Goal: Task Accomplishment & Management: Use online tool/utility

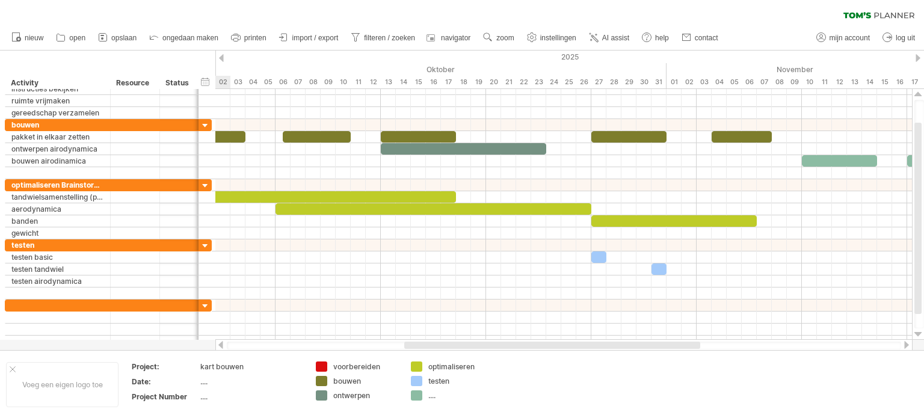
drag, startPoint x: 529, startPoint y: 347, endPoint x: 442, endPoint y: 341, distance: 86.8
click at [442, 342] on div at bounding box center [552, 345] width 296 height 7
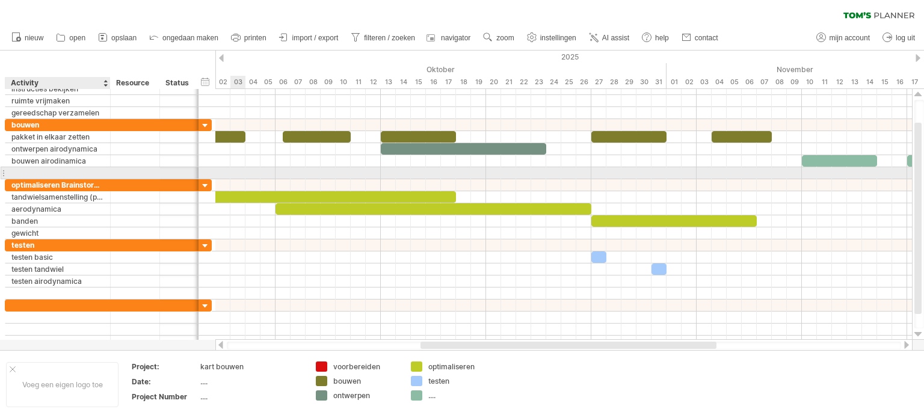
click at [77, 170] on div at bounding box center [57, 172] width 93 height 11
type input "**********"
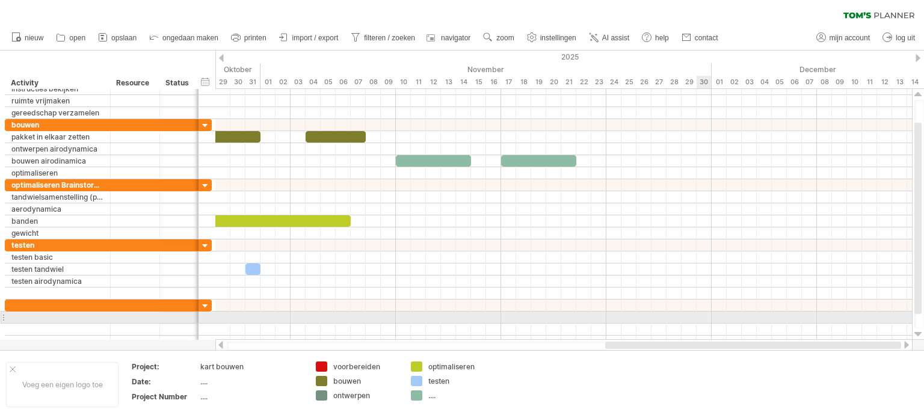
drag, startPoint x: 509, startPoint y: 347, endPoint x: 708, endPoint y: 322, distance: 200.7
click at [710, 322] on div "Probeert verbinding te maken met [DOMAIN_NAME] Opnieuw verbonden 0% wissen filt…" at bounding box center [462, 209] width 924 height 418
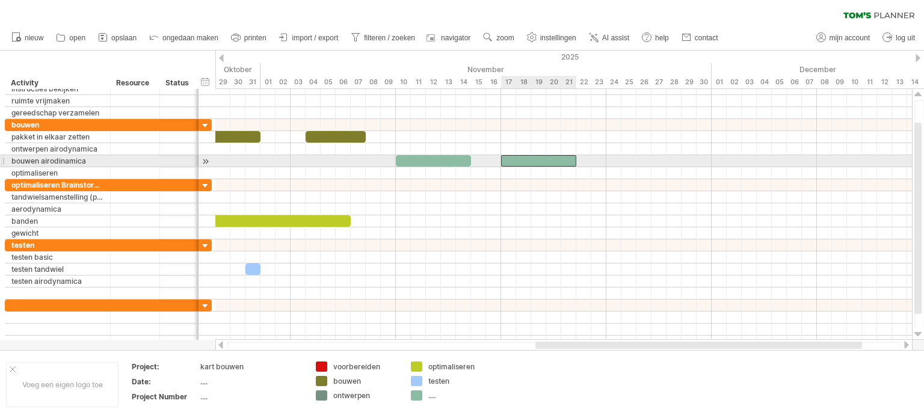
click at [542, 160] on div at bounding box center [538, 160] width 75 height 11
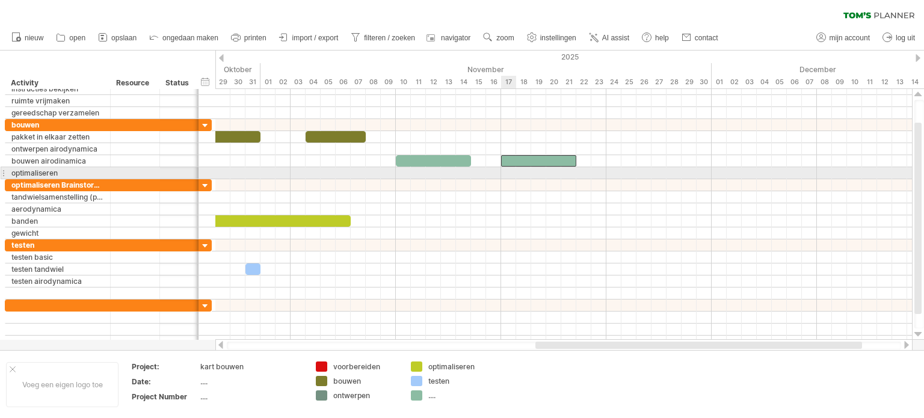
click at [509, 170] on div at bounding box center [563, 173] width 697 height 12
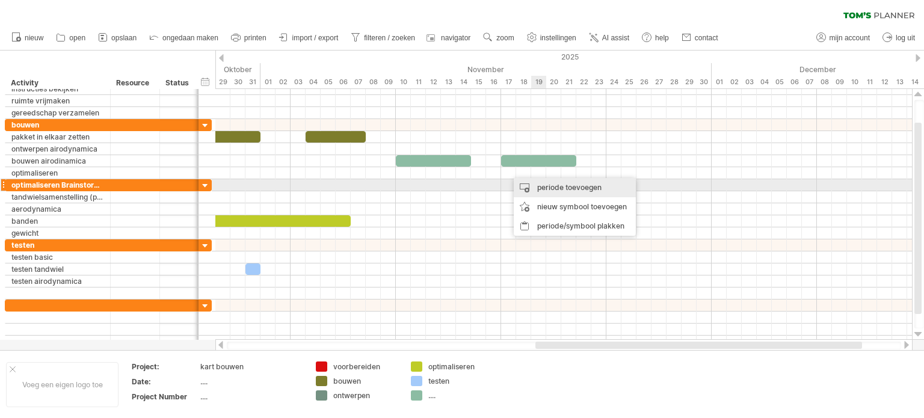
click at [546, 185] on div "periode toevoegen" at bounding box center [575, 187] width 122 height 19
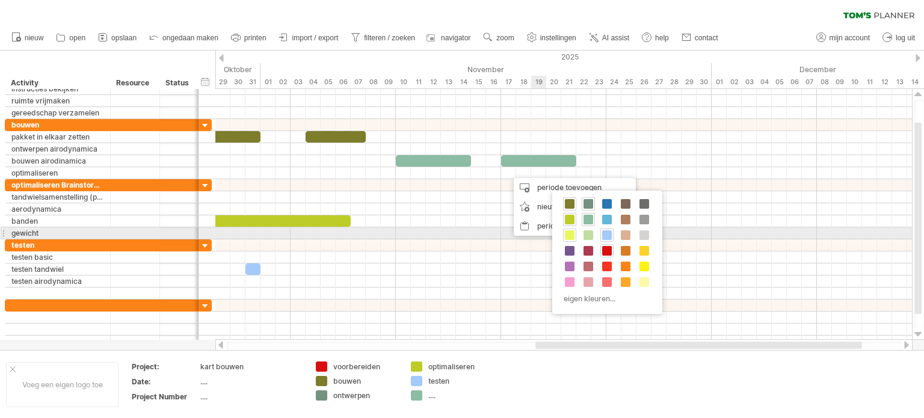
click at [566, 235] on span at bounding box center [570, 235] width 10 height 10
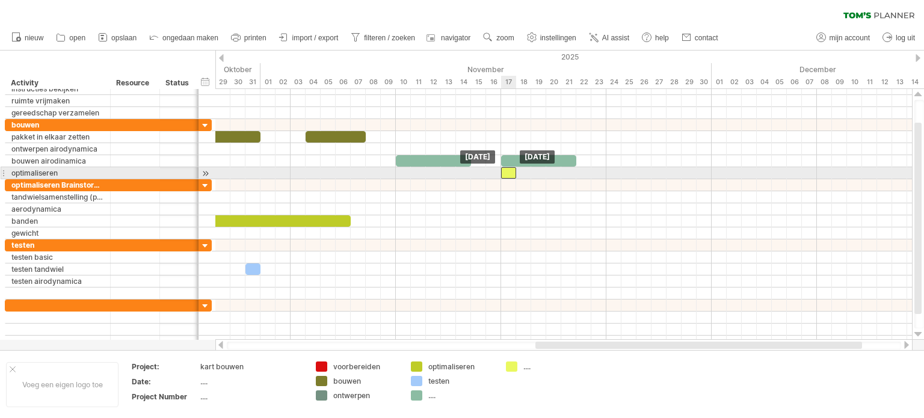
drag, startPoint x: 516, startPoint y: 171, endPoint x: 508, endPoint y: 171, distance: 7.8
click at [508, 171] on div at bounding box center [508, 172] width 15 height 11
drag, startPoint x: 515, startPoint y: 172, endPoint x: 571, endPoint y: 169, distance: 55.5
click at [571, 169] on span at bounding box center [569, 172] width 5 height 11
click at [567, 175] on span at bounding box center [569, 172] width 5 height 11
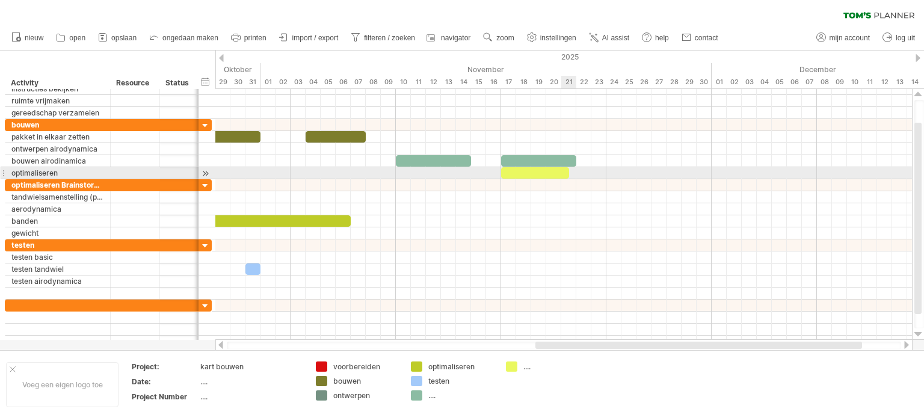
click at [569, 175] on span at bounding box center [569, 172] width 5 height 11
drag, startPoint x: 567, startPoint y: 173, endPoint x: 578, endPoint y: 173, distance: 10.8
click at [578, 173] on span at bounding box center [576, 172] width 5 height 11
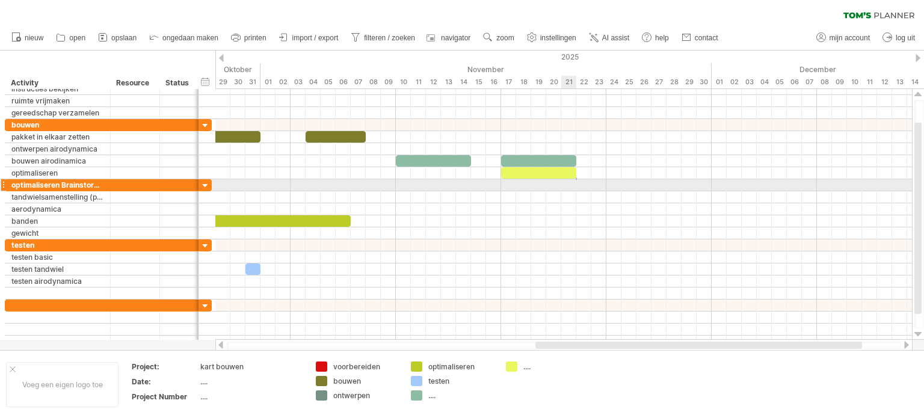
drag, startPoint x: 576, startPoint y: 180, endPoint x: 575, endPoint y: 187, distance: 6.6
click at [575, 187] on div at bounding box center [563, 185] width 697 height 12
click at [633, 187] on div "periode toevoegen" at bounding box center [662, 188] width 122 height 19
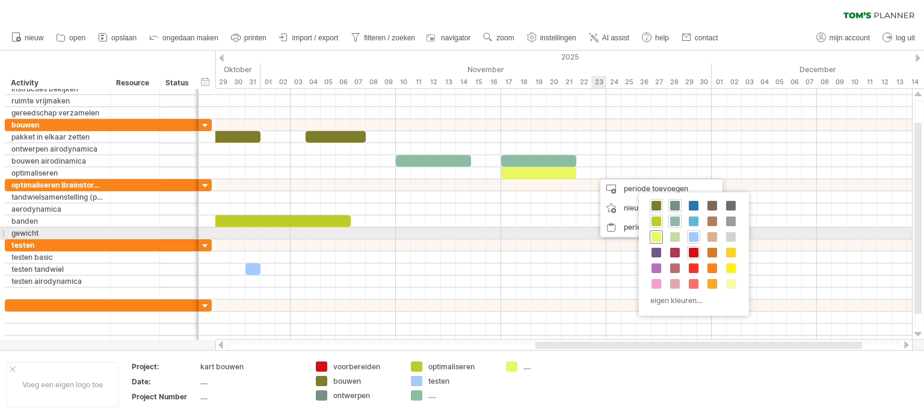
click at [660, 232] on span at bounding box center [657, 237] width 10 height 10
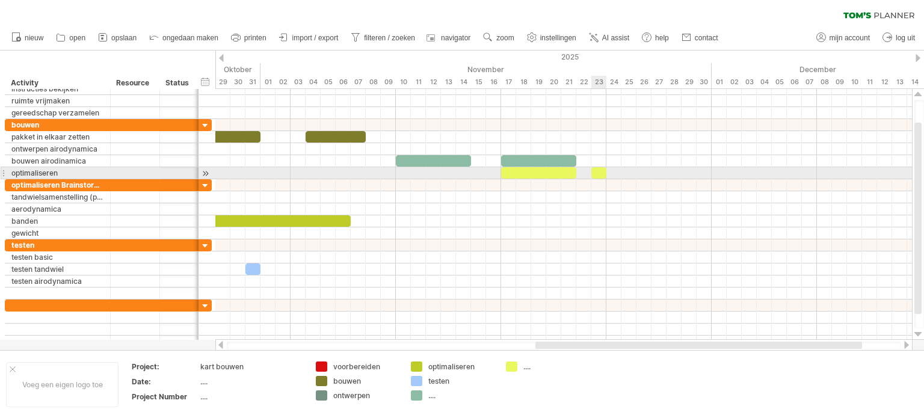
click at [603, 173] on div at bounding box center [599, 172] width 15 height 11
click at [605, 173] on span at bounding box center [606, 172] width 5 height 11
drag, startPoint x: 599, startPoint y: 173, endPoint x: 612, endPoint y: 173, distance: 12.7
click at [612, 173] on div at bounding box center [614, 172] width 15 height 11
drag, startPoint x: 620, startPoint y: 172, endPoint x: 678, endPoint y: 172, distance: 57.8
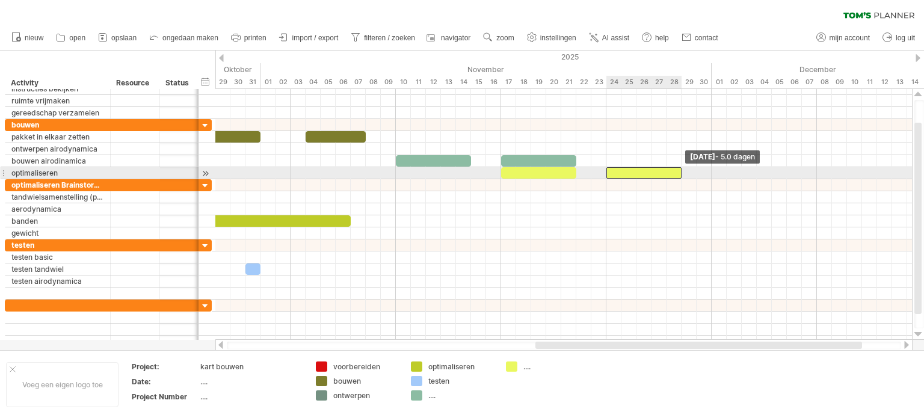
click at [678, 172] on div at bounding box center [644, 172] width 75 height 11
click at [658, 173] on div at bounding box center [644, 172] width 75 height 11
drag, startPoint x: 658, startPoint y: 174, endPoint x: 666, endPoint y: 175, distance: 7.2
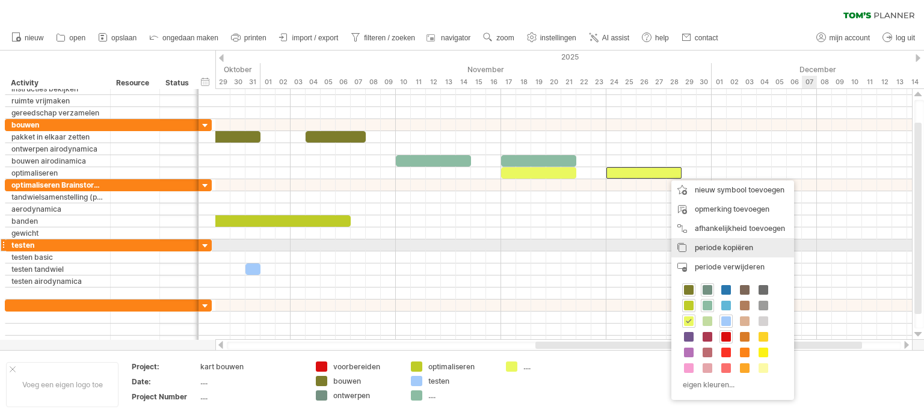
click at [756, 250] on div "periode kopiëren periodes/symbolen kopiëren" at bounding box center [733, 247] width 123 height 19
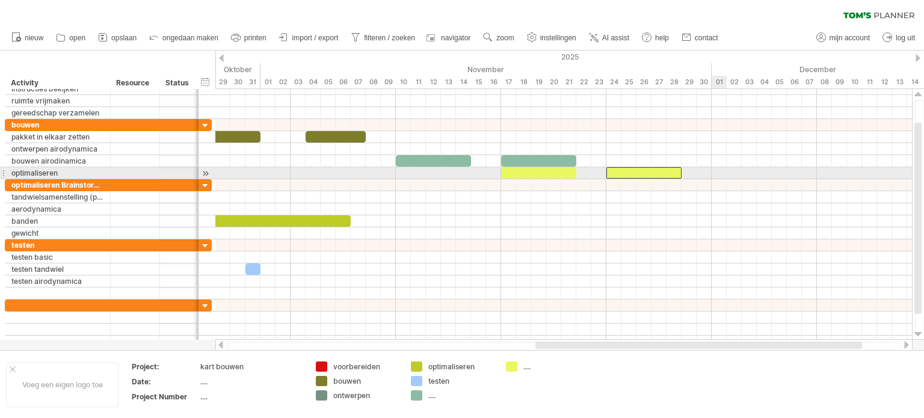
click at [717, 174] on div at bounding box center [563, 173] width 697 height 12
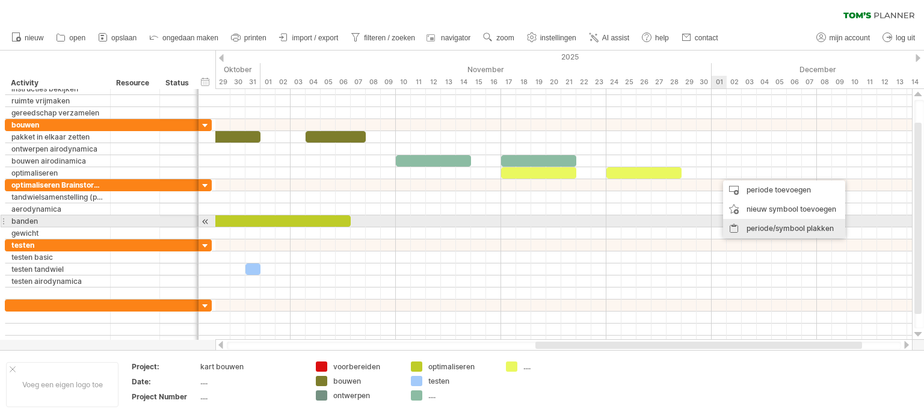
click at [783, 230] on div "periode/symbool plakken" at bounding box center [784, 228] width 122 height 19
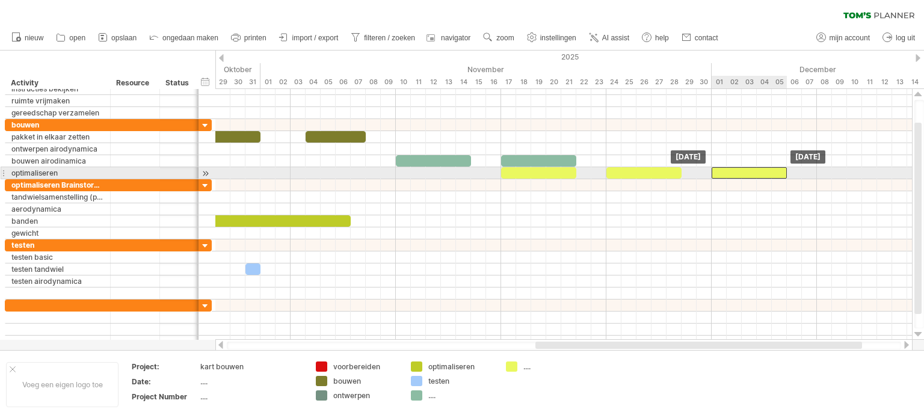
drag, startPoint x: 747, startPoint y: 172, endPoint x: 739, endPoint y: 173, distance: 7.9
click at [739, 173] on div at bounding box center [749, 172] width 75 height 11
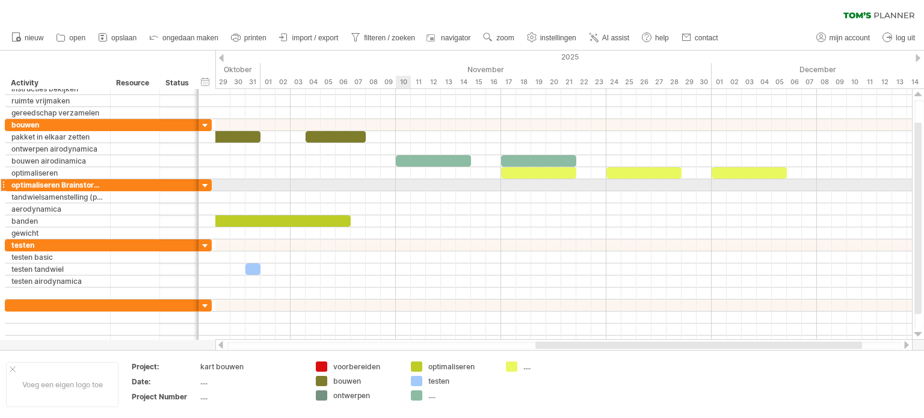
click at [402, 182] on div at bounding box center [563, 185] width 697 height 12
click at [472, 188] on div "periode toevoegen" at bounding box center [469, 197] width 122 height 19
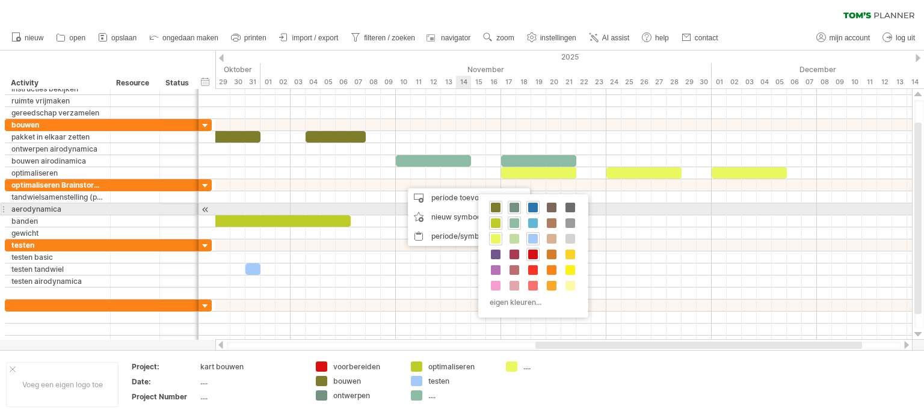
click at [531, 209] on span at bounding box center [533, 208] width 10 height 10
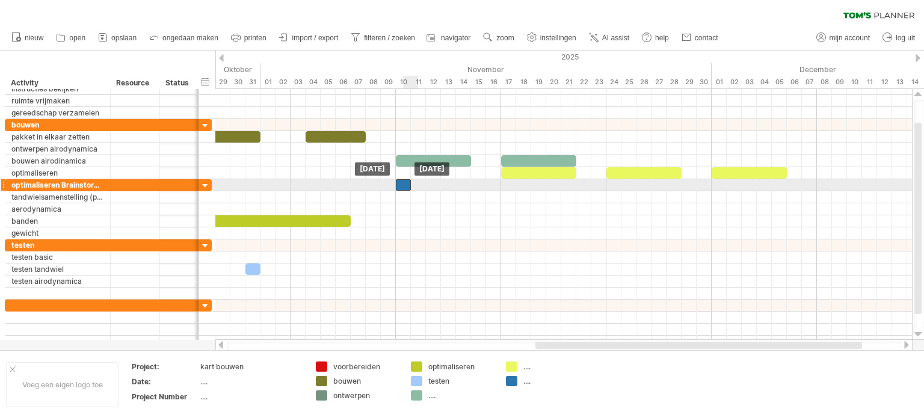
click at [404, 185] on div at bounding box center [403, 184] width 15 height 11
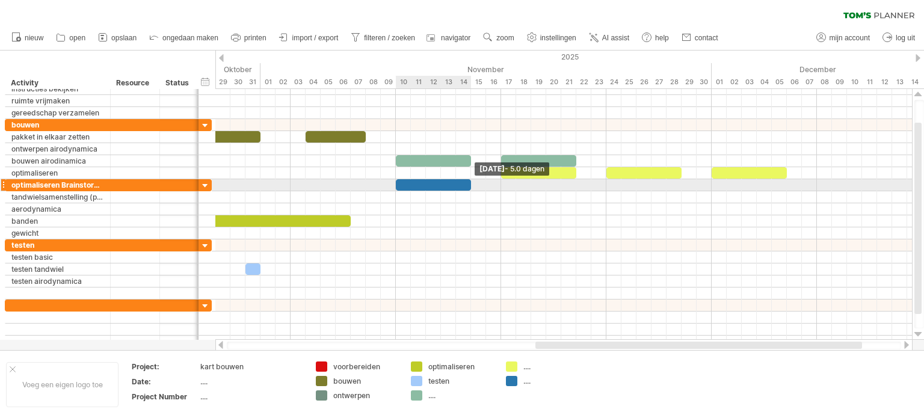
drag, startPoint x: 409, startPoint y: 183, endPoint x: 469, endPoint y: 185, distance: 59.6
click at [469, 185] on span at bounding box center [471, 184] width 5 height 11
click at [444, 187] on div at bounding box center [433, 184] width 75 height 11
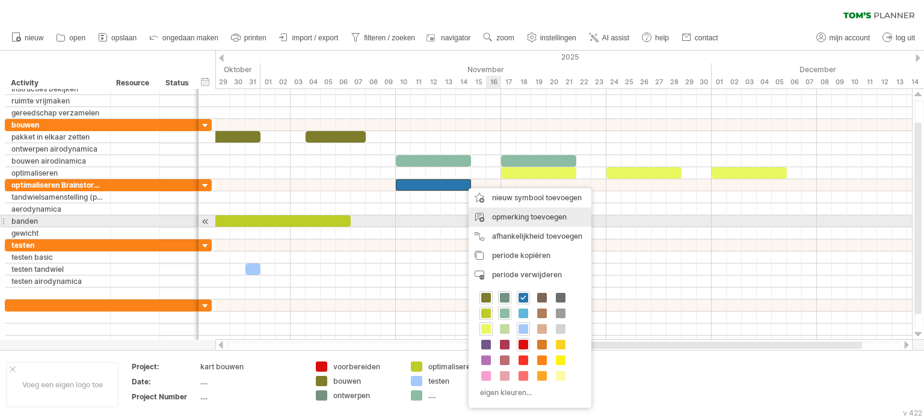
click at [534, 216] on div "opmerking toevoegen" at bounding box center [530, 217] width 123 height 19
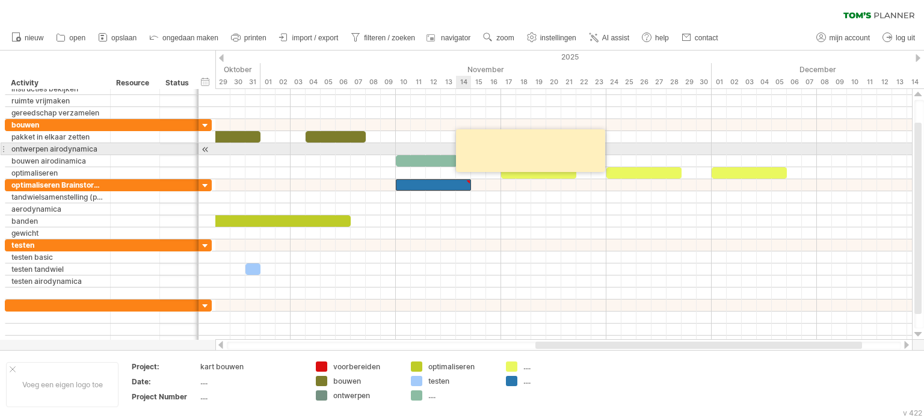
click at [475, 145] on textarea at bounding box center [532, 151] width 144 height 34
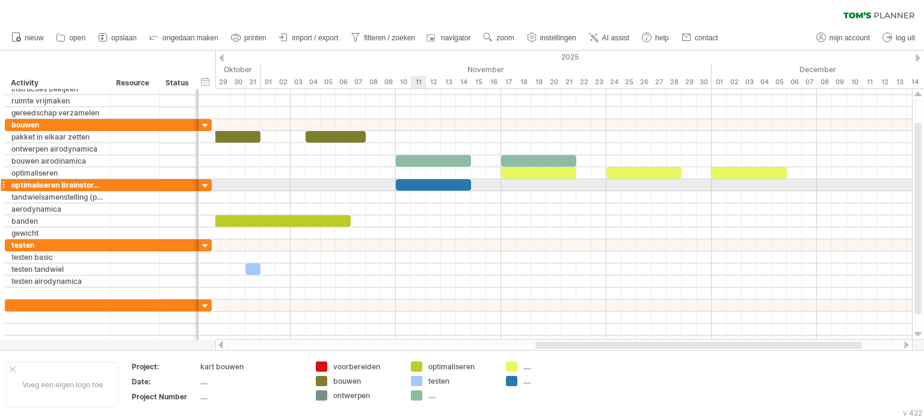
click at [420, 183] on div at bounding box center [433, 184] width 75 height 11
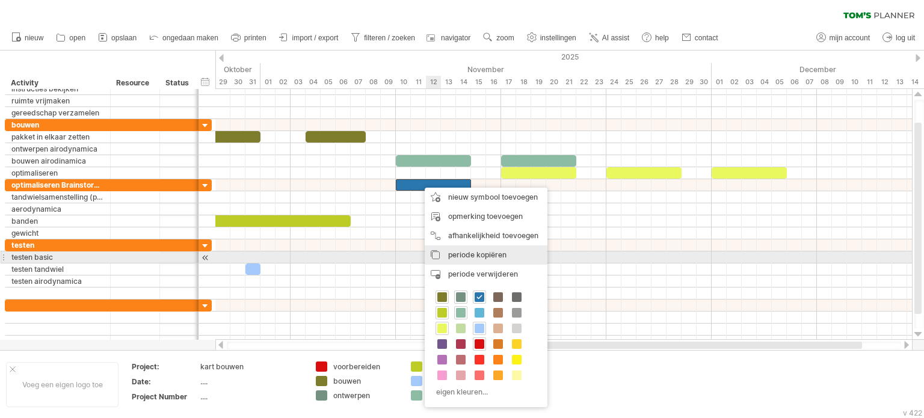
click at [474, 253] on span "periode kopiëren" at bounding box center [477, 254] width 58 height 9
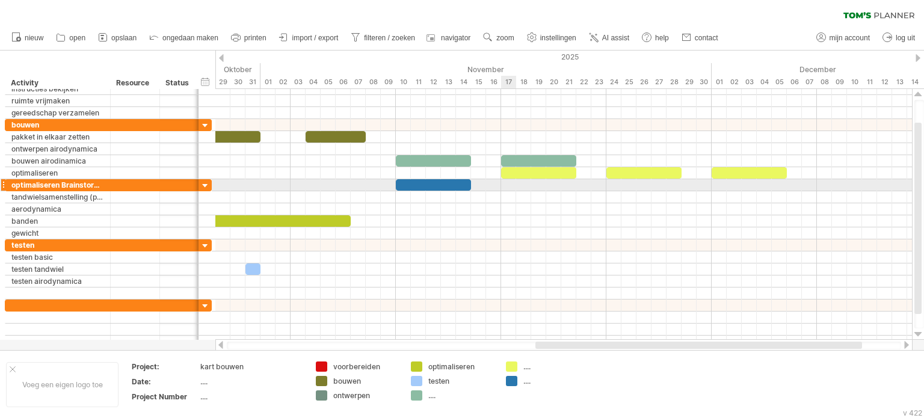
click at [503, 185] on div at bounding box center [563, 185] width 697 height 12
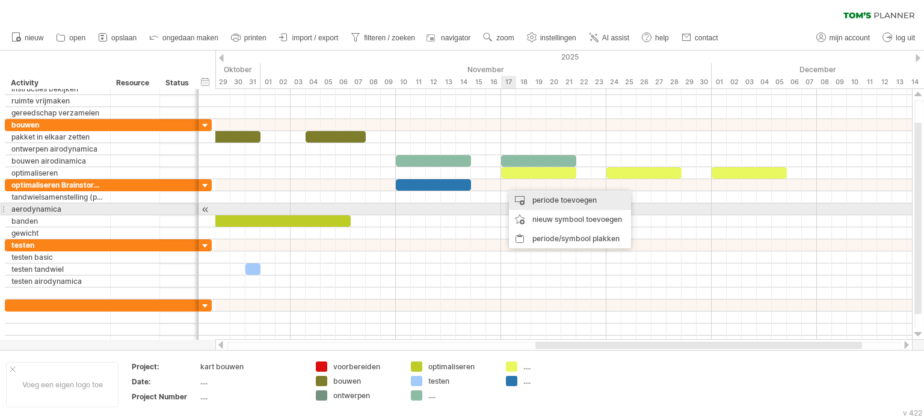
click at [571, 203] on div "periode toevoegen" at bounding box center [570, 200] width 122 height 19
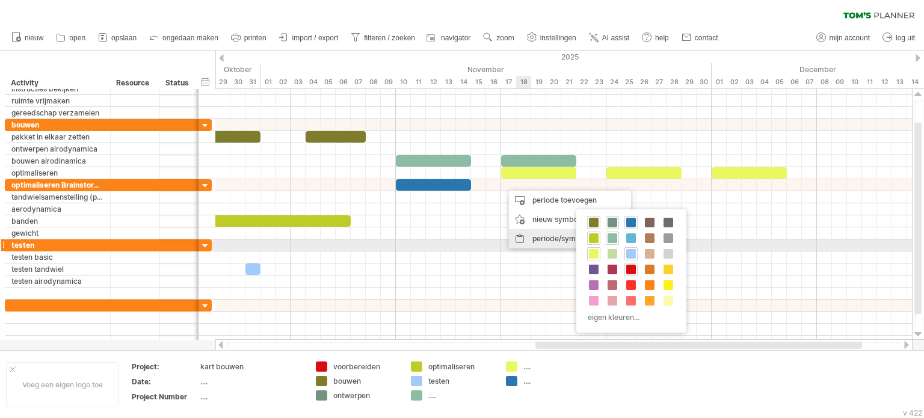
click at [546, 241] on div "periode/symbool plakken" at bounding box center [570, 238] width 122 height 19
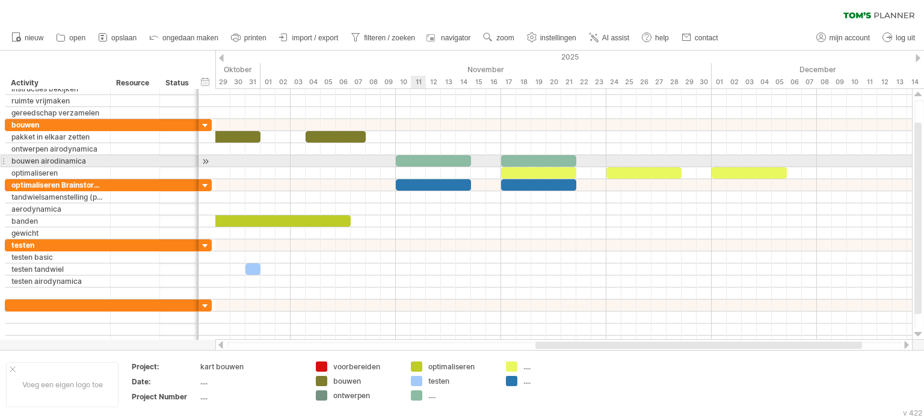
click at [412, 159] on div at bounding box center [433, 160] width 75 height 11
drag, startPoint x: 397, startPoint y: 159, endPoint x: 370, endPoint y: 159, distance: 27.7
click at [370, 159] on div at bounding box center [418, 160] width 105 height 11
click at [536, 158] on div at bounding box center [538, 160] width 75 height 11
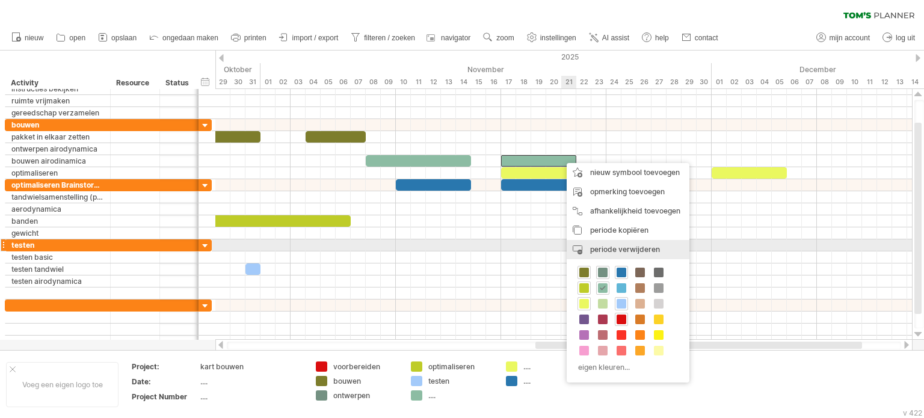
drag, startPoint x: 608, startPoint y: 252, endPoint x: 595, endPoint y: 248, distance: 13.1
click at [608, 252] on span "periode verwijderen" at bounding box center [625, 249] width 70 height 9
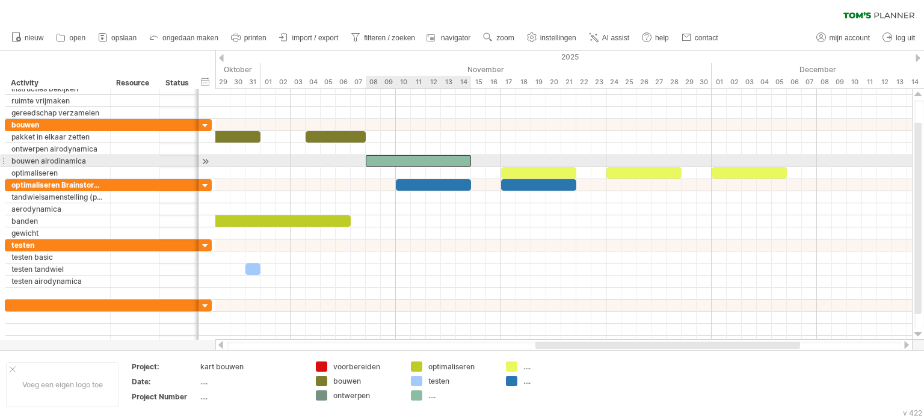
click at [465, 161] on div at bounding box center [418, 160] width 105 height 11
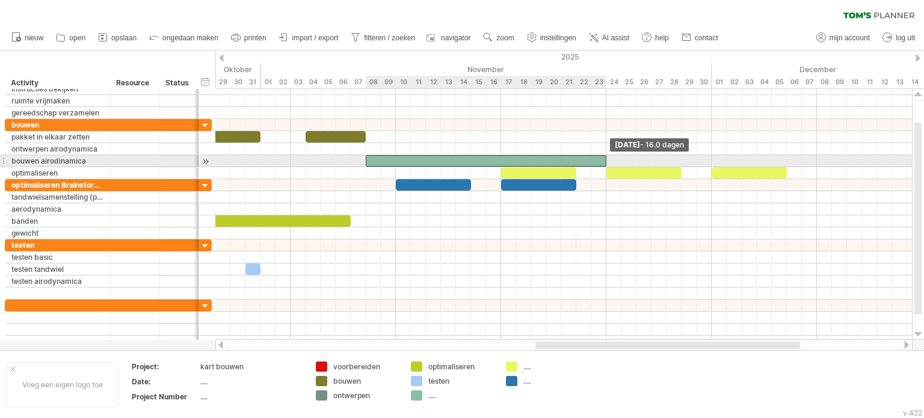
drag, startPoint x: 469, startPoint y: 157, endPoint x: 608, endPoint y: 161, distance: 138.5
click at [608, 161] on span at bounding box center [606, 160] width 5 height 11
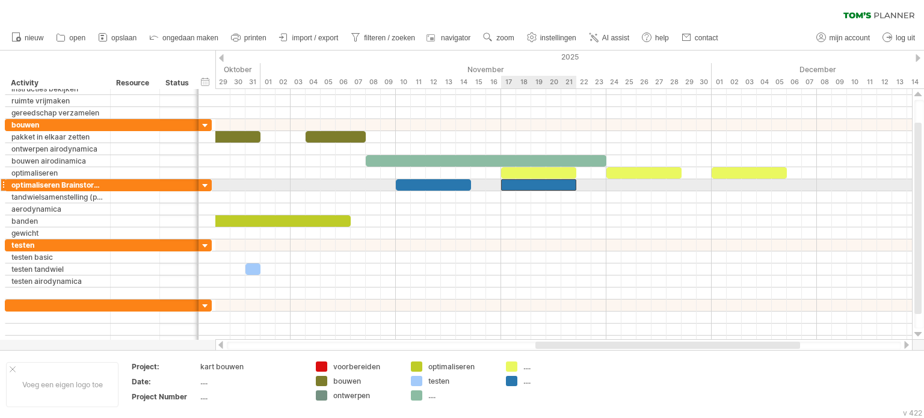
click at [568, 185] on div at bounding box center [538, 184] width 75 height 11
click at [564, 182] on div at bounding box center [538, 184] width 75 height 11
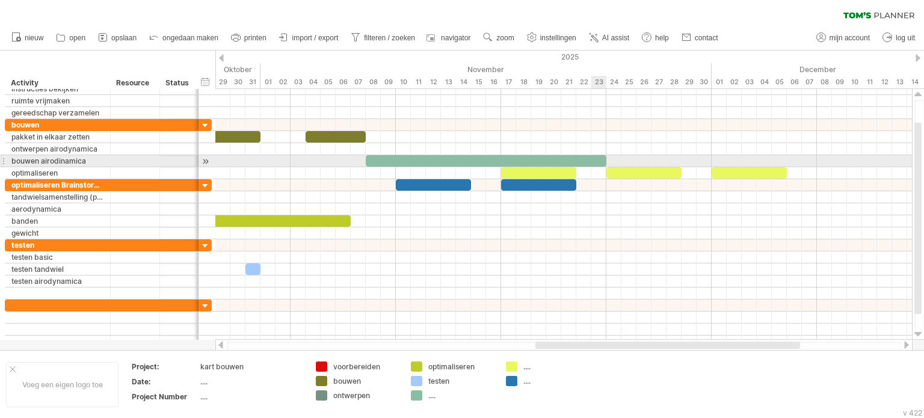
click at [604, 158] on span at bounding box center [606, 160] width 5 height 11
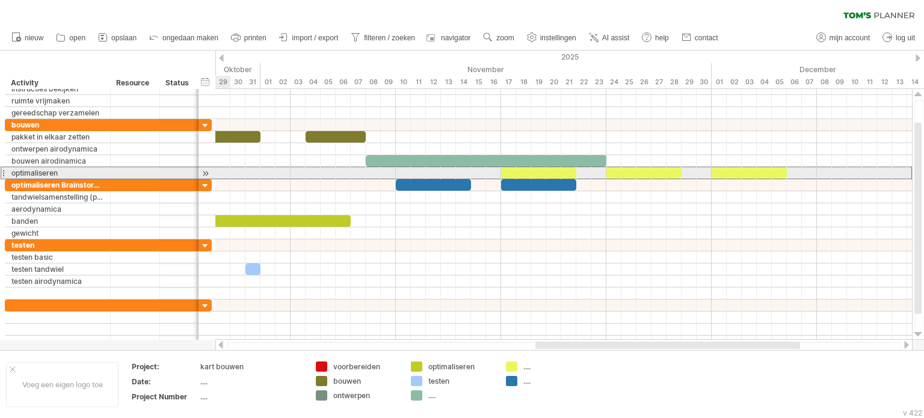
click at [5, 168] on div "**********" at bounding box center [57, 172] width 105 height 11
click at [4, 170] on div at bounding box center [3, 173] width 5 height 13
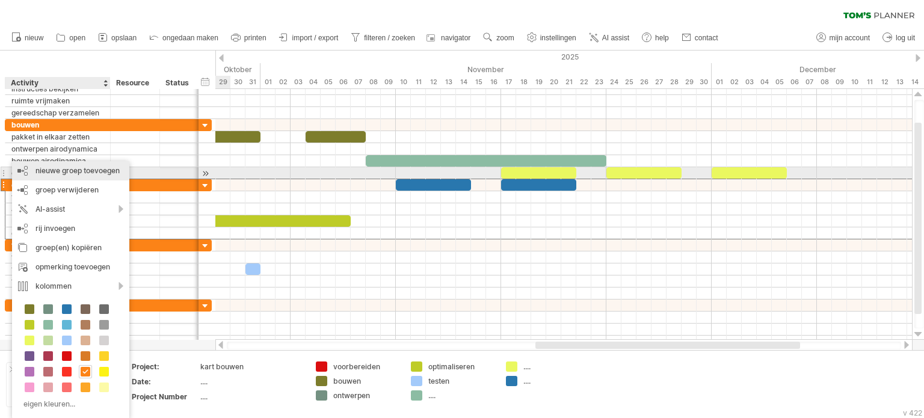
click at [70, 175] on div "nieuwe groep toevoegen" at bounding box center [70, 170] width 117 height 19
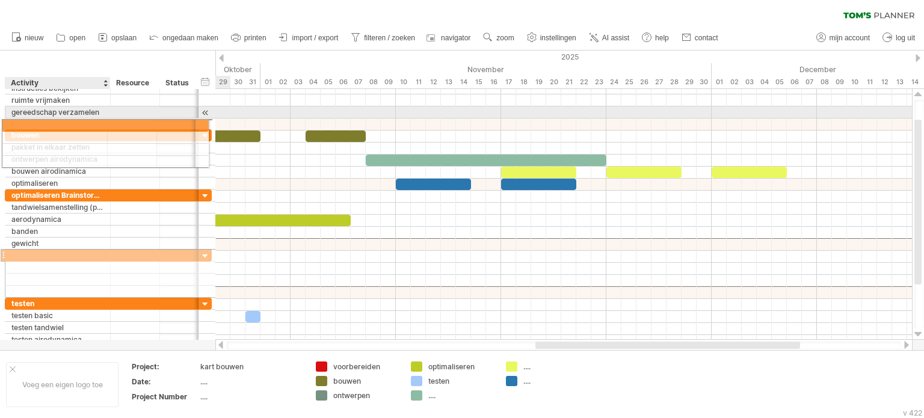
drag, startPoint x: 41, startPoint y: 242, endPoint x: 38, endPoint y: 122, distance: 119.8
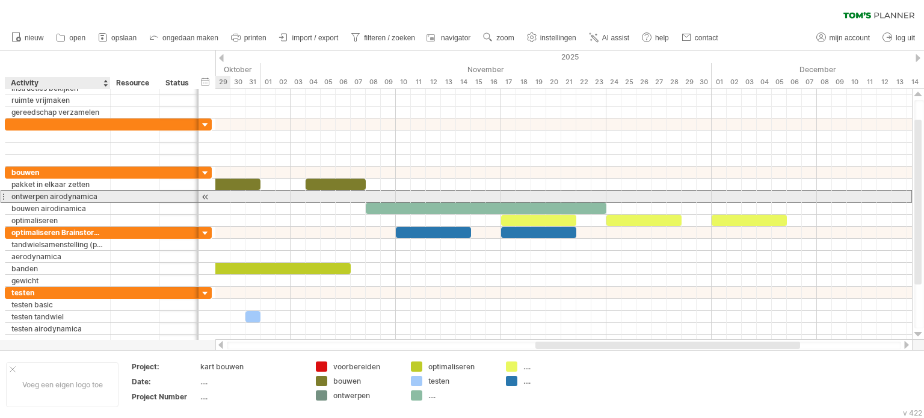
drag, startPoint x: 99, startPoint y: 197, endPoint x: 56, endPoint y: 192, distance: 43.6
click at [56, 193] on div "ontwerpen airodynamica" at bounding box center [57, 196] width 93 height 11
click at [55, 193] on input "**********" at bounding box center [57, 196] width 93 height 11
click at [84, 196] on input "**********" at bounding box center [57, 196] width 93 height 11
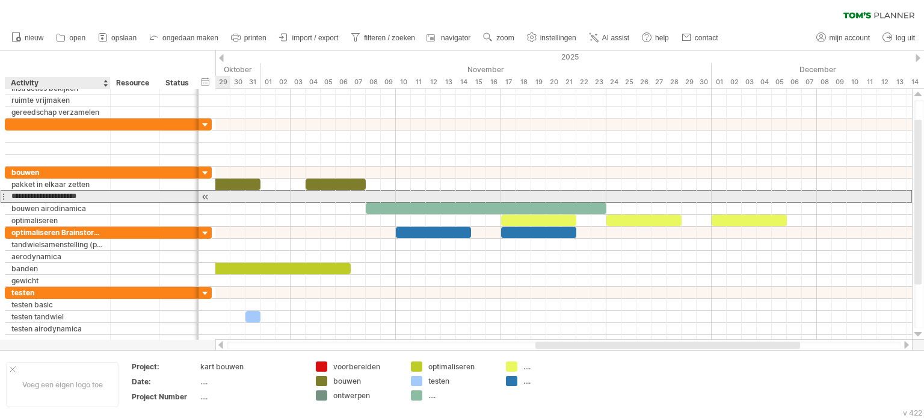
click at [84, 196] on input "**********" at bounding box center [57, 196] width 93 height 11
drag, startPoint x: 97, startPoint y: 194, endPoint x: 13, endPoint y: 200, distance: 84.5
click at [13, 200] on input "**********" at bounding box center [57, 196] width 93 height 11
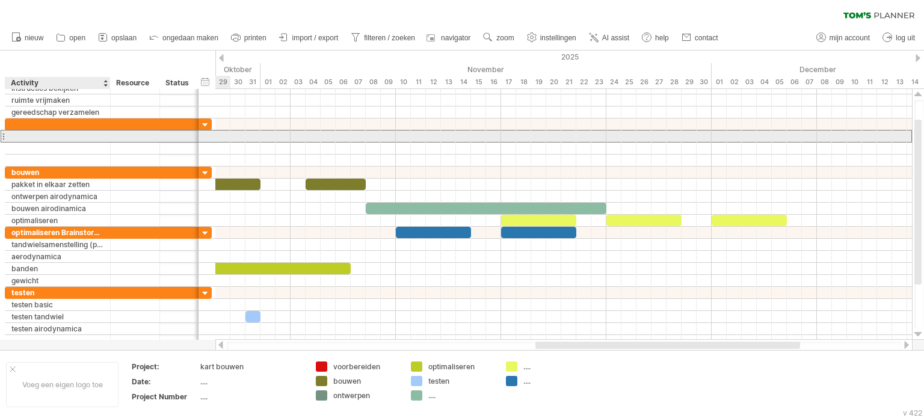
click at [16, 136] on div at bounding box center [57, 136] width 93 height 11
paste input "**********"
type input "**********"
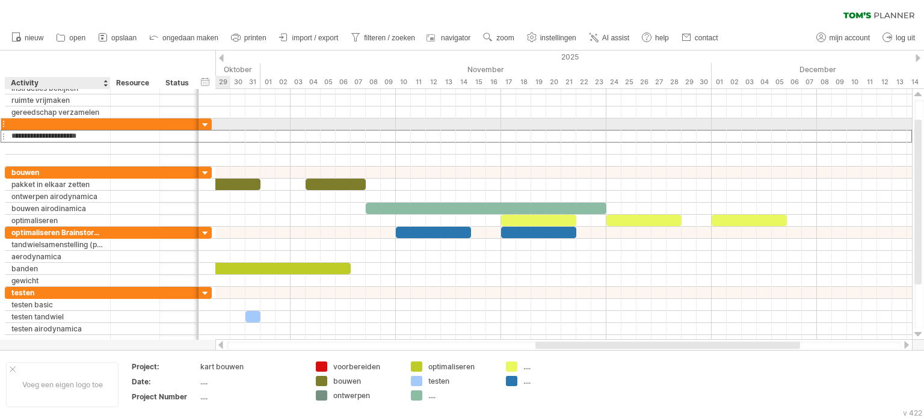
click at [15, 122] on div at bounding box center [57, 124] width 93 height 11
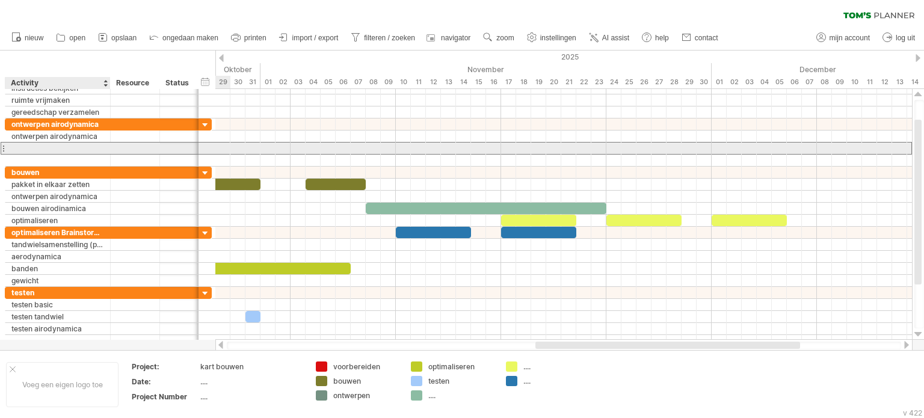
click at [87, 144] on div at bounding box center [57, 148] width 93 height 11
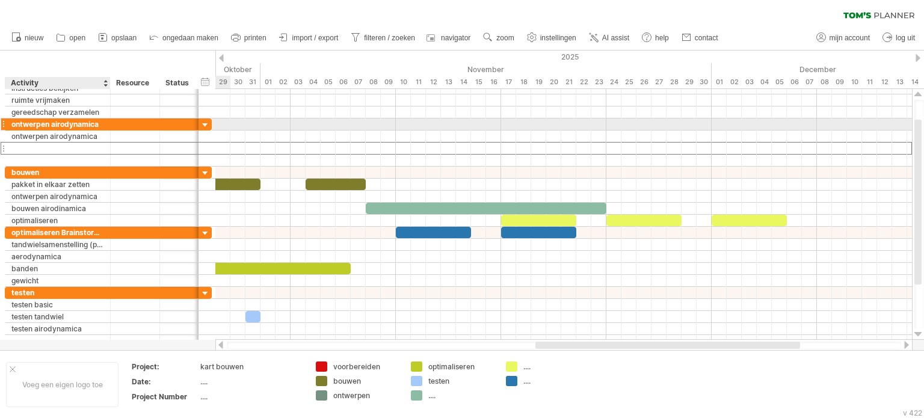
click at [106, 124] on div at bounding box center [109, 125] width 6 height 12
click at [98, 122] on div "ontwerpen airodynamica" at bounding box center [57, 124] width 93 height 11
type input "*********"
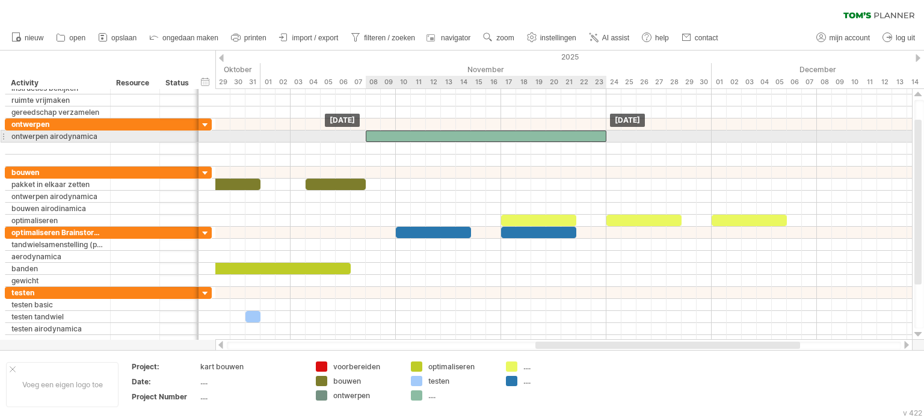
drag, startPoint x: 401, startPoint y: 203, endPoint x: 398, endPoint y: 132, distance: 71.1
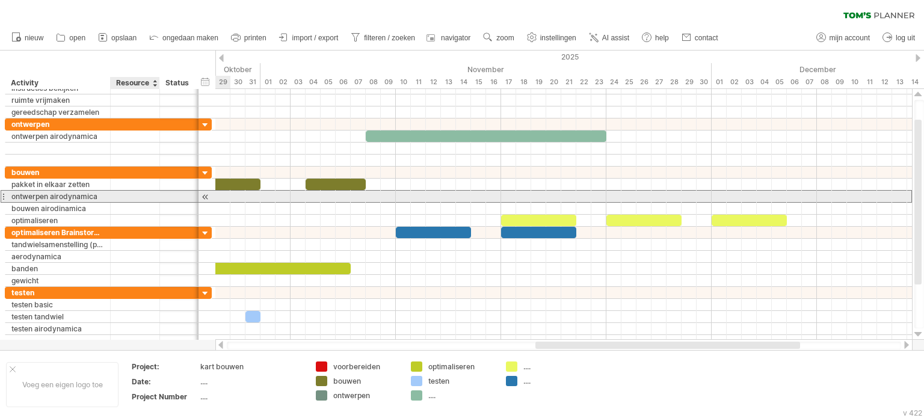
click at [128, 194] on div at bounding box center [135, 196] width 37 height 11
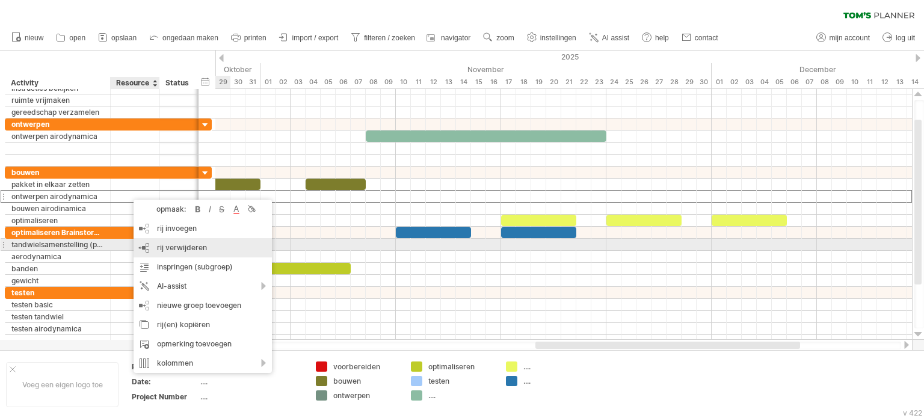
click at [182, 247] on span "rij verwijderen" at bounding box center [182, 247] width 50 height 9
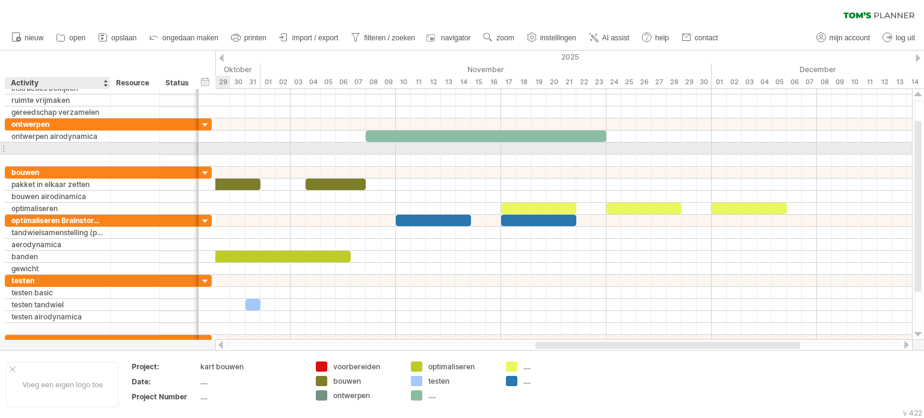
click at [74, 147] on div at bounding box center [57, 148] width 93 height 11
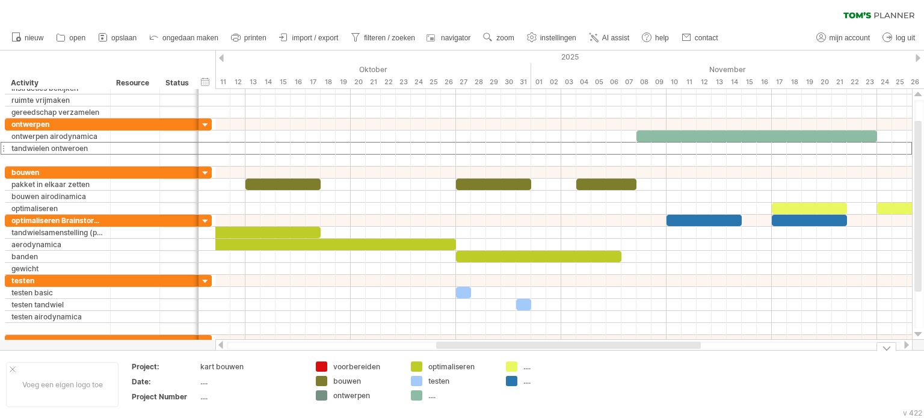
drag, startPoint x: 580, startPoint y: 344, endPoint x: 480, endPoint y: 350, distance: 99.5
click at [480, 350] on div "Probeert verbinding te maken met [DOMAIN_NAME] Opnieuw verbonden 0% wissen filt…" at bounding box center [462, 209] width 924 height 418
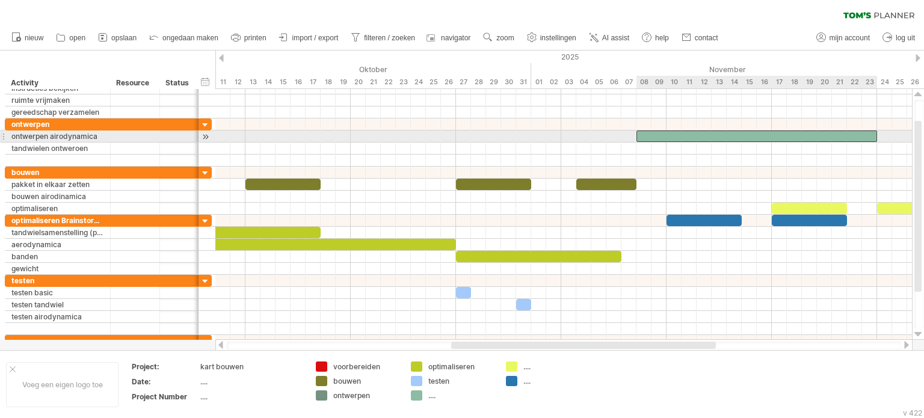
click at [647, 135] on div at bounding box center [757, 136] width 241 height 11
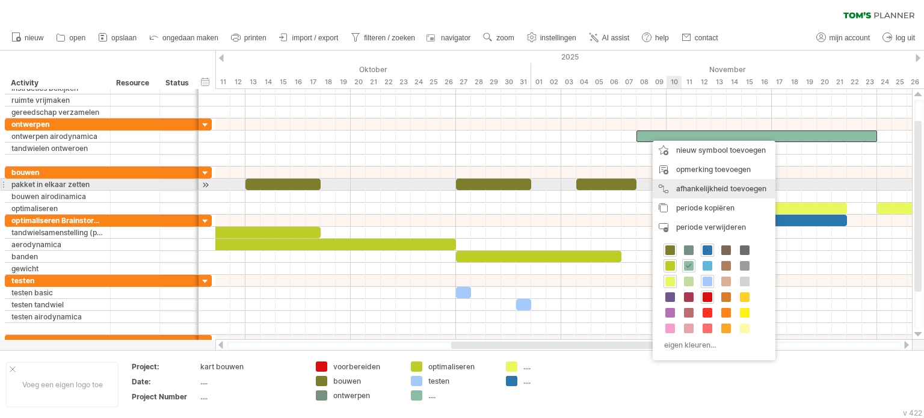
click at [696, 181] on div "afhankelijkheid toevoegen U kunt afhankelijkheden gebruiken als u wilt dat de a…" at bounding box center [714, 188] width 123 height 19
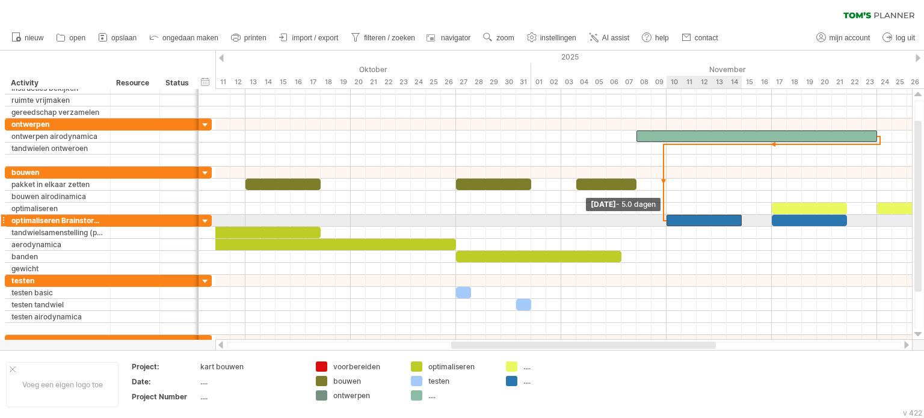
click at [667, 218] on span at bounding box center [666, 220] width 5 height 11
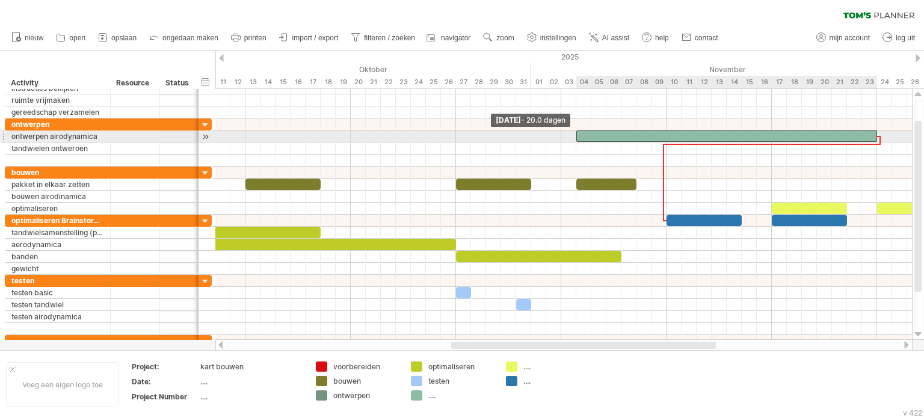
drag, startPoint x: 637, startPoint y: 135, endPoint x: 578, endPoint y: 137, distance: 59.0
click at [578, 137] on span at bounding box center [576, 136] width 5 height 11
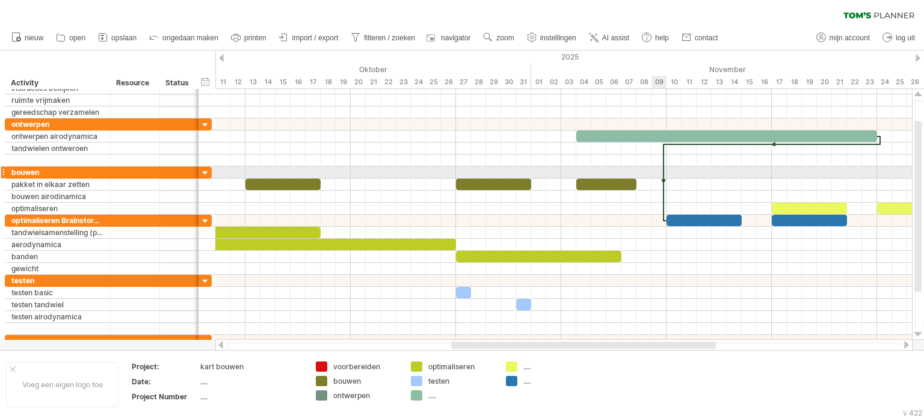
click at [664, 175] on div at bounding box center [664, 183] width 4 height 78
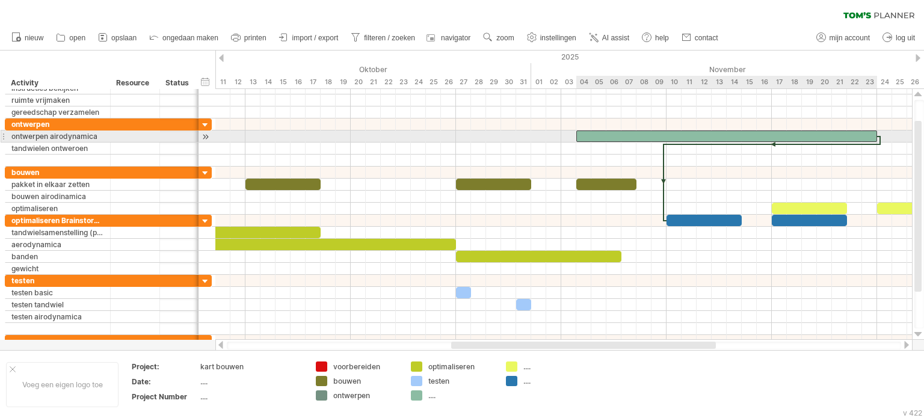
click at [639, 137] on div at bounding box center [727, 136] width 301 height 11
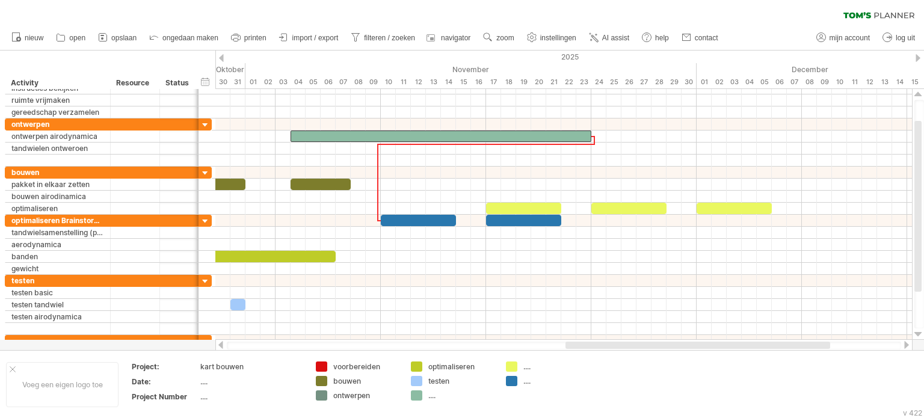
drag, startPoint x: 506, startPoint y: 347, endPoint x: 620, endPoint y: 347, distance: 114.3
click at [620, 347] on div at bounding box center [698, 345] width 265 height 7
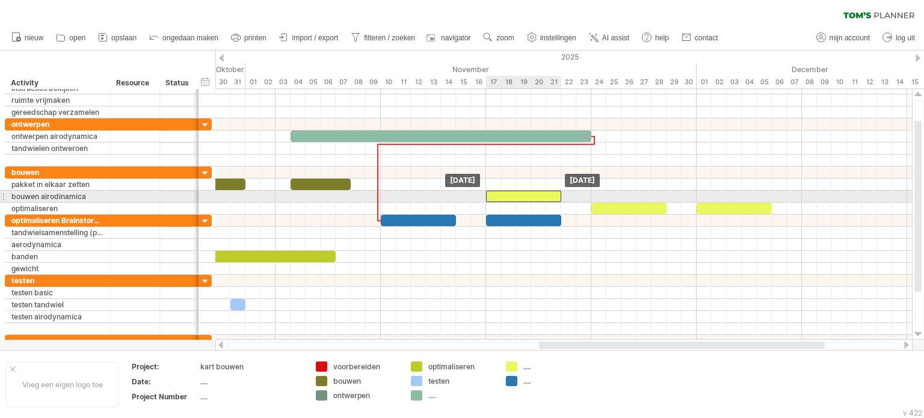
drag, startPoint x: 540, startPoint y: 206, endPoint x: 540, endPoint y: 197, distance: 8.4
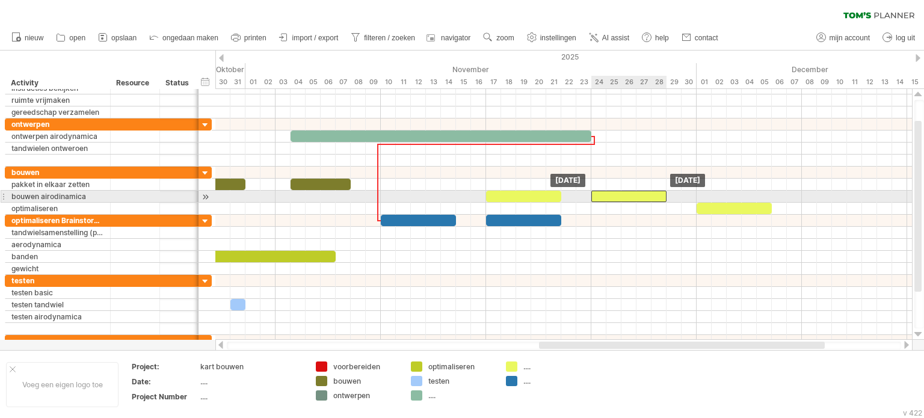
drag, startPoint x: 610, startPoint y: 204, endPoint x: 607, endPoint y: 196, distance: 8.4
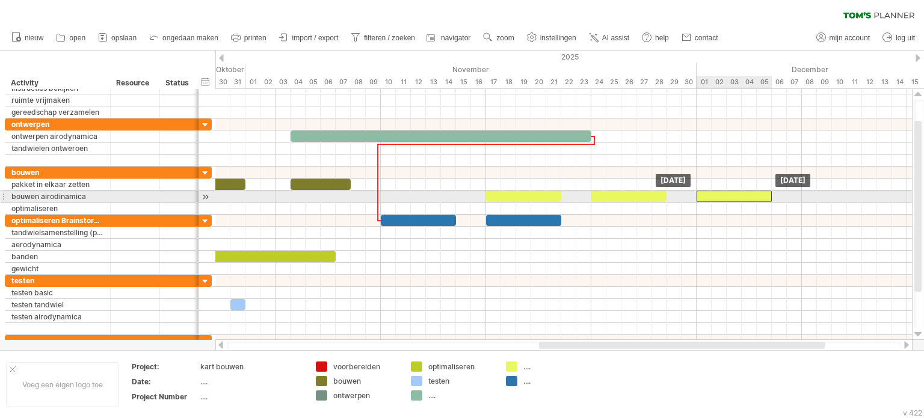
drag, startPoint x: 712, startPoint y: 204, endPoint x: 710, endPoint y: 196, distance: 8.6
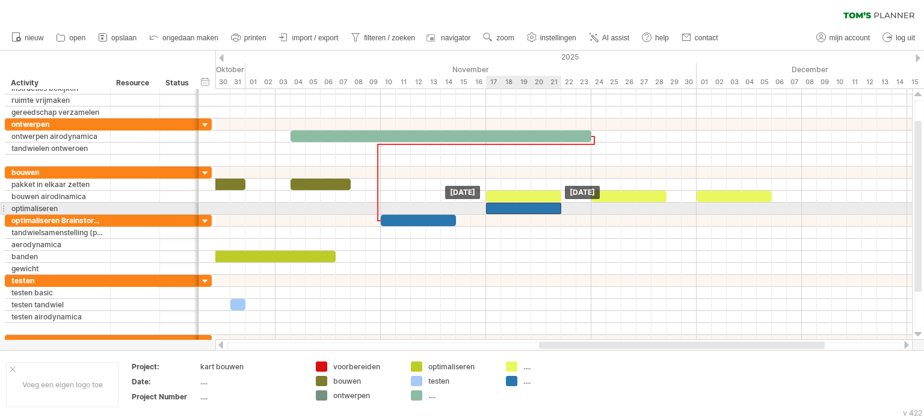
drag, startPoint x: 543, startPoint y: 217, endPoint x: 542, endPoint y: 207, distance: 10.3
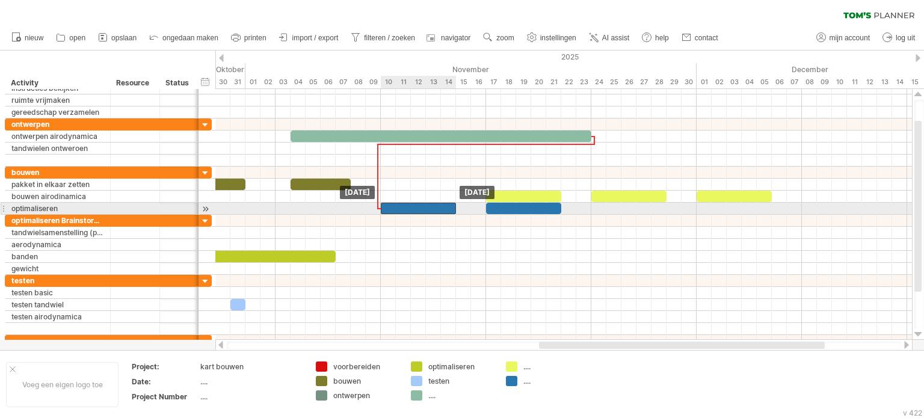
drag, startPoint x: 425, startPoint y: 218, endPoint x: 426, endPoint y: 208, distance: 10.3
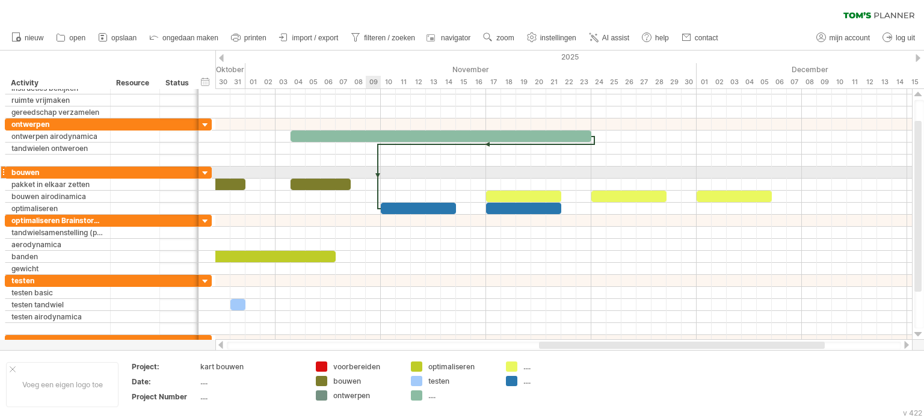
click at [376, 179] on div at bounding box center [563, 185] width 697 height 12
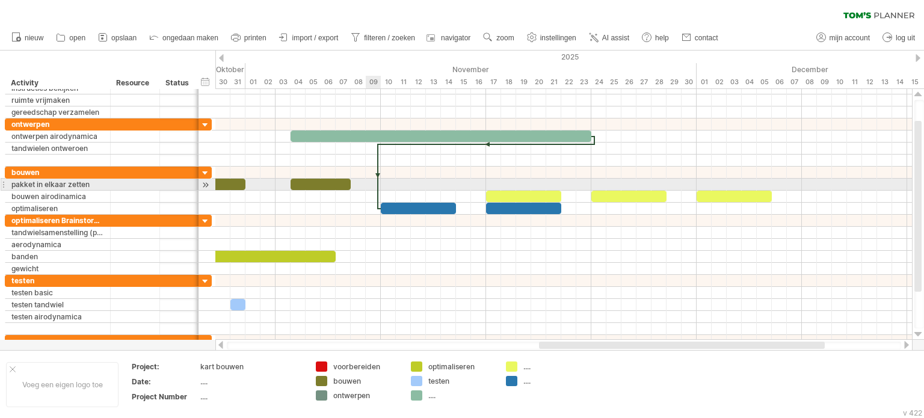
click at [377, 181] on div at bounding box center [378, 177] width 4 height 66
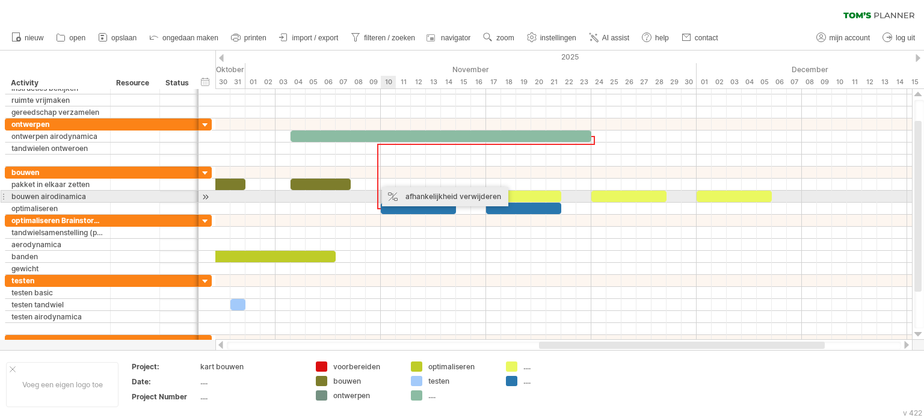
click at [404, 194] on div "afhankelijkheid verwijderen" at bounding box center [445, 196] width 126 height 19
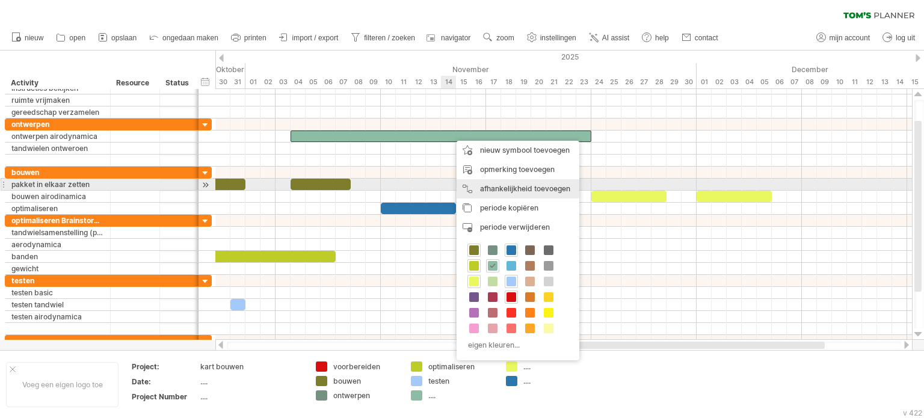
click at [505, 185] on div "afhankelijkheid toevoegen U kunt afhankelijkheden gebruiken als u wilt dat de a…" at bounding box center [518, 188] width 123 height 19
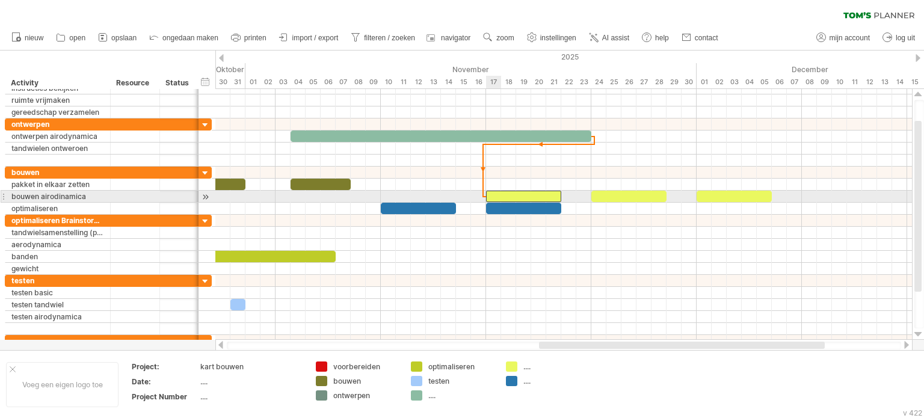
click at [493, 194] on div at bounding box center [523, 196] width 75 height 11
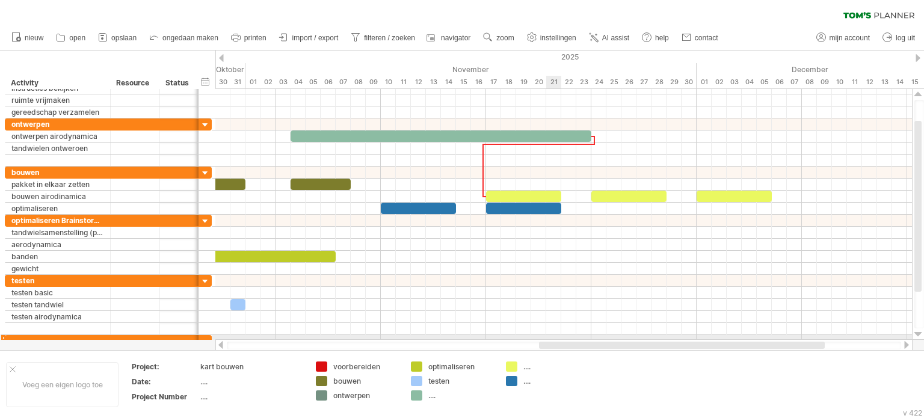
drag, startPoint x: 581, startPoint y: 339, endPoint x: 547, endPoint y: 339, distance: 34.3
click at [547, 339] on div "Probeert verbinding te maken met [DOMAIN_NAME] Opnieuw verbonden 0% wissen filt…" at bounding box center [462, 209] width 924 height 418
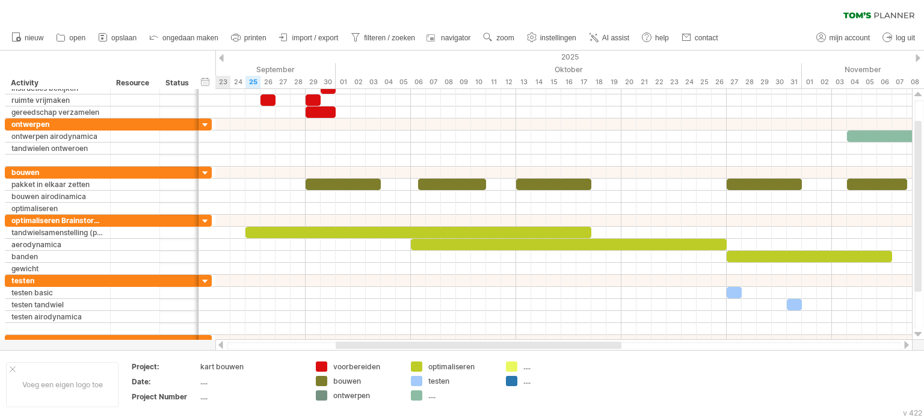
drag, startPoint x: 554, startPoint y: 347, endPoint x: 350, endPoint y: 349, distance: 203.4
click at [350, 349] on div at bounding box center [564, 346] width 675 height 8
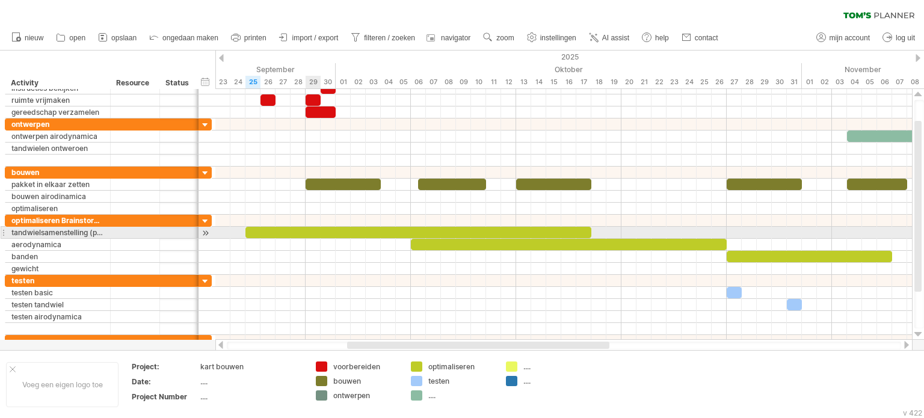
click at [309, 233] on div at bounding box center [419, 232] width 346 height 11
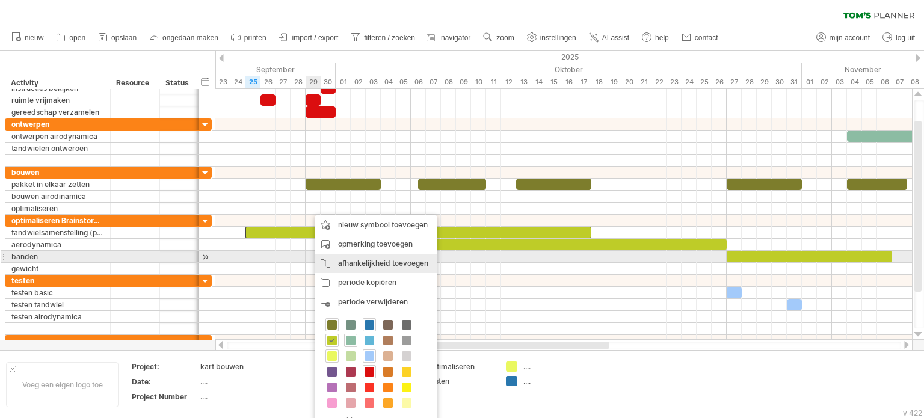
click at [397, 259] on div "afhankelijkheid toevoegen U kunt afhankelijkheden gebruiken als u wilt dat de a…" at bounding box center [376, 263] width 123 height 19
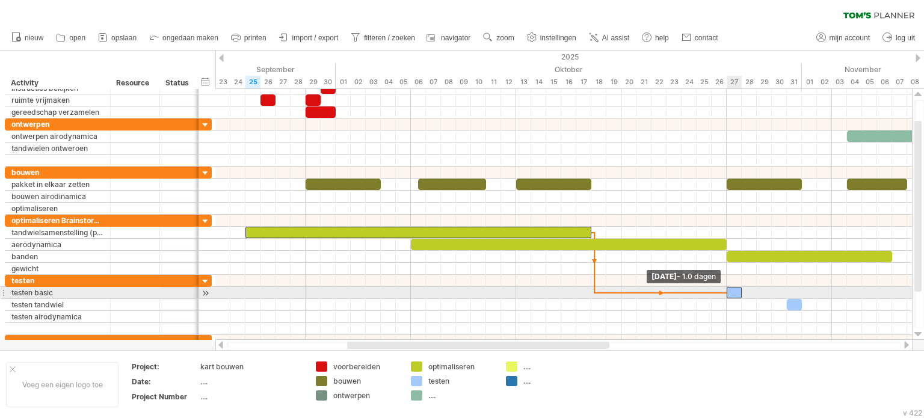
click at [729, 289] on span at bounding box center [727, 292] width 5 height 11
click at [593, 289] on div at bounding box center [595, 262] width 4 height 61
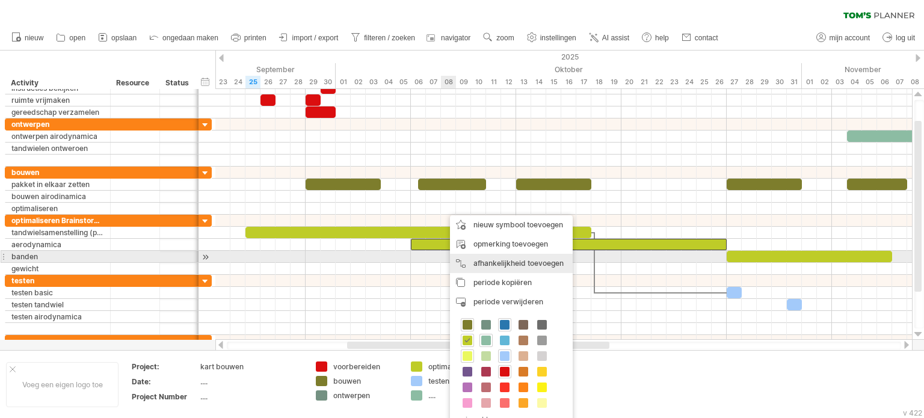
click at [531, 261] on div "afhankelijkheid toevoegen U kunt afhankelijkheden gebruiken als u wilt dat de a…" at bounding box center [511, 263] width 123 height 19
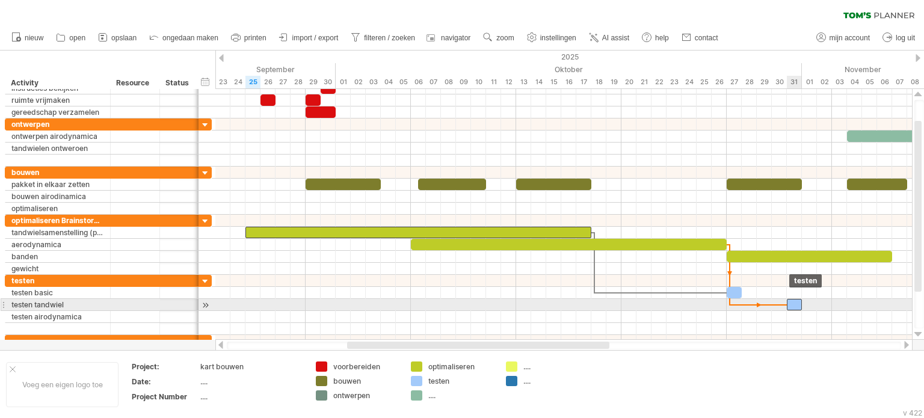
click at [794, 302] on div at bounding box center [794, 304] width 15 height 11
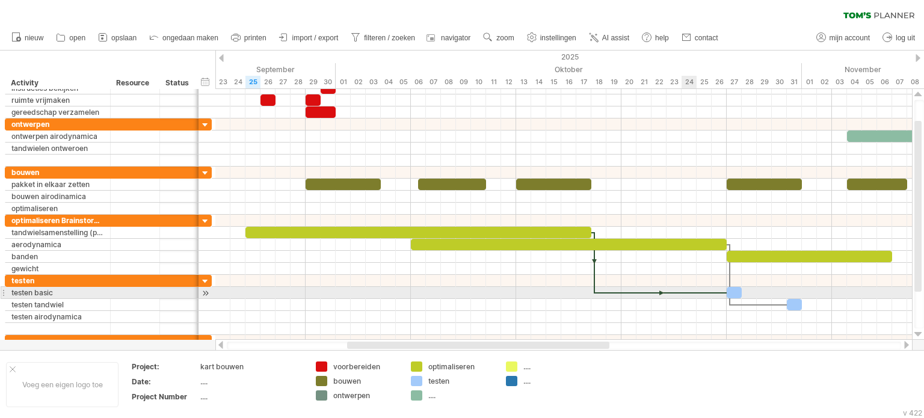
click at [683, 292] on div at bounding box center [661, 293] width 132 height 4
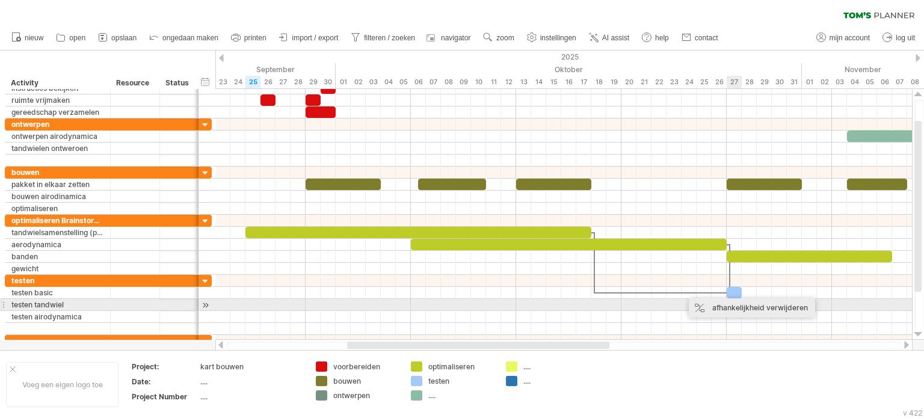
click at [736, 308] on div "afhankelijkheid verwijderen" at bounding box center [752, 307] width 126 height 19
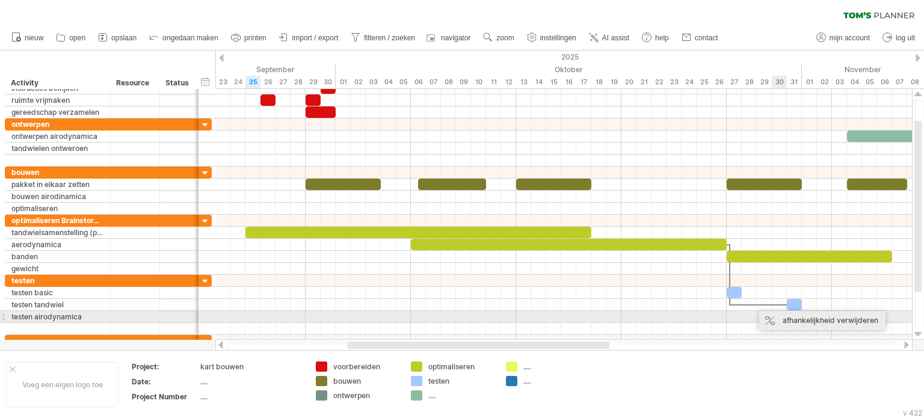
click at [794, 320] on div "afhankelijkheid verwijderen" at bounding box center [822, 320] width 126 height 19
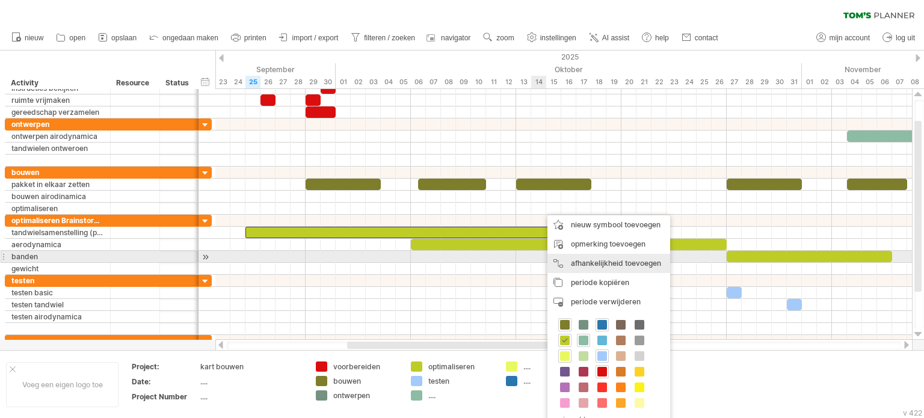
click at [626, 258] on div "afhankelijkheid toevoegen U kunt afhankelijkheden gebruiken als u wilt dat de a…" at bounding box center [609, 263] width 123 height 19
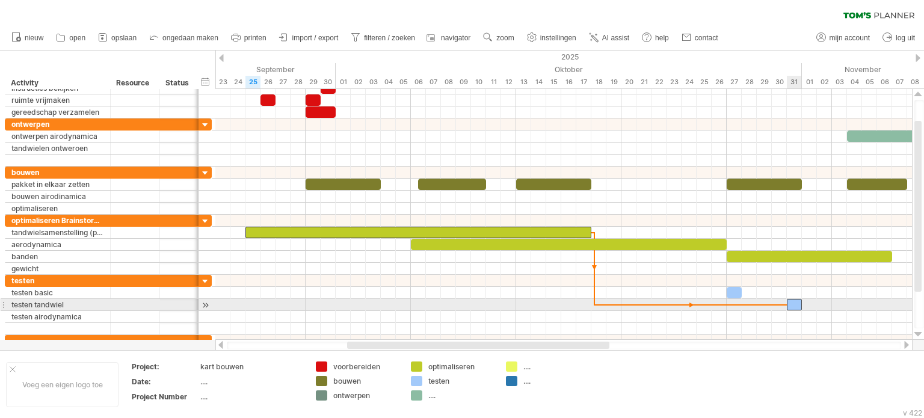
click at [794, 304] on div at bounding box center [794, 304] width 15 height 11
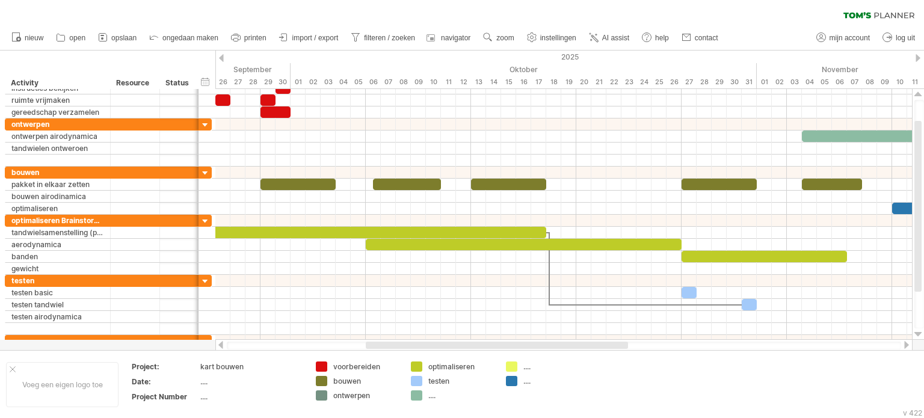
drag, startPoint x: 491, startPoint y: 342, endPoint x: 510, endPoint y: 346, distance: 19.0
click at [510, 346] on div at bounding box center [497, 345] width 262 height 7
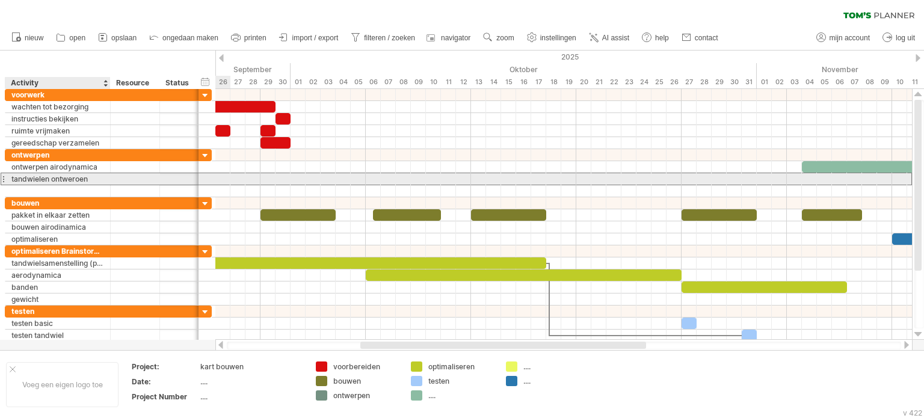
click at [80, 175] on div "tandwielen ontweroen" at bounding box center [57, 178] width 93 height 11
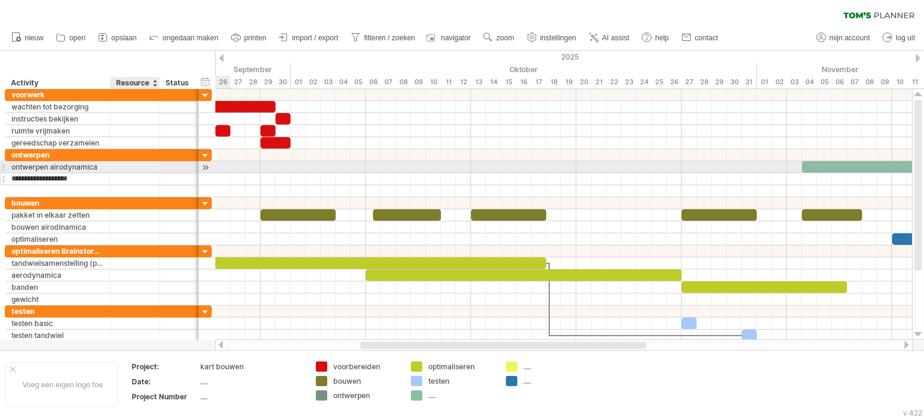
type input "**********"
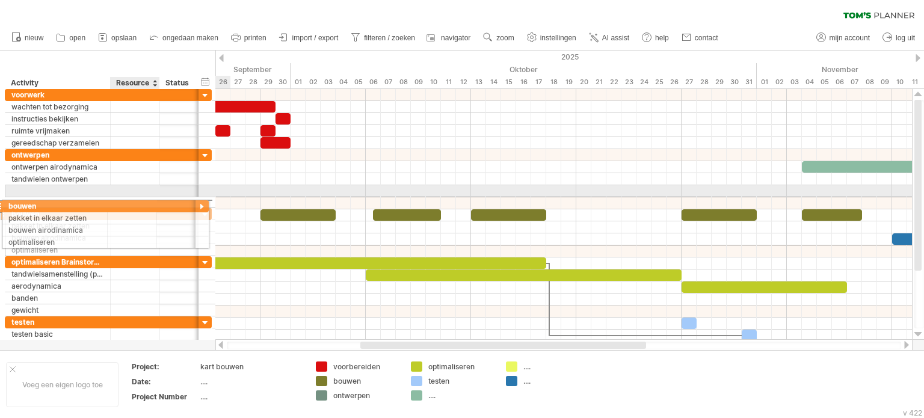
drag, startPoint x: 132, startPoint y: 202, endPoint x: 125, endPoint y: 204, distance: 7.0
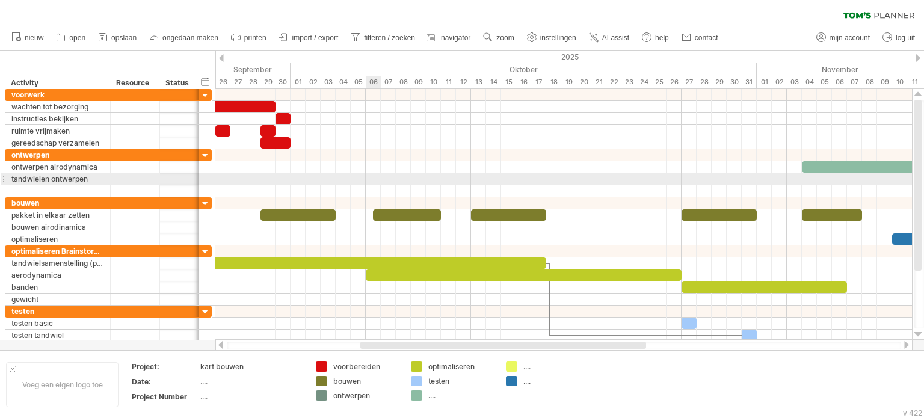
click at [370, 175] on div at bounding box center [563, 179] width 697 height 12
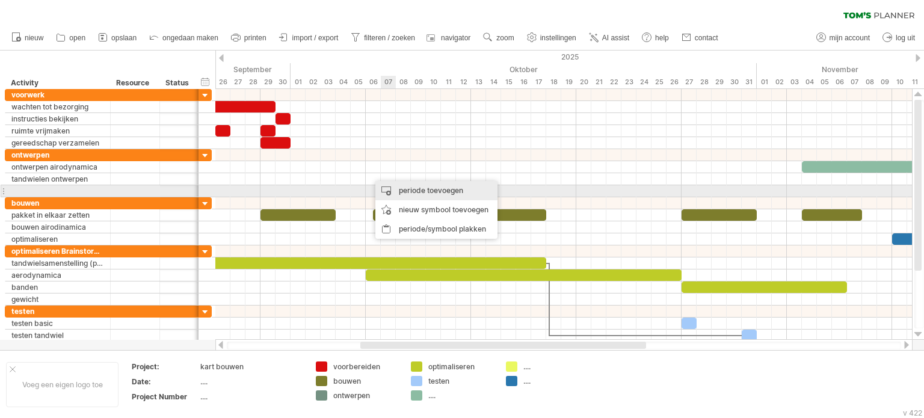
click at [418, 188] on div "periode toevoegen" at bounding box center [437, 190] width 122 height 19
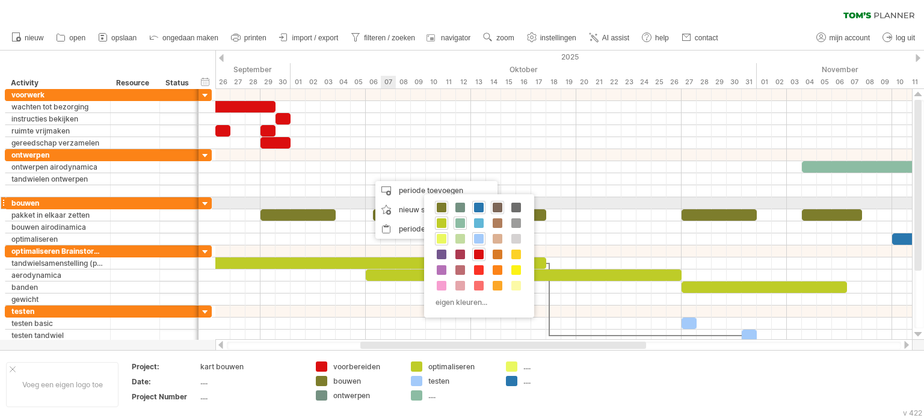
click at [496, 205] on span at bounding box center [498, 208] width 10 height 10
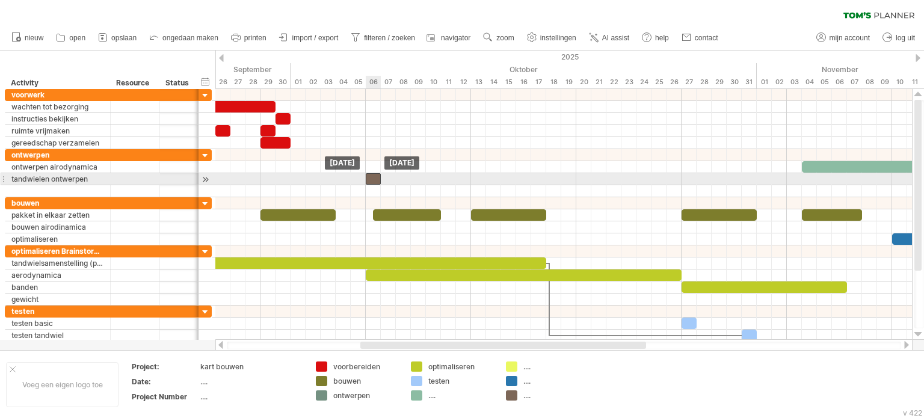
click at [378, 178] on div at bounding box center [373, 178] width 15 height 11
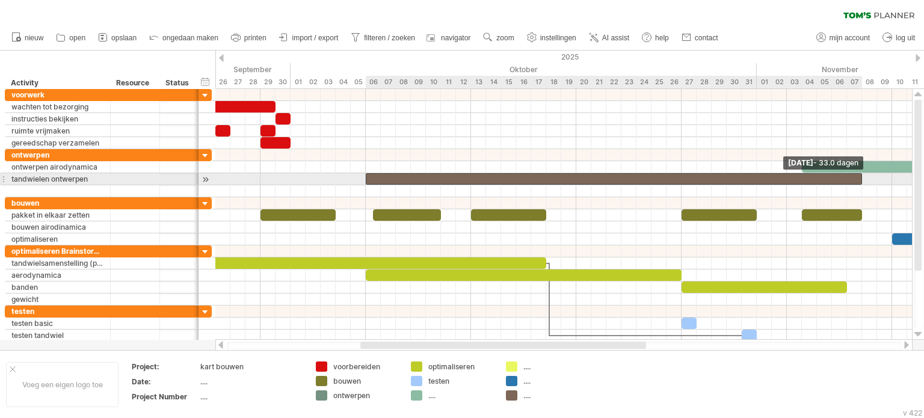
drag, startPoint x: 380, startPoint y: 178, endPoint x: 864, endPoint y: 173, distance: 483.9
click at [864, 173] on span at bounding box center [862, 178] width 5 height 11
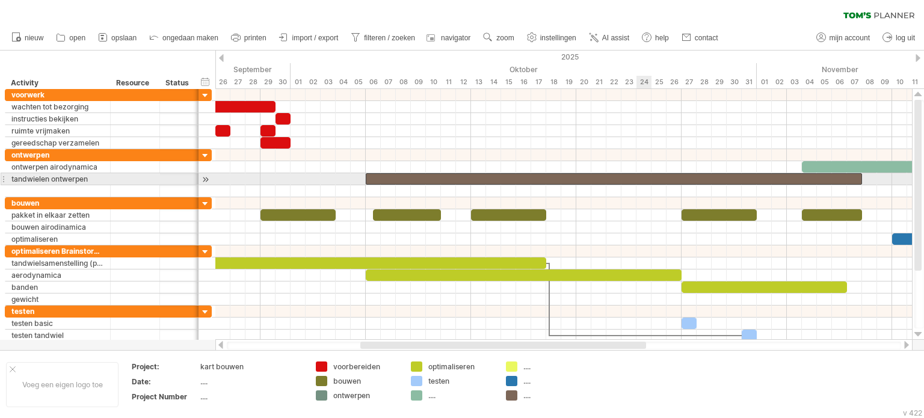
click at [649, 179] on div at bounding box center [614, 178] width 496 height 11
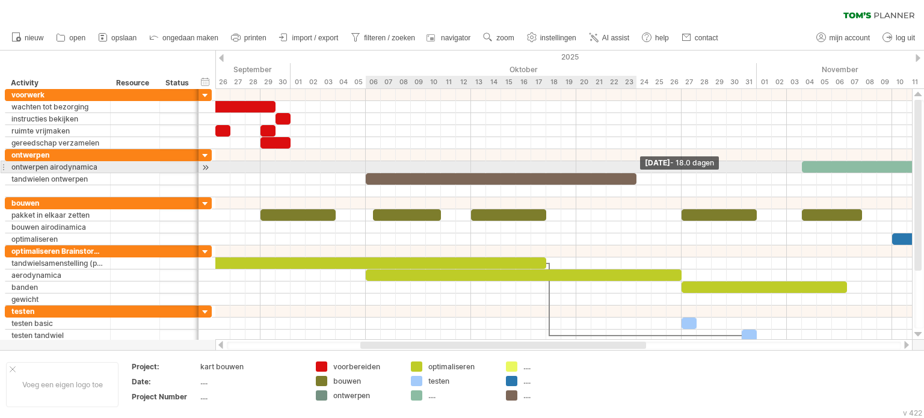
drag, startPoint x: 860, startPoint y: 178, endPoint x: 633, endPoint y: 171, distance: 227.0
click at [633, 171] on div "[DATE] - 18.0 dagen [DATE]" at bounding box center [563, 214] width 697 height 251
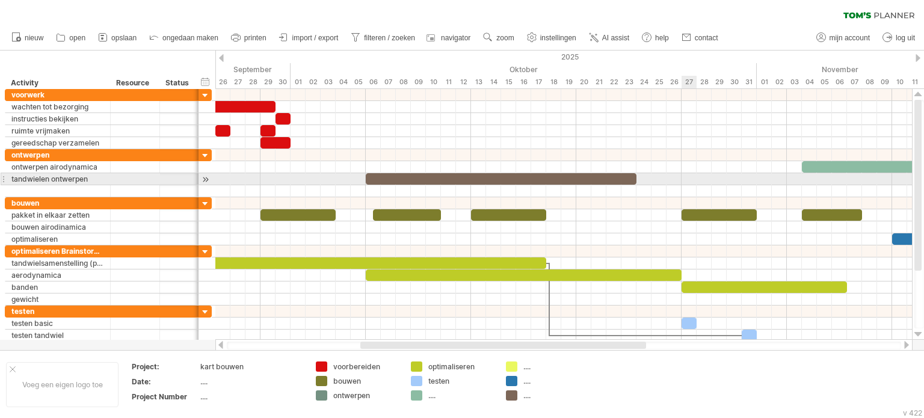
click at [686, 176] on div at bounding box center [563, 179] width 697 height 12
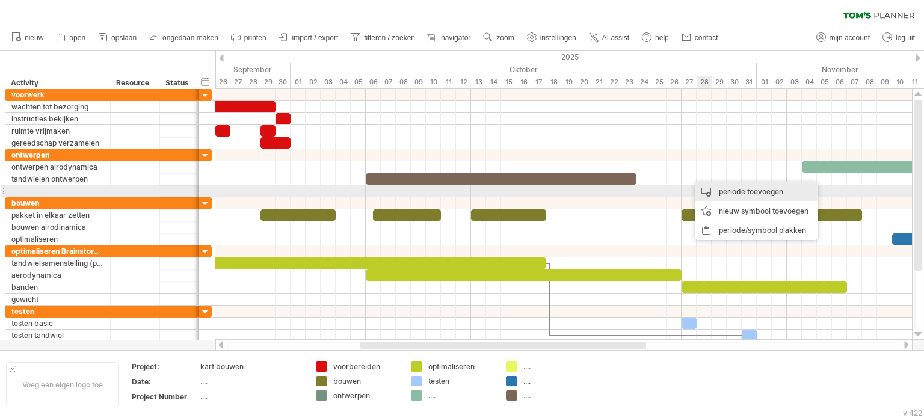
click at [737, 188] on div "periode toevoegen" at bounding box center [757, 191] width 122 height 19
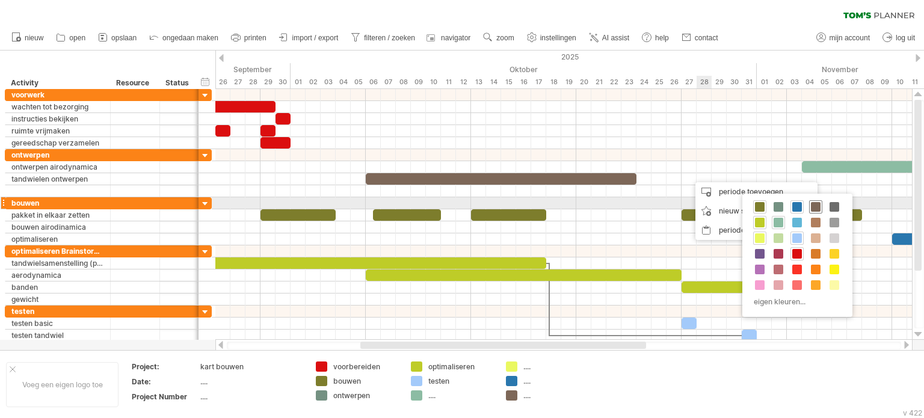
click at [816, 206] on span at bounding box center [816, 207] width 10 height 10
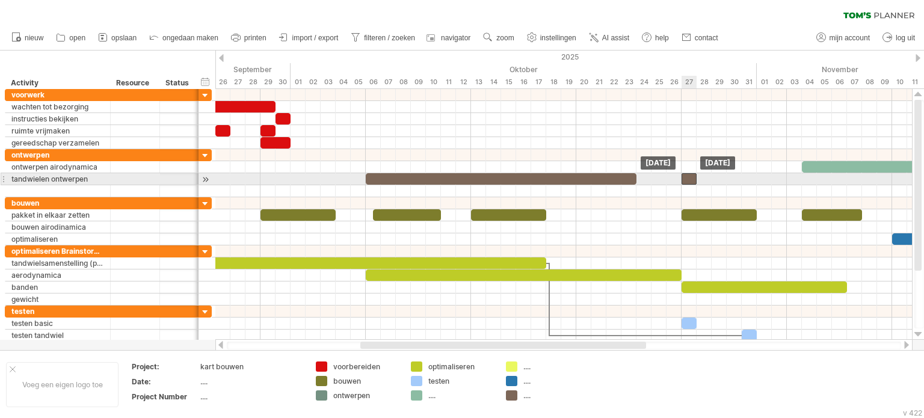
drag, startPoint x: 697, startPoint y: 176, endPoint x: 688, endPoint y: 177, distance: 8.4
click at [688, 177] on div at bounding box center [689, 178] width 15 height 11
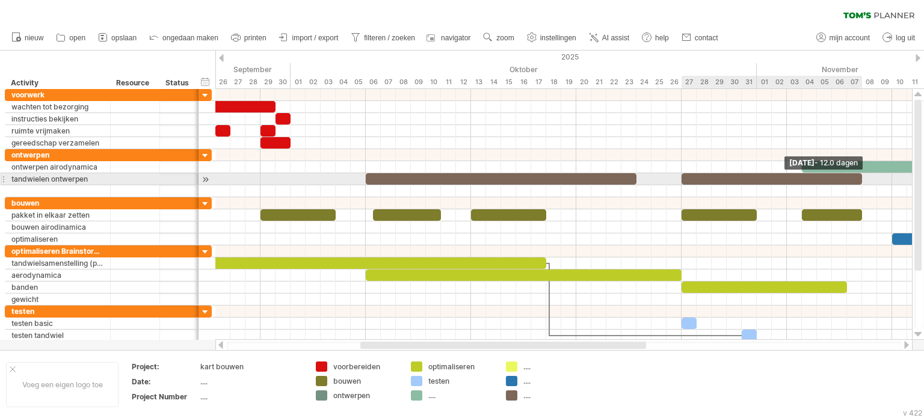
drag, startPoint x: 696, startPoint y: 179, endPoint x: 858, endPoint y: 179, distance: 161.9
click at [858, 179] on div at bounding box center [772, 178] width 181 height 11
click at [584, 176] on div at bounding box center [501, 178] width 271 height 11
click at [546, 176] on div "**********" at bounding box center [501, 178] width 271 height 11
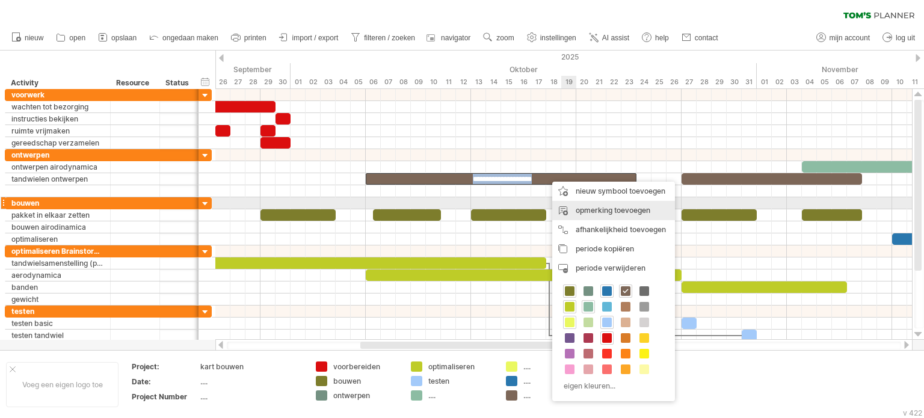
click at [626, 208] on div "opmerking toevoegen" at bounding box center [613, 210] width 123 height 19
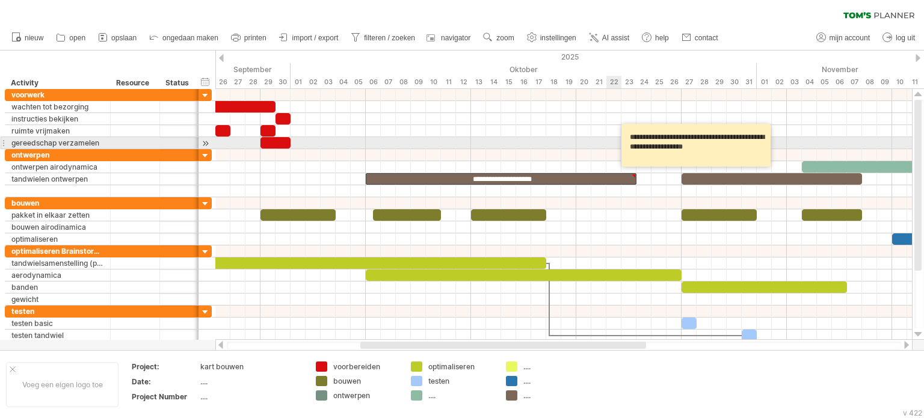
click at [648, 148] on textarea "**********" at bounding box center [698, 145] width 144 height 34
click at [737, 144] on textarea "**********" at bounding box center [698, 145] width 144 height 34
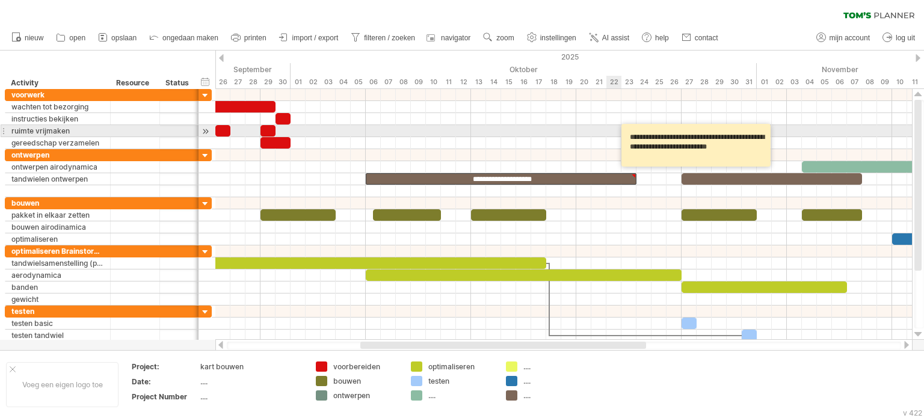
drag, startPoint x: 758, startPoint y: 146, endPoint x: 620, endPoint y: 129, distance: 139.5
click at [620, 129] on div "Probeert verbinding te maken met [DOMAIN_NAME] Opnieuw verbonden 0% wissen filt…" at bounding box center [462, 209] width 924 height 418
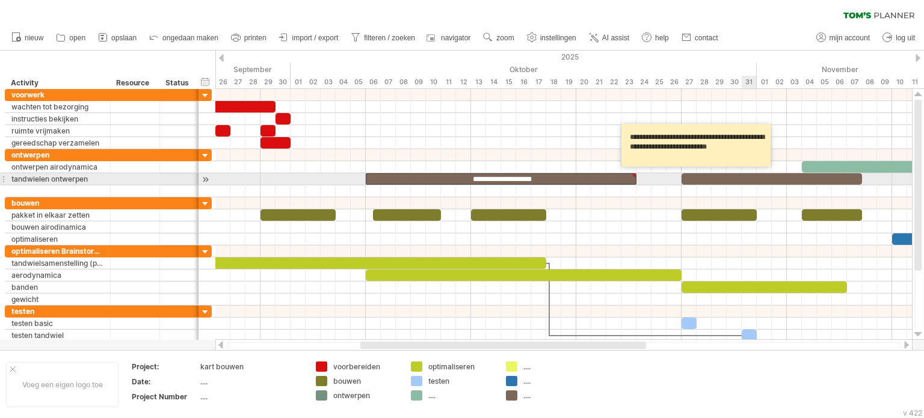
type textarea "**********"
click at [747, 176] on div at bounding box center [772, 178] width 181 height 11
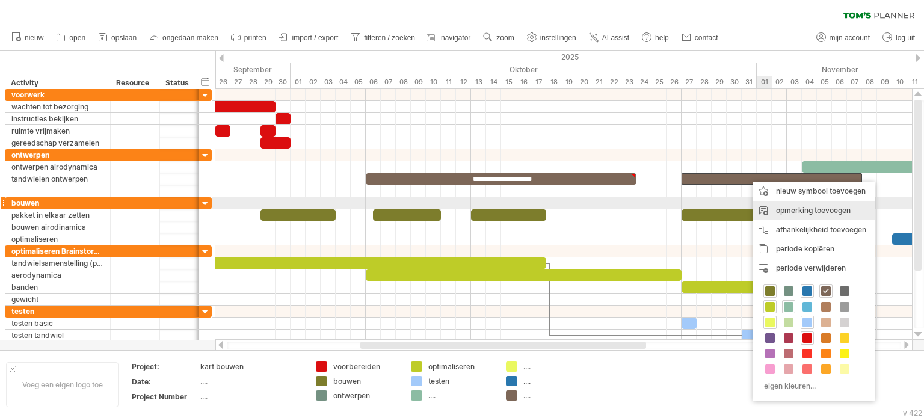
click at [806, 218] on div "opmerking toevoegen" at bounding box center [814, 210] width 123 height 19
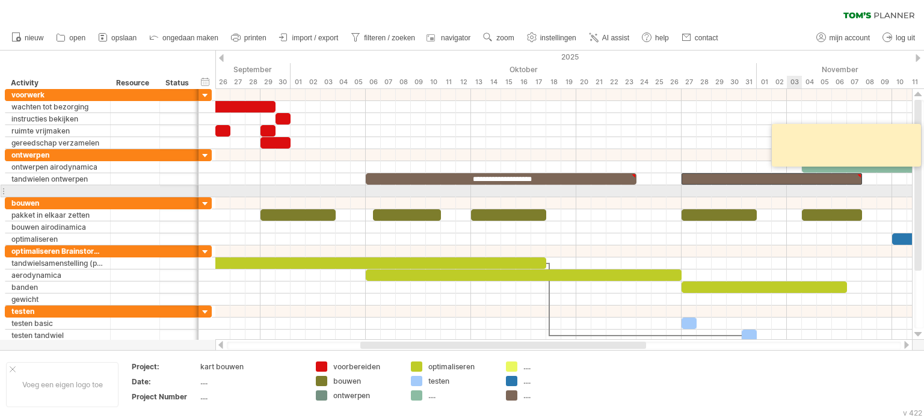
paste textarea "**********"
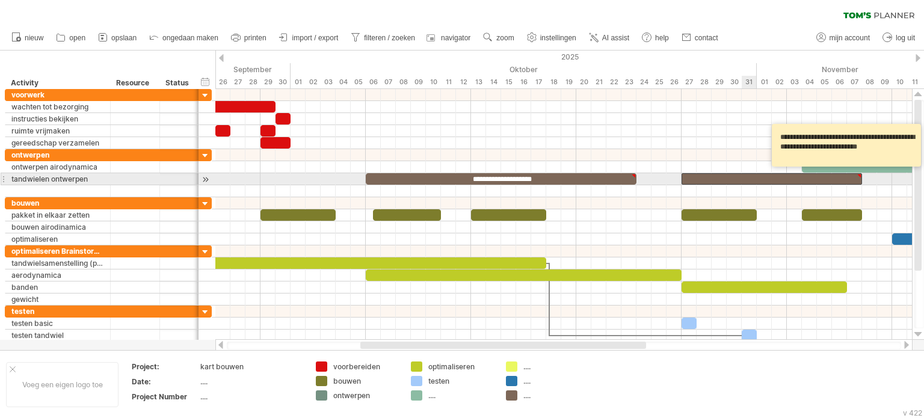
type textarea "**********"
click at [743, 175] on div at bounding box center [772, 178] width 181 height 11
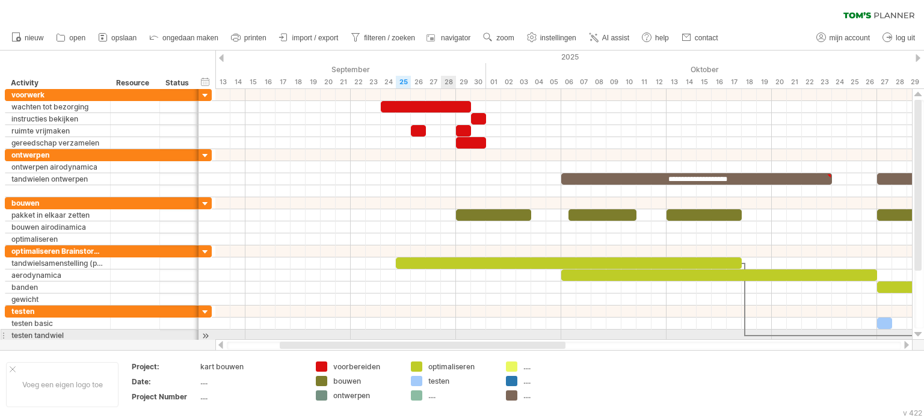
drag, startPoint x: 528, startPoint y: 348, endPoint x: 443, endPoint y: 328, distance: 87.7
click at [447, 338] on div "Probeert verbinding te maken met [DOMAIN_NAME] Opnieuw verbonden 0% wissen filt…" at bounding box center [462, 209] width 924 height 418
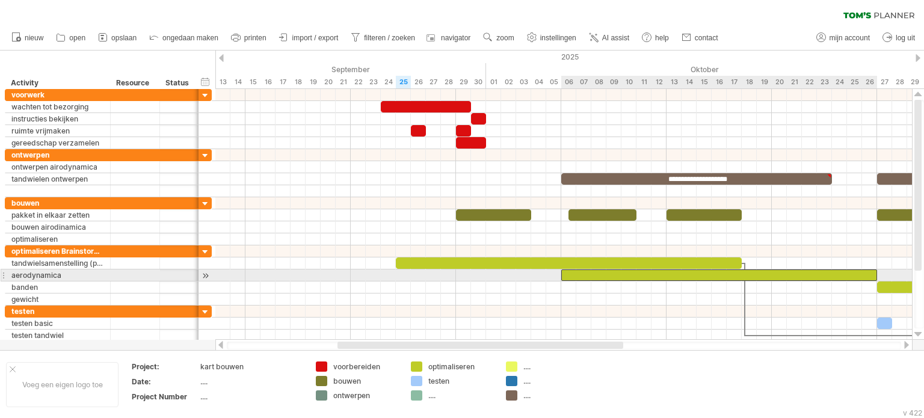
click at [577, 274] on div at bounding box center [719, 275] width 316 height 11
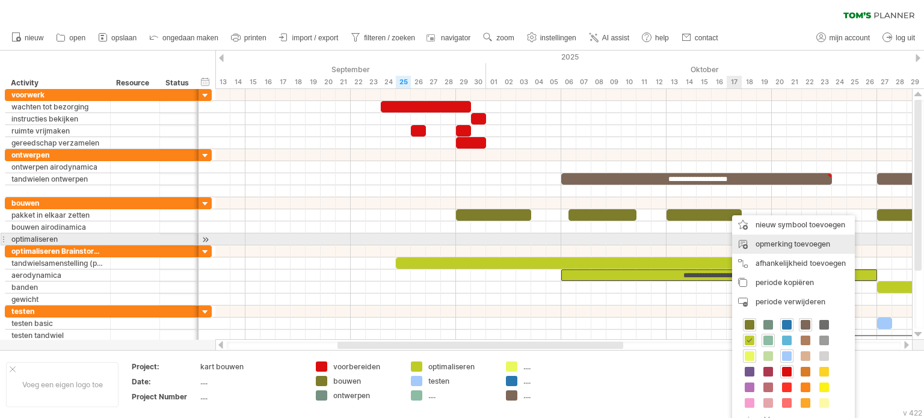
click at [813, 238] on div "opmerking toevoegen" at bounding box center [793, 244] width 123 height 19
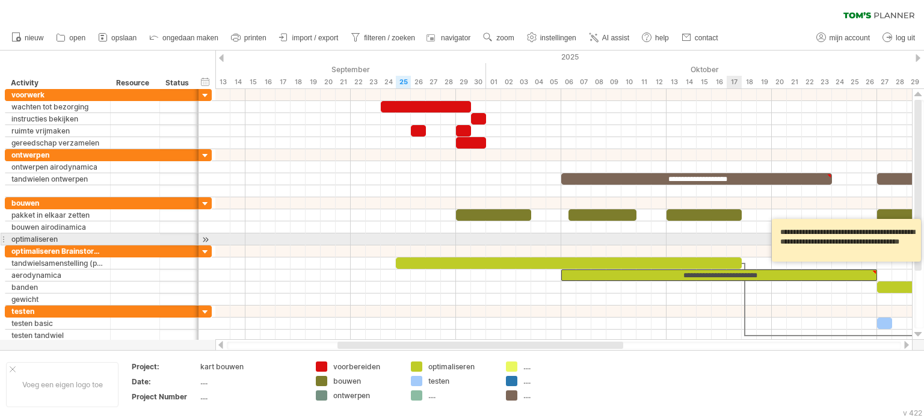
type textarea "**********"
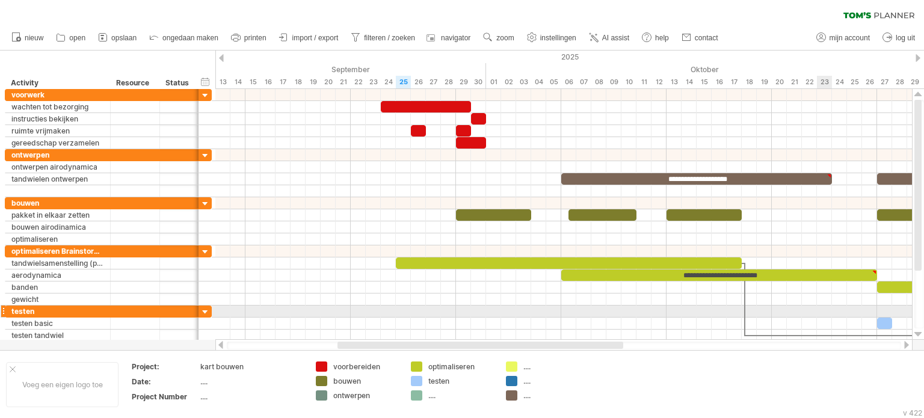
drag, startPoint x: 831, startPoint y: 315, endPoint x: 842, endPoint y: 361, distance: 47.6
click at [841, 361] on div "Probeert verbinding te maken met [DOMAIN_NAME] Opnieuw verbonden 0% wissen filt…" at bounding box center [462, 209] width 924 height 418
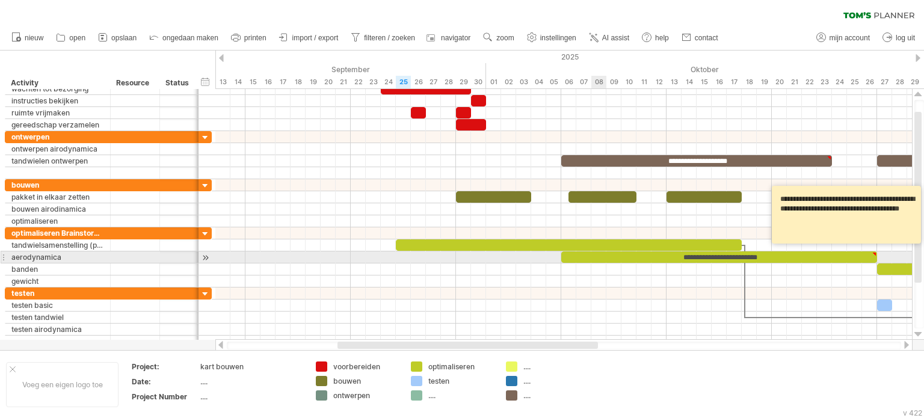
click at [598, 253] on div "**********" at bounding box center [719, 257] width 316 height 11
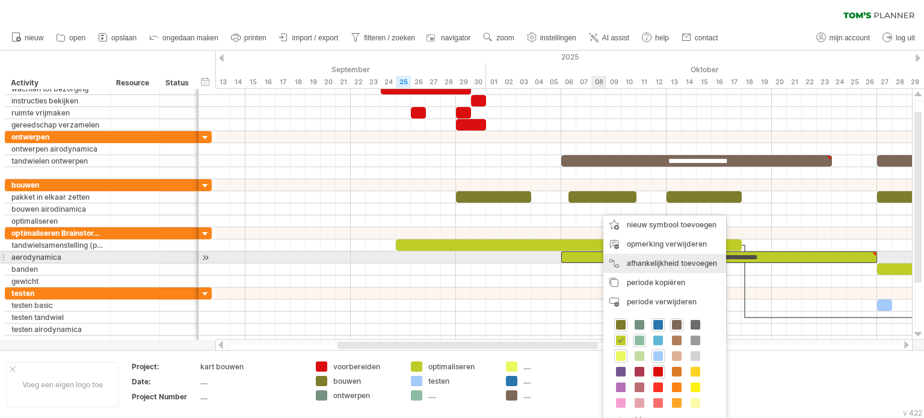
click at [646, 261] on div "afhankelijkheid toevoegen U kunt afhankelijkheden gebruiken als u wilt dat de a…" at bounding box center [665, 263] width 123 height 19
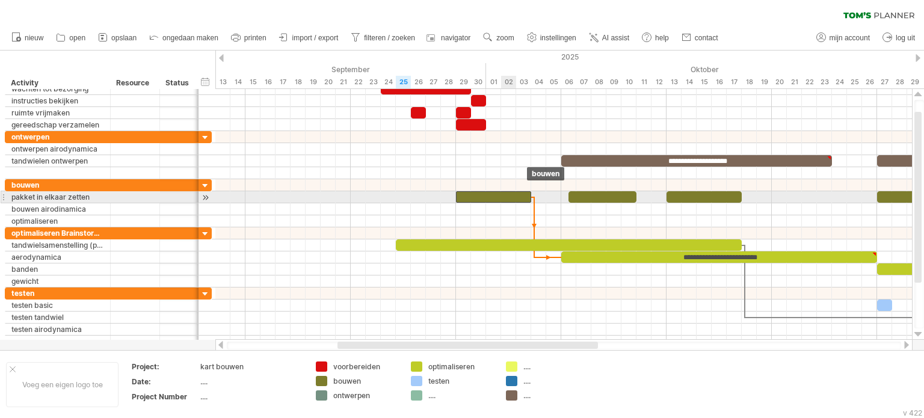
click at [504, 197] on div at bounding box center [493, 196] width 75 height 11
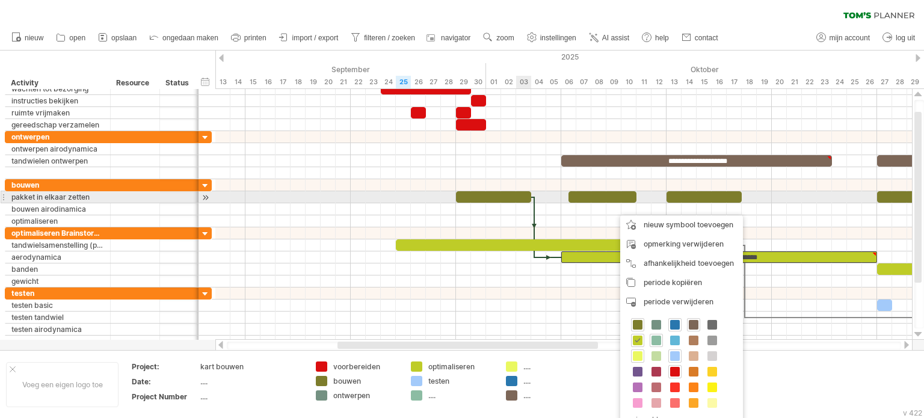
click at [522, 197] on div at bounding box center [493, 196] width 75 height 11
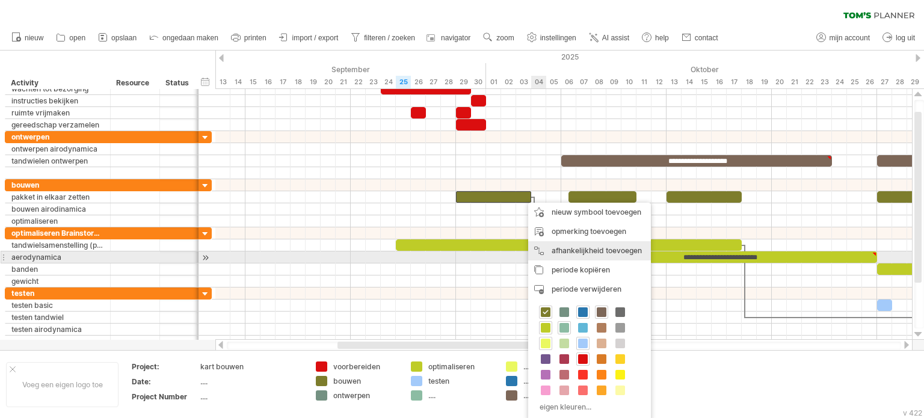
click at [592, 253] on div "afhankelijkheid toevoegen U kunt afhankelijkheden gebruiken als u wilt dat de a…" at bounding box center [589, 250] width 123 height 19
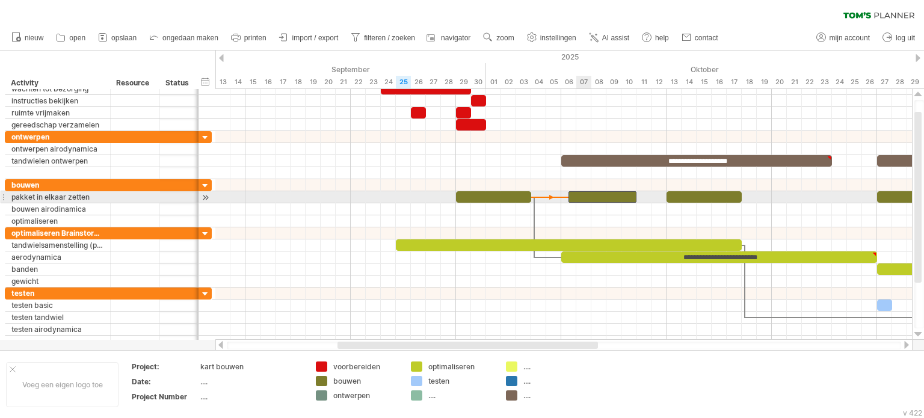
click at [585, 199] on div at bounding box center [603, 196] width 68 height 11
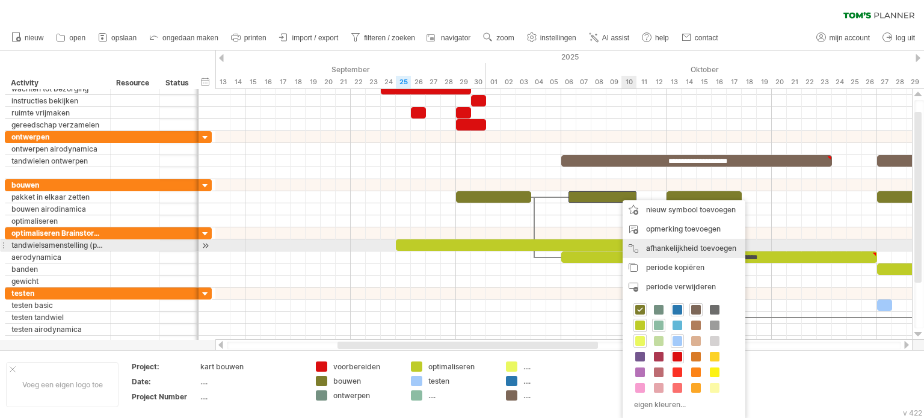
click at [696, 245] on div "afhankelijkheid toevoegen U kunt afhankelijkheden gebruiken als u wilt dat de a…" at bounding box center [684, 248] width 123 height 19
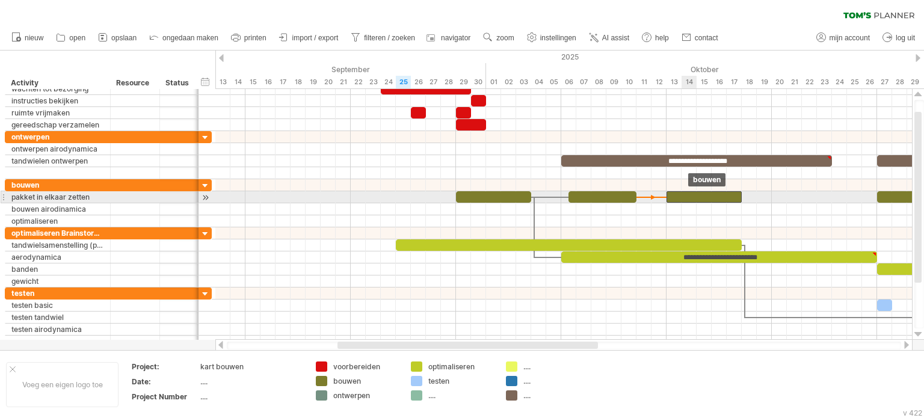
click at [686, 197] on div at bounding box center [704, 196] width 75 height 11
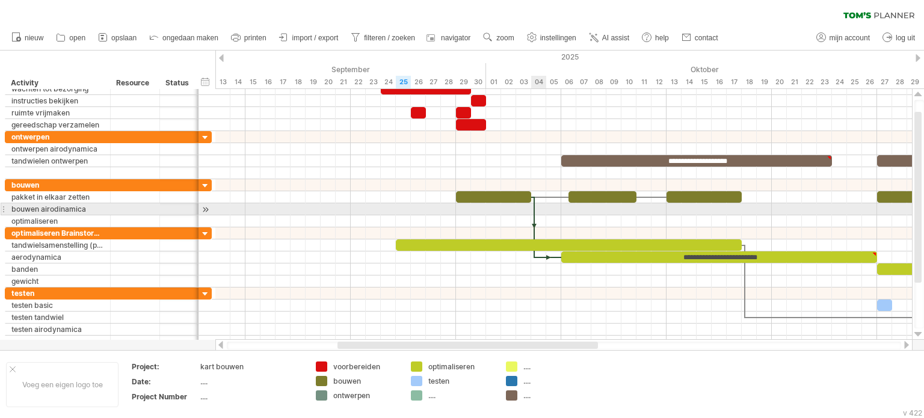
click at [534, 209] on div at bounding box center [535, 227] width 4 height 61
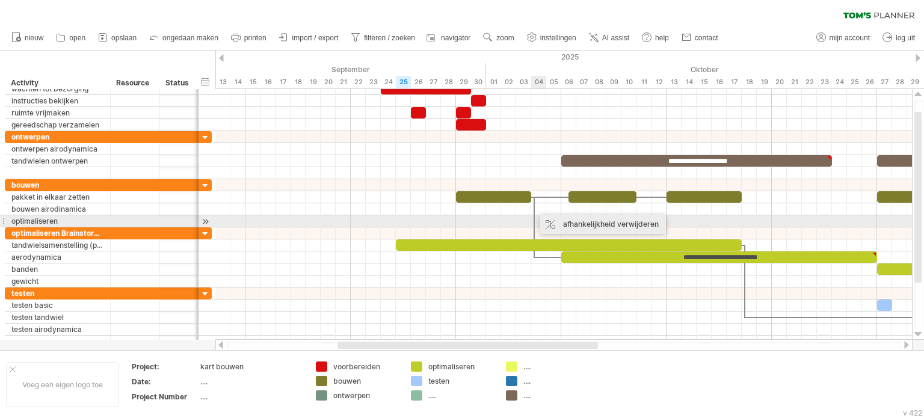
click at [575, 223] on div "afhankelijkheid verwijderen" at bounding box center [603, 224] width 126 height 19
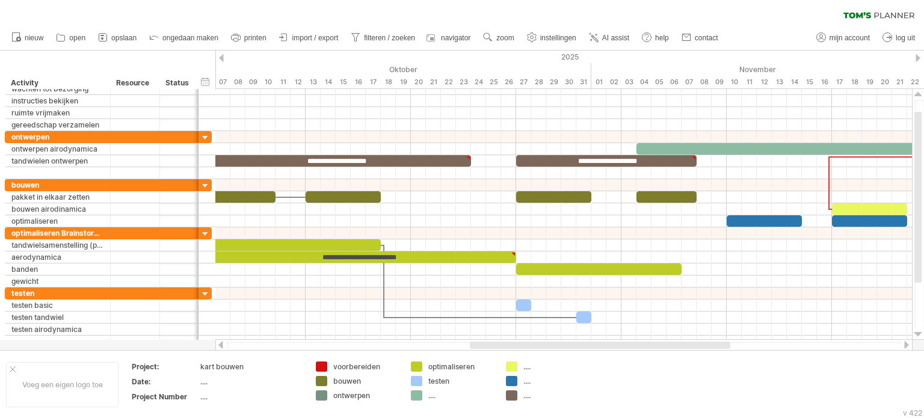
drag, startPoint x: 532, startPoint y: 348, endPoint x: 664, endPoint y: 344, distance: 132.5
click at [664, 344] on div at bounding box center [600, 345] width 261 height 7
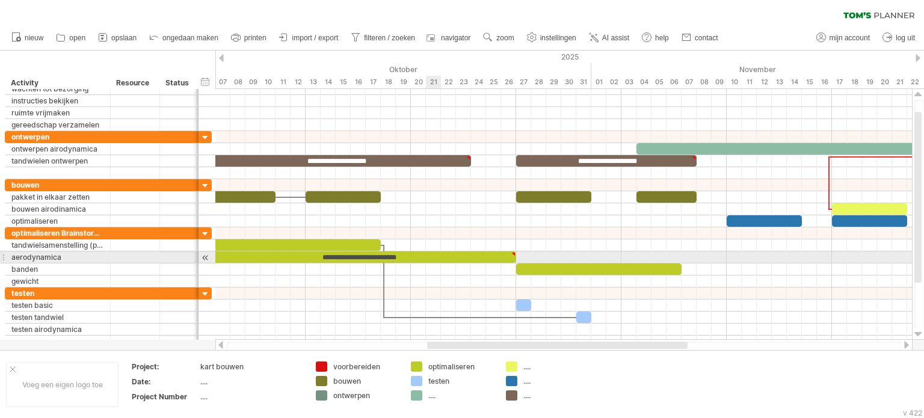
click at [435, 257] on div "**********" at bounding box center [358, 257] width 316 height 11
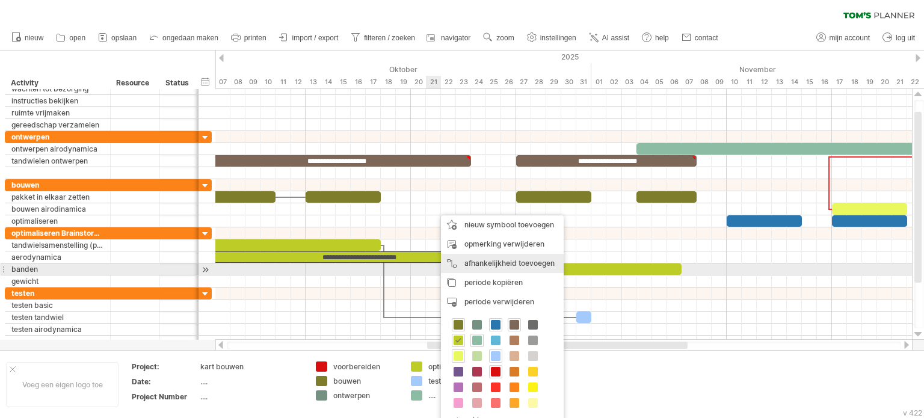
click at [511, 265] on div "afhankelijkheid toevoegen U kunt afhankelijkheden gebruiken als u wilt dat de a…" at bounding box center [502, 263] width 123 height 19
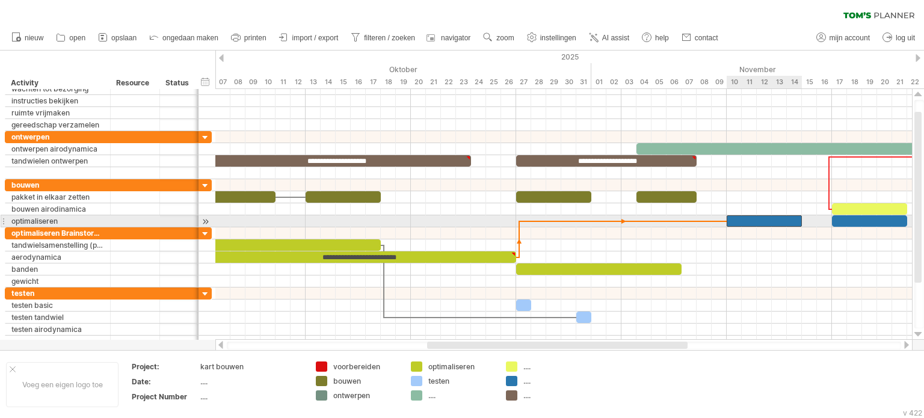
click at [740, 221] on div at bounding box center [764, 220] width 75 height 11
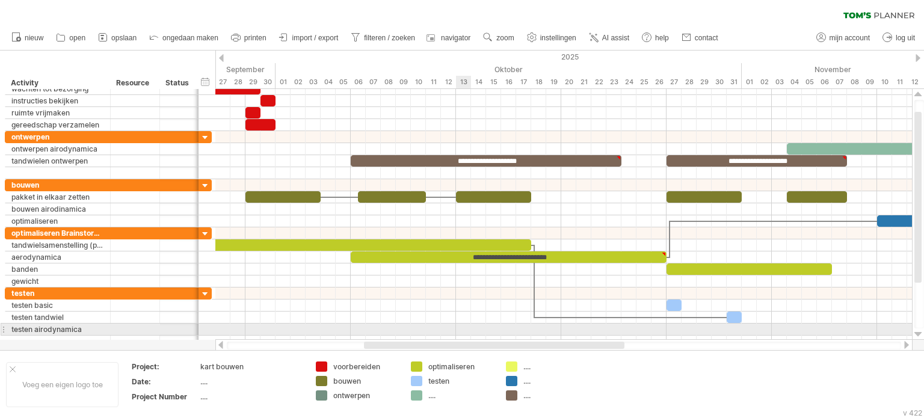
drag, startPoint x: 530, startPoint y: 342, endPoint x: 466, endPoint y: 332, distance: 64.1
click at [466, 332] on div "Probeert verbinding te maken met [DOMAIN_NAME] Opnieuw verbonden 0% wissen filt…" at bounding box center [462, 209] width 924 height 418
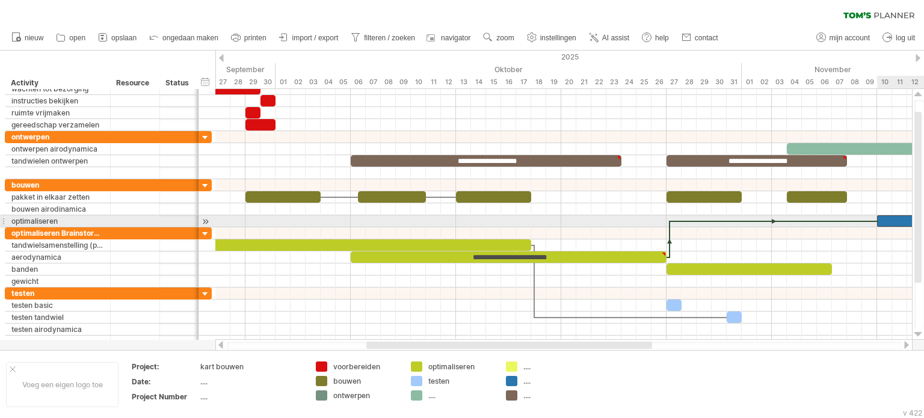
click at [880, 218] on div at bounding box center [914, 220] width 75 height 11
drag, startPoint x: 879, startPoint y: 221, endPoint x: 827, endPoint y: 219, distance: 52.4
click at [827, 219] on span at bounding box center [825, 220] width 5 height 11
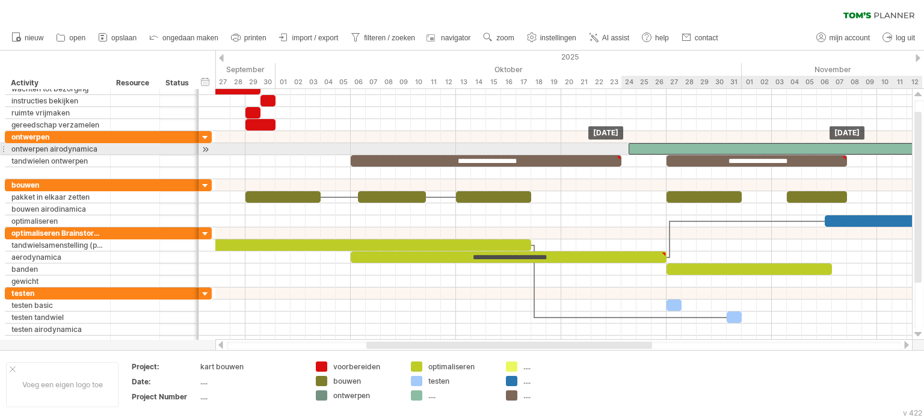
drag, startPoint x: 841, startPoint y: 146, endPoint x: 685, endPoint y: 147, distance: 155.9
click at [685, 147] on div at bounding box center [779, 148] width 301 height 11
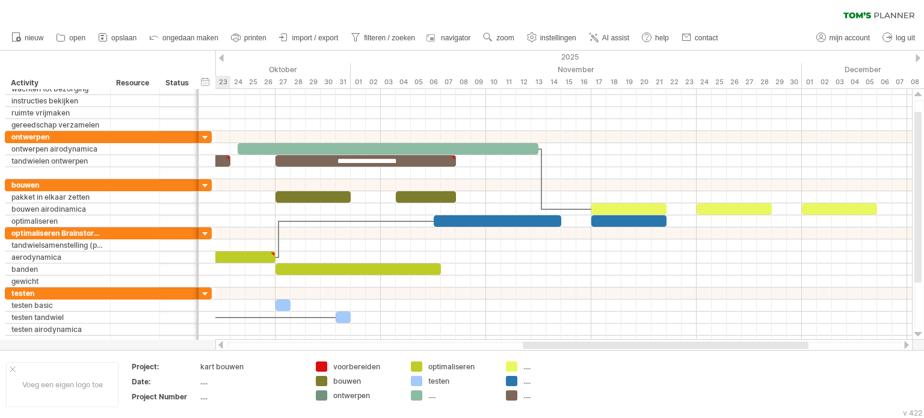
drag, startPoint x: 509, startPoint y: 347, endPoint x: 666, endPoint y: 341, distance: 156.6
click at [666, 342] on div at bounding box center [666, 345] width 286 height 7
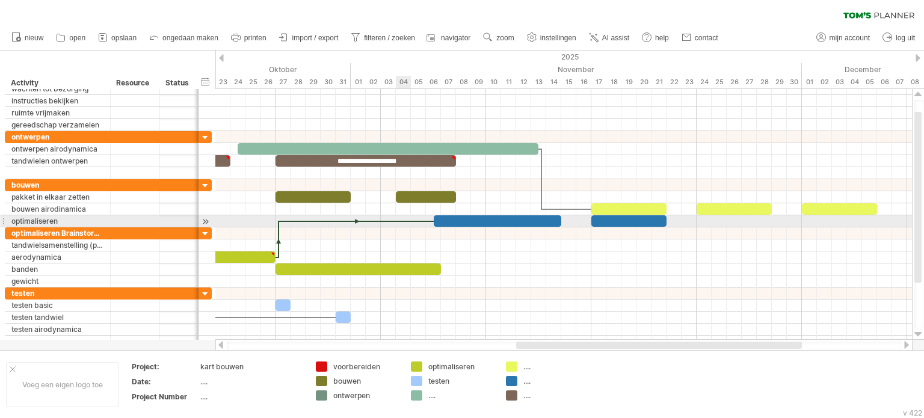
click at [400, 220] on div at bounding box center [356, 222] width 155 height 4
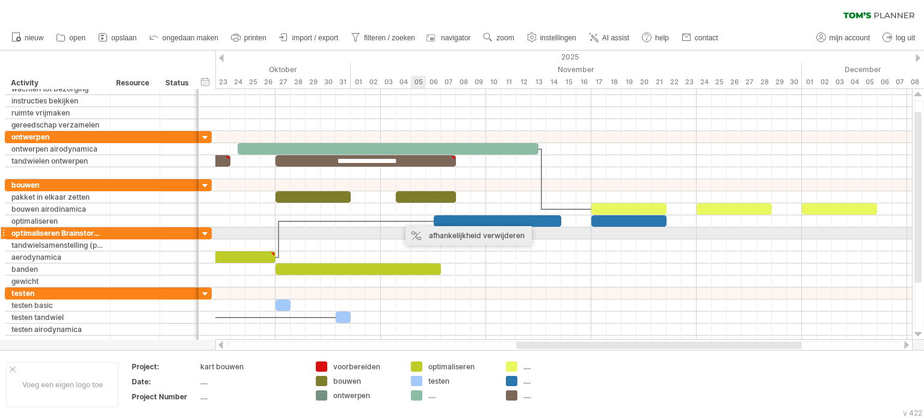
click at [441, 235] on div "afhankelijkheid verwijderen" at bounding box center [469, 235] width 126 height 19
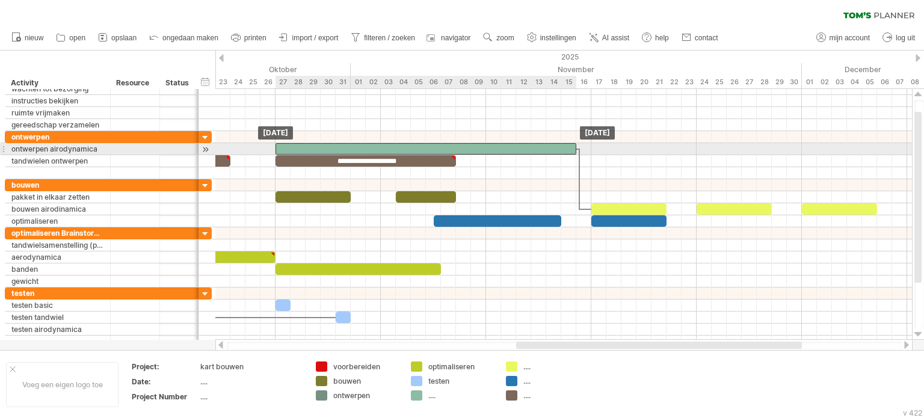
drag, startPoint x: 477, startPoint y: 147, endPoint x: 513, endPoint y: 149, distance: 36.2
click at [513, 149] on div at bounding box center [426, 148] width 301 height 11
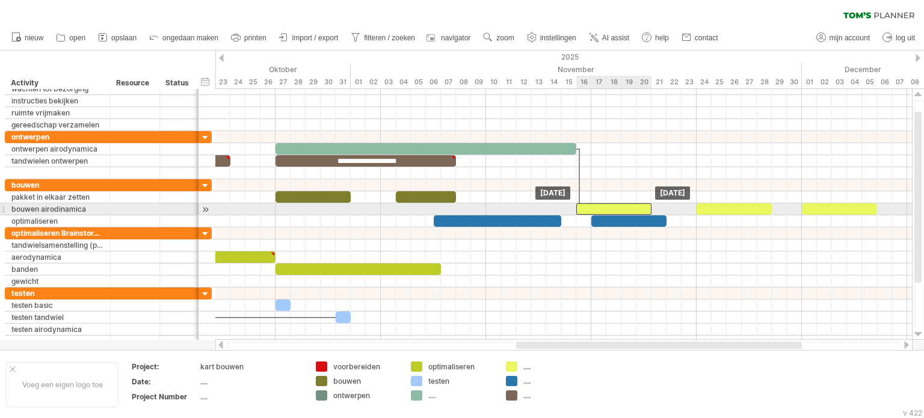
drag, startPoint x: 604, startPoint y: 208, endPoint x: 587, endPoint y: 211, distance: 17.1
click at [587, 211] on div at bounding box center [614, 208] width 75 height 11
click at [646, 205] on div at bounding box center [614, 208] width 75 height 11
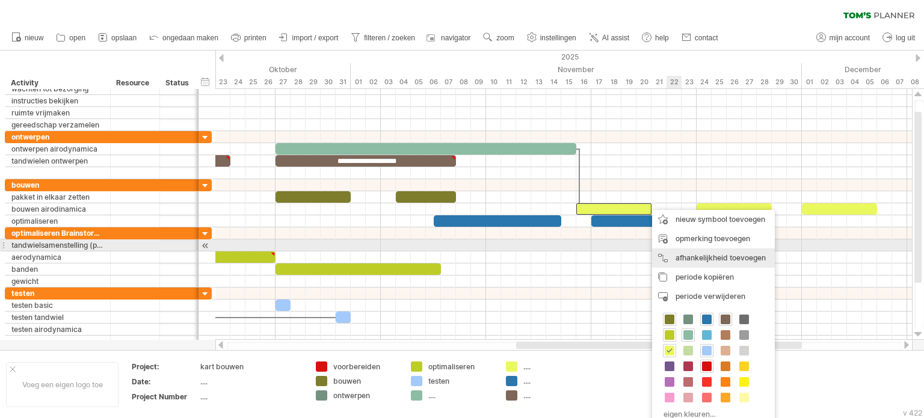
click at [700, 250] on div "afhankelijkheid toevoegen U kunt afhankelijkheden gebruiken als u wilt dat de a…" at bounding box center [713, 258] width 123 height 19
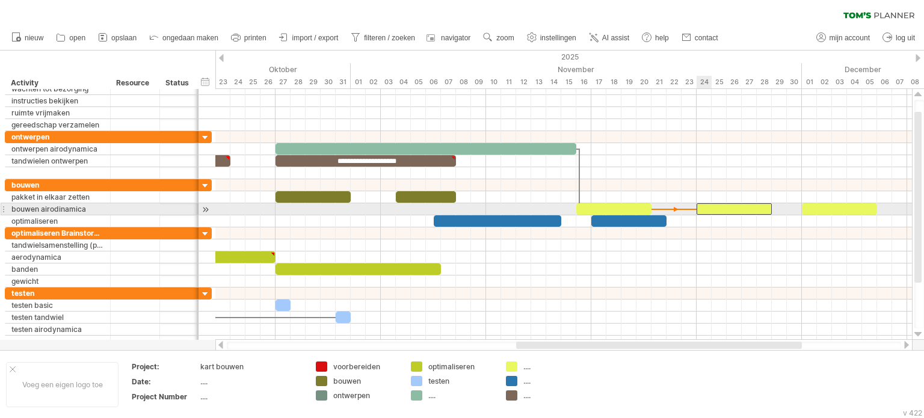
click at [706, 208] on div at bounding box center [734, 208] width 75 height 11
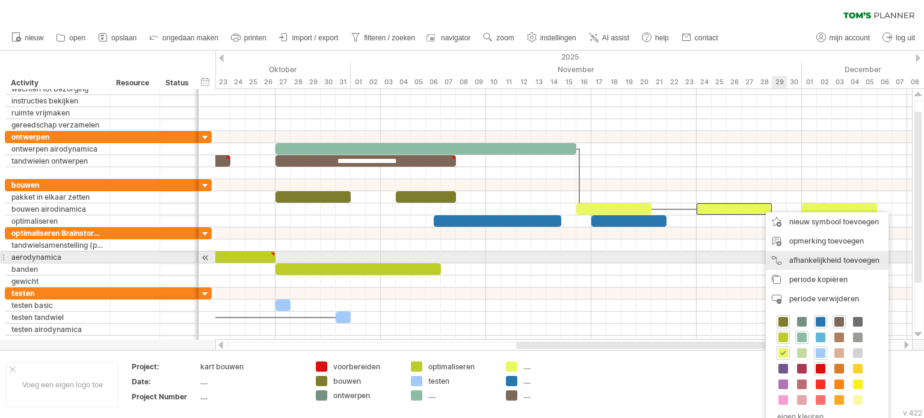
click at [821, 252] on div "afhankelijkheid toevoegen U kunt afhankelijkheden gebruiken als u wilt dat de a…" at bounding box center [827, 260] width 123 height 19
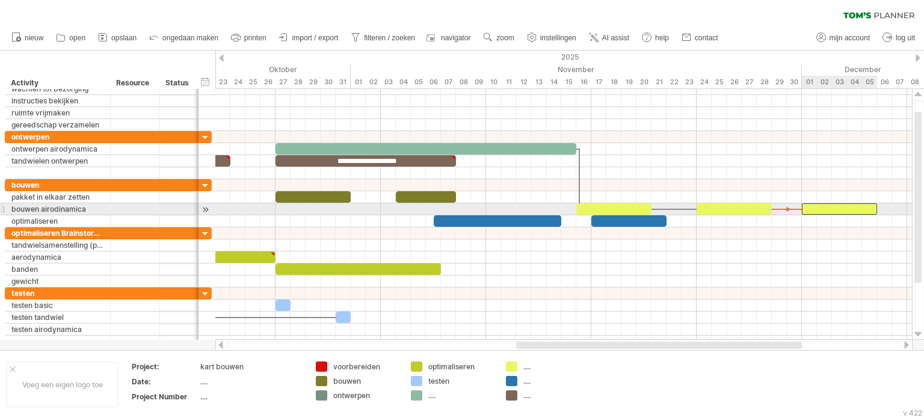
click at [833, 205] on div at bounding box center [839, 208] width 75 height 11
click at [603, 206] on div at bounding box center [614, 208] width 75 height 11
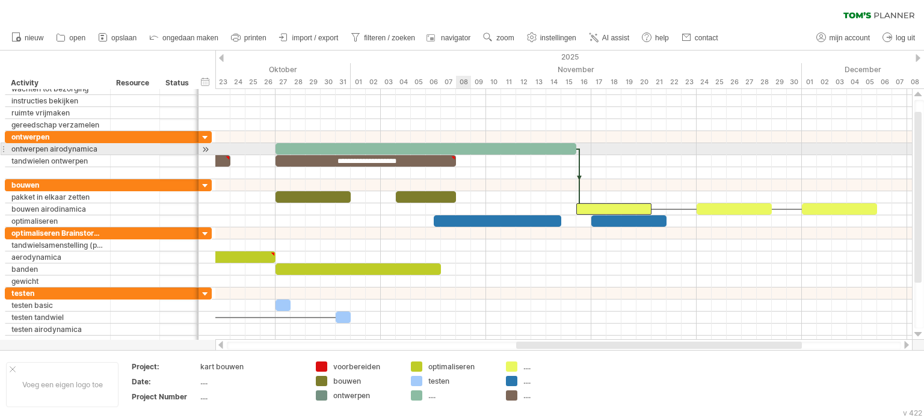
click at [463, 146] on div at bounding box center [426, 148] width 301 height 11
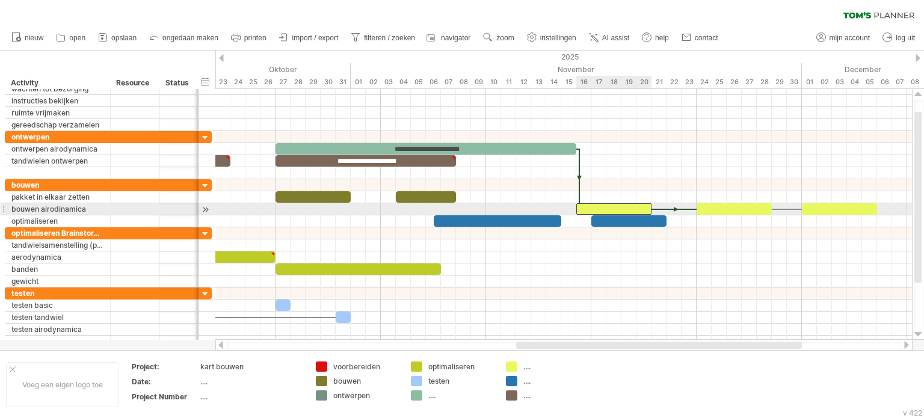
click at [595, 206] on div at bounding box center [614, 208] width 75 height 11
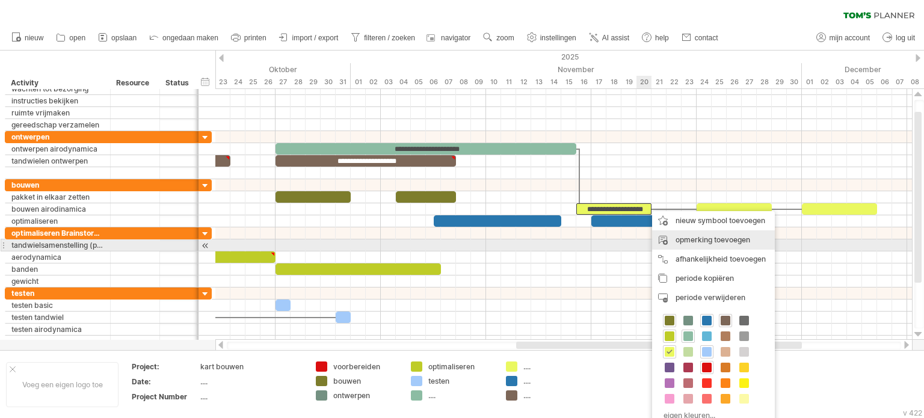
click at [702, 243] on div "opmerking toevoegen" at bounding box center [713, 239] width 123 height 19
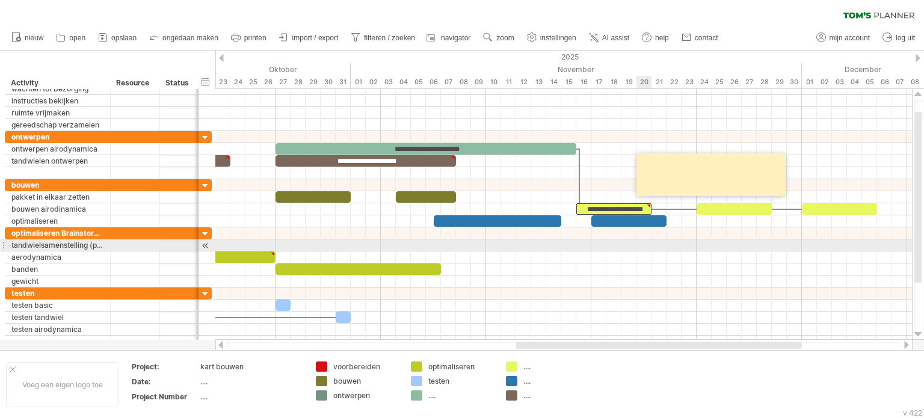
scroll to position [0, 0]
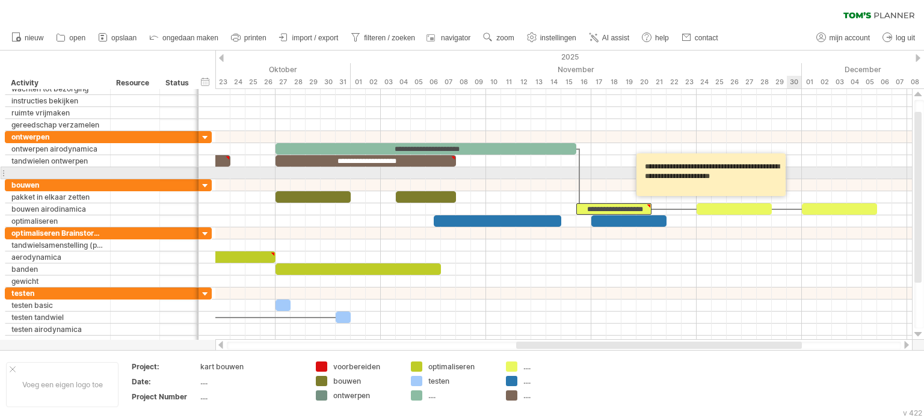
click at [772, 175] on textarea "**********" at bounding box center [713, 175] width 144 height 34
click at [773, 178] on textarea "**********" at bounding box center [713, 175] width 144 height 34
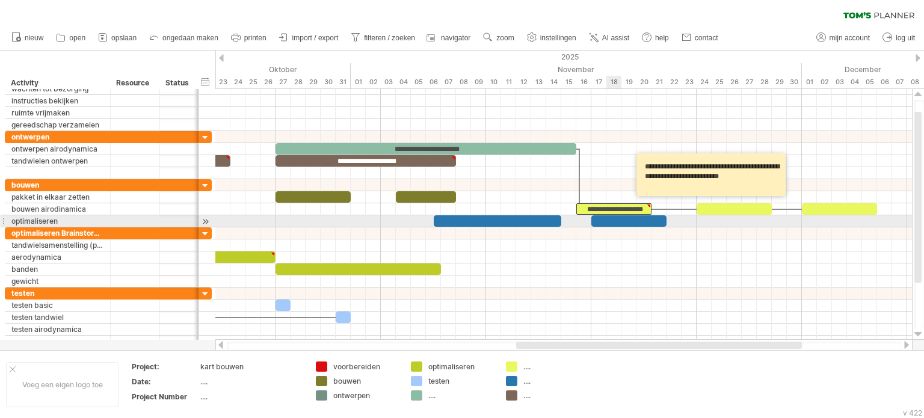
type textarea "**********"
click at [616, 218] on div at bounding box center [629, 220] width 75 height 11
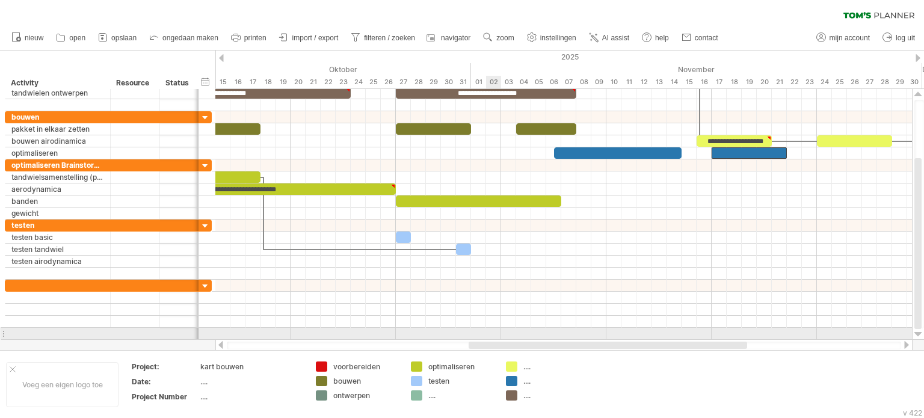
drag, startPoint x: 539, startPoint y: 342, endPoint x: 492, endPoint y: 335, distance: 48.2
click at [492, 335] on div "Probeert verbinding te maken met [DOMAIN_NAME] Opnieuw verbonden 0% wissen filt…" at bounding box center [462, 209] width 924 height 418
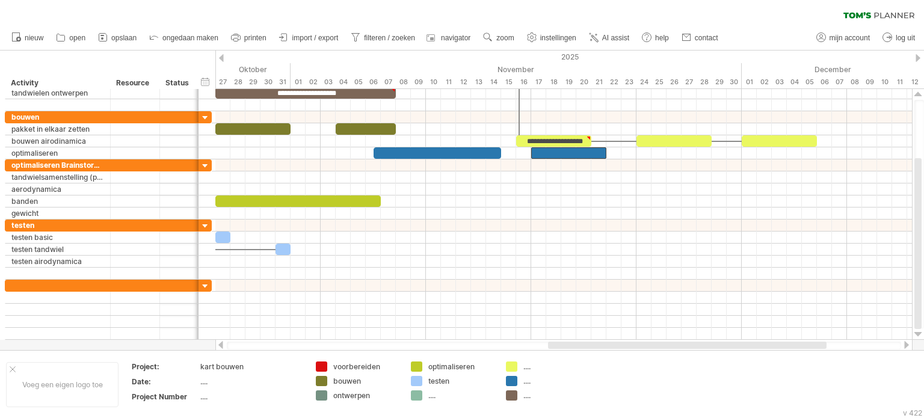
drag, startPoint x: 727, startPoint y: 342, endPoint x: 799, endPoint y: 343, distance: 72.2
click at [799, 343] on div at bounding box center [687, 345] width 279 height 7
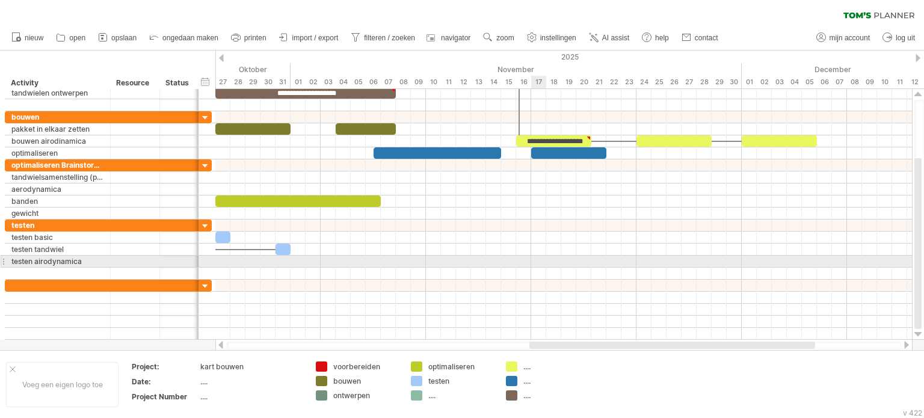
click at [536, 259] on div at bounding box center [563, 262] width 697 height 12
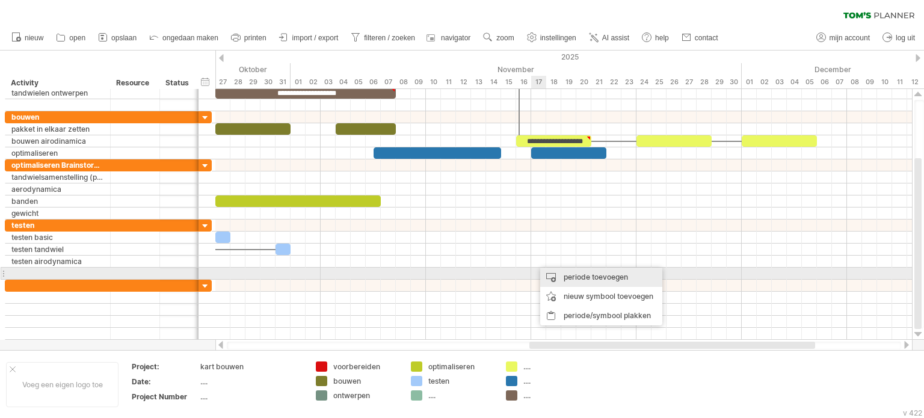
click at [562, 274] on div "periode toevoegen" at bounding box center [601, 277] width 122 height 19
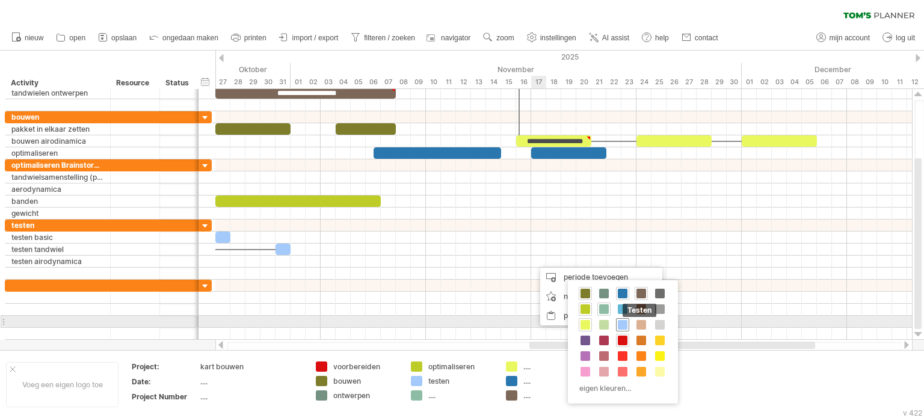
click at [622, 322] on span at bounding box center [623, 325] width 10 height 10
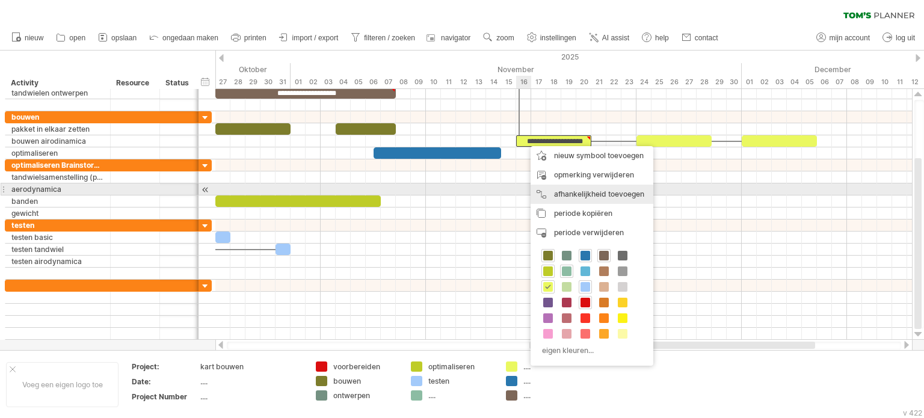
click at [571, 194] on div "afhankelijkheid toevoegen U kunt afhankelijkheden gebruiken als u wilt dat de a…" at bounding box center [592, 194] width 123 height 19
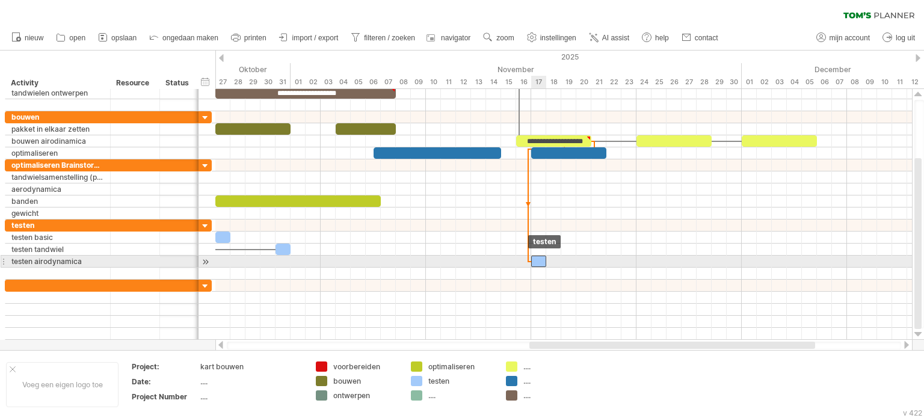
click at [533, 262] on span at bounding box center [531, 261] width 5 height 11
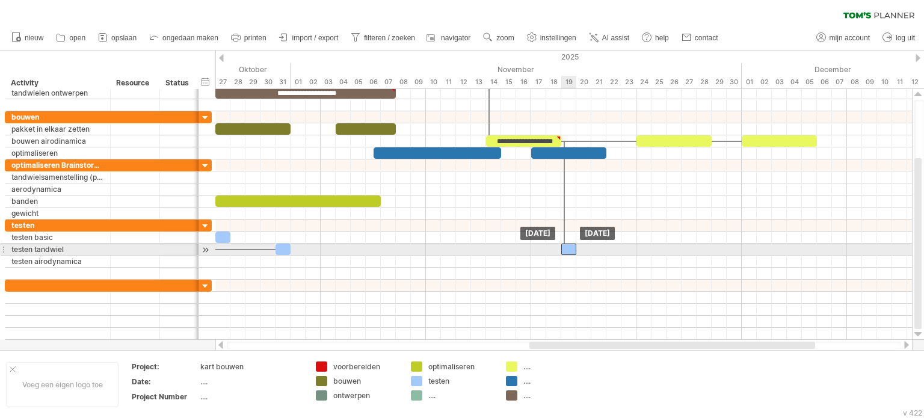
drag, startPoint x: 540, startPoint y: 259, endPoint x: 568, endPoint y: 253, distance: 28.5
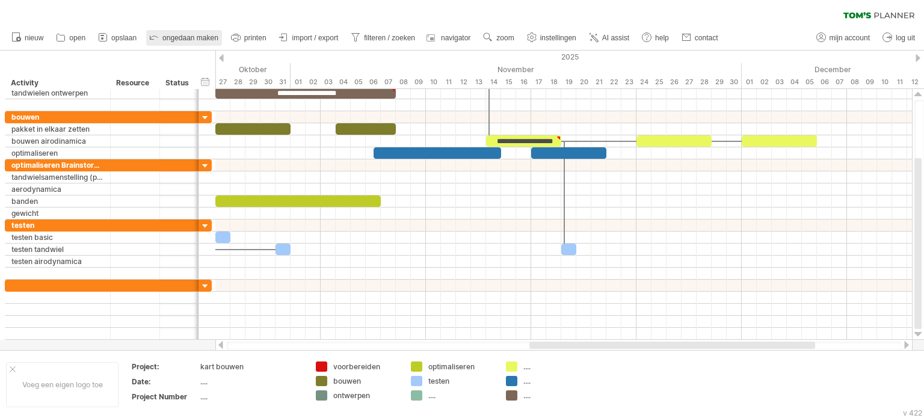
click at [164, 36] on span "ongedaan maken" at bounding box center [190, 38] width 56 height 8
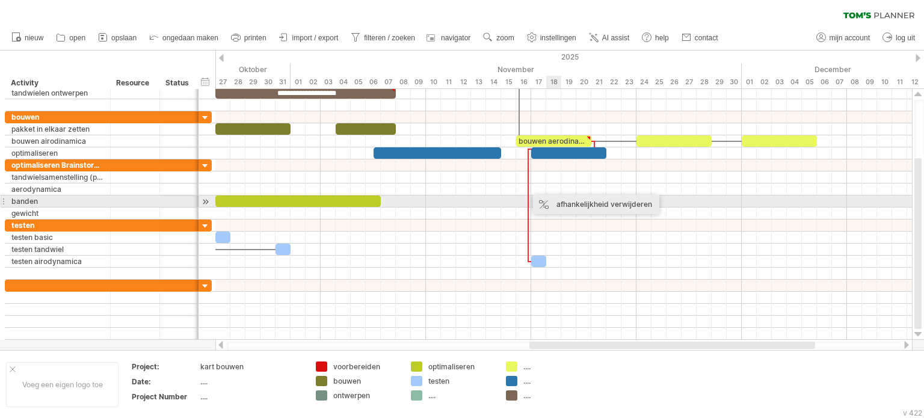
click at [563, 200] on div "afhankelijkheid verwijderen" at bounding box center [596, 204] width 126 height 19
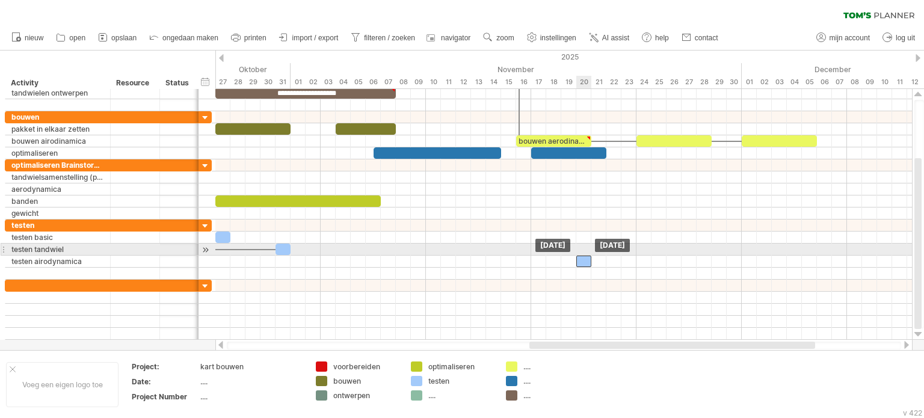
drag, startPoint x: 539, startPoint y: 258, endPoint x: 584, endPoint y: 255, distance: 44.7
click at [584, 256] on div at bounding box center [584, 261] width 15 height 11
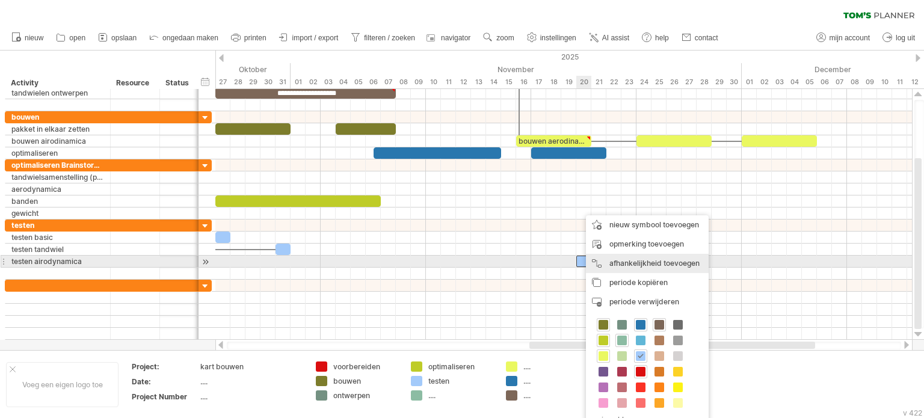
drag, startPoint x: 617, startPoint y: 257, endPoint x: 614, endPoint y: 250, distance: 7.6
click at [617, 258] on div "afhankelijkheid toevoegen U kunt afhankelijkheden gebruiken als u wilt dat de a…" at bounding box center [647, 263] width 123 height 19
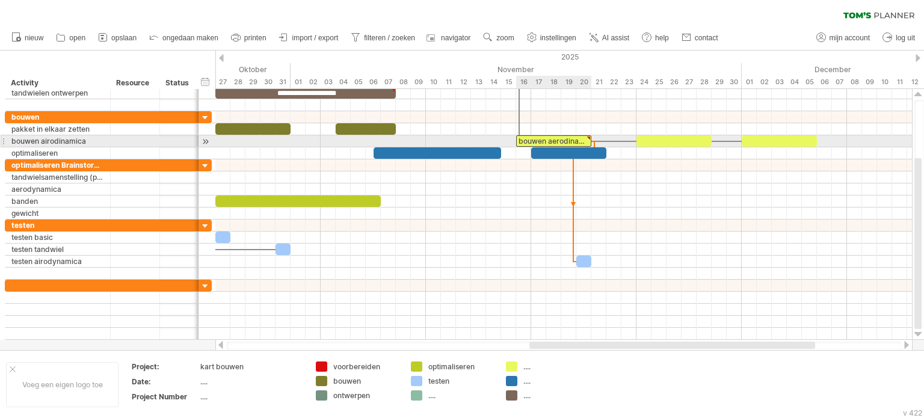
click at [573, 139] on div "bouwen aerodinamica" at bounding box center [553, 140] width 75 height 11
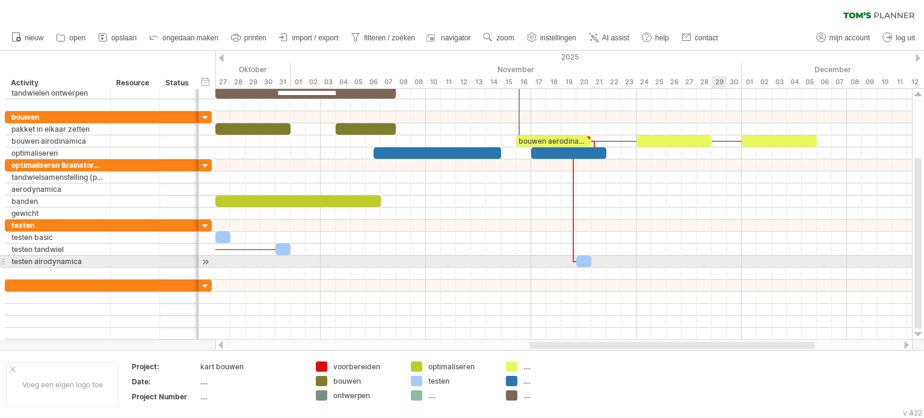
click at [712, 257] on div at bounding box center [563, 262] width 697 height 12
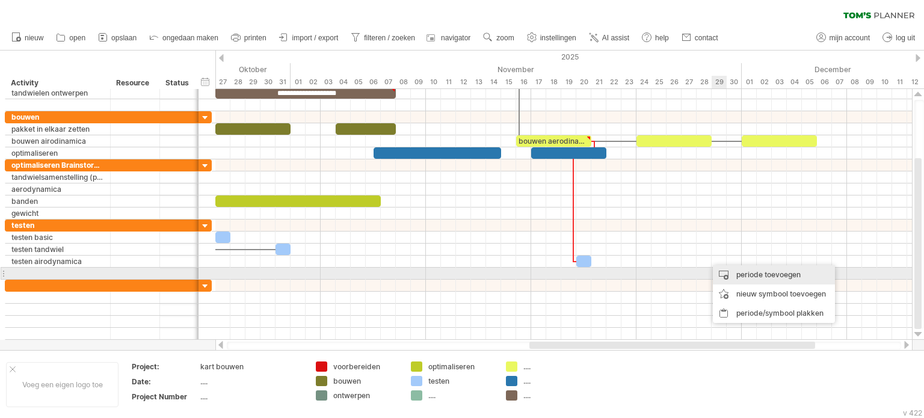
click at [743, 273] on div "periode toevoegen" at bounding box center [774, 274] width 122 height 19
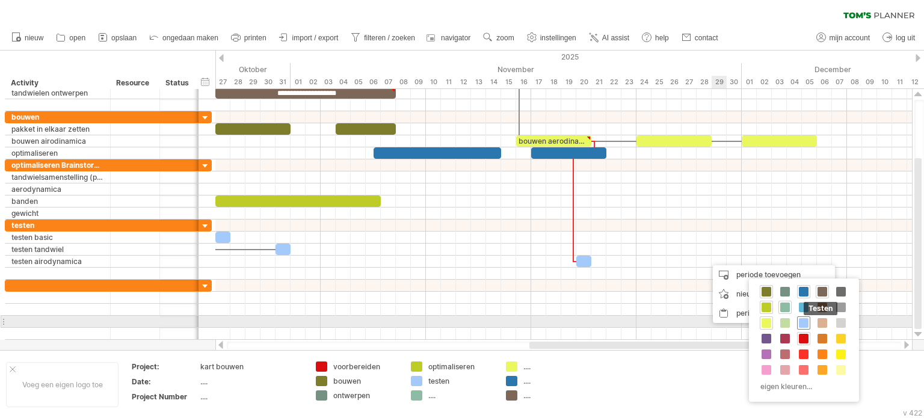
click at [808, 322] on span at bounding box center [804, 323] width 10 height 10
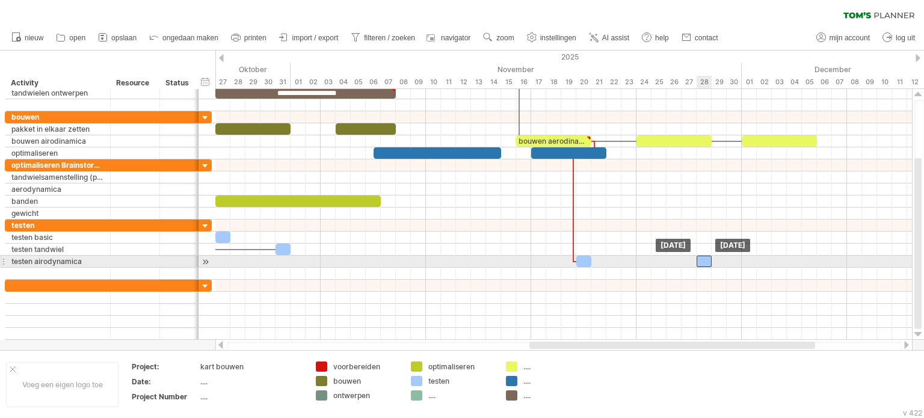
click at [703, 262] on div at bounding box center [704, 261] width 15 height 11
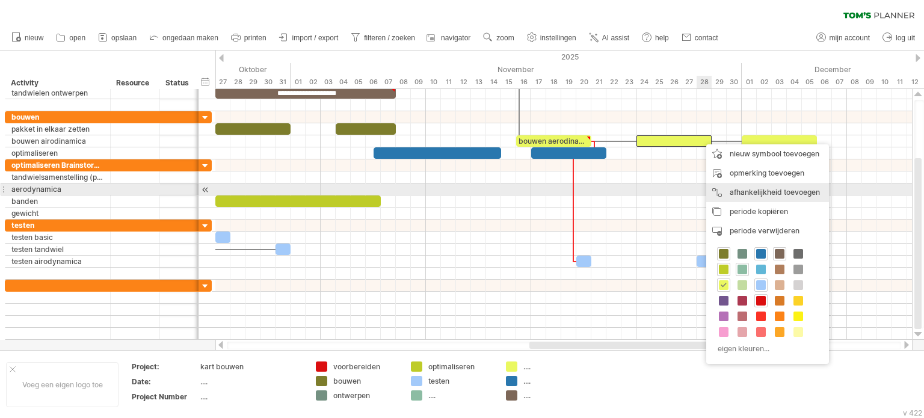
click at [749, 187] on div "afhankelijkheid toevoegen U kunt afhankelijkheden gebruiken als u wilt dat de a…" at bounding box center [768, 192] width 123 height 19
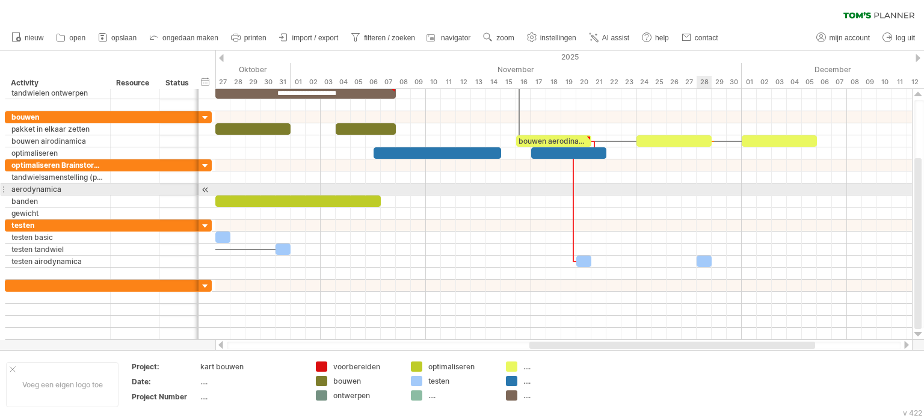
click at [749, 187] on div at bounding box center [563, 190] width 697 height 12
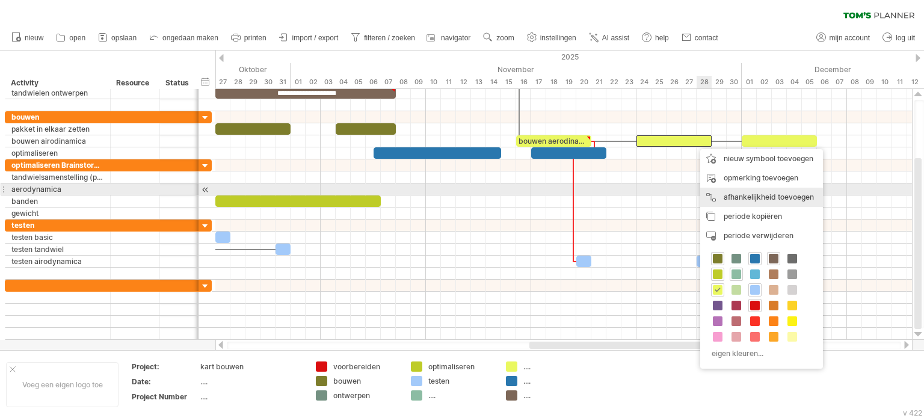
click at [753, 192] on div "afhankelijkheid toevoegen U kunt afhankelijkheden gebruiken als u wilt dat de a…" at bounding box center [761, 197] width 123 height 19
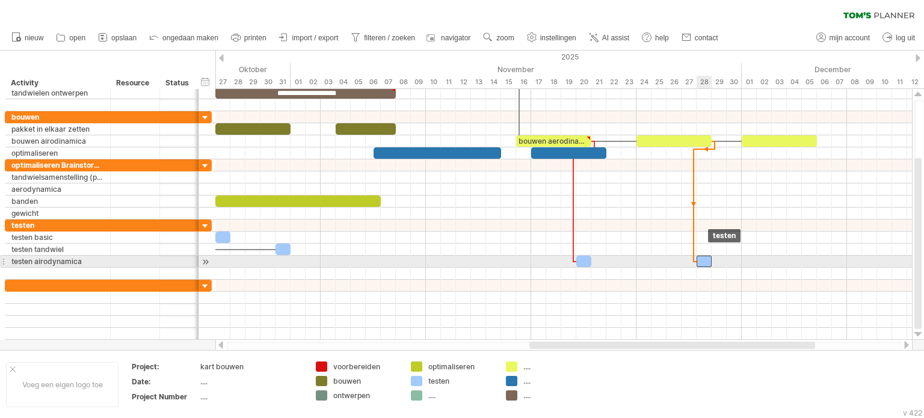
click at [705, 259] on div at bounding box center [704, 261] width 15 height 11
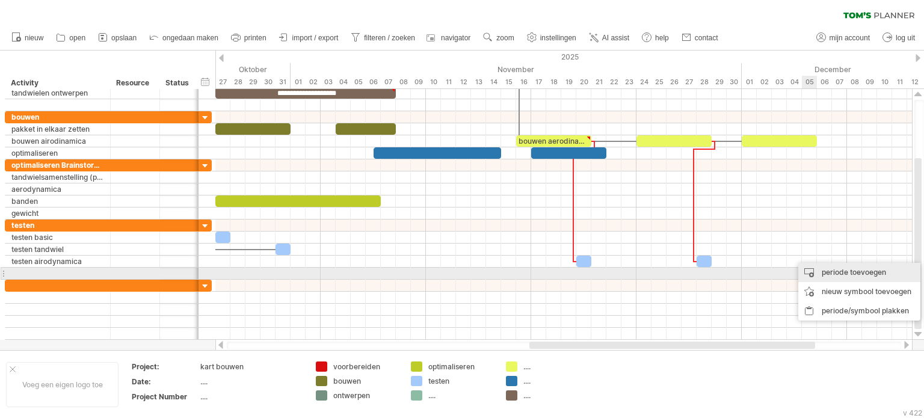
click at [843, 277] on div "periode toevoegen" at bounding box center [860, 272] width 122 height 19
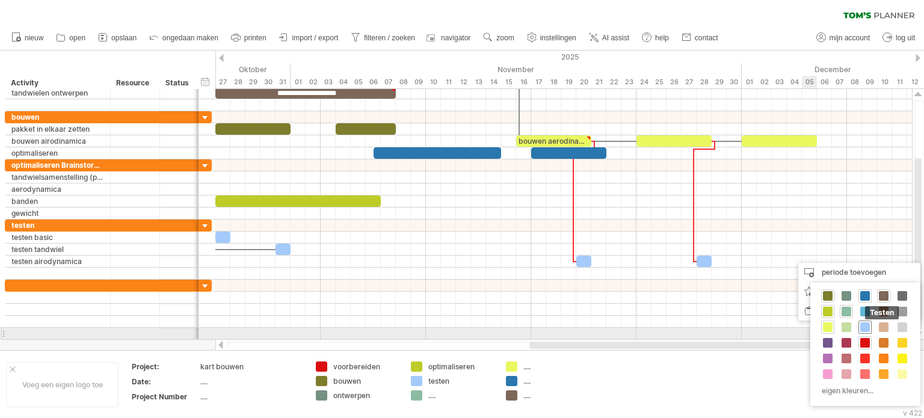
click at [866, 329] on span at bounding box center [866, 328] width 10 height 10
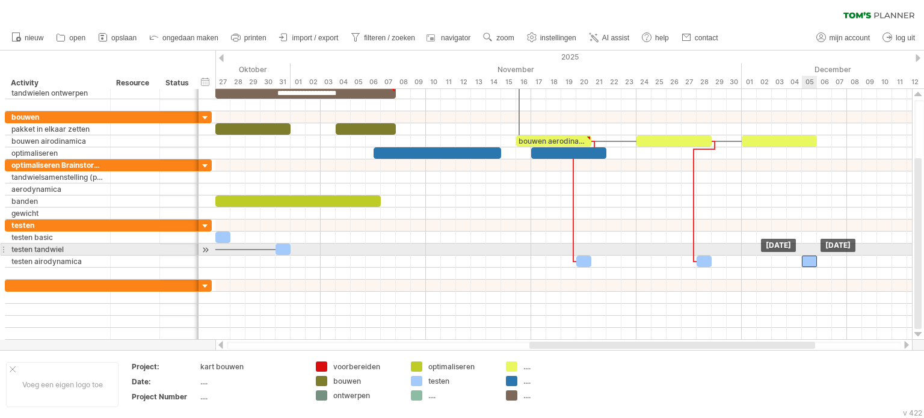
click at [813, 256] on div at bounding box center [809, 261] width 15 height 11
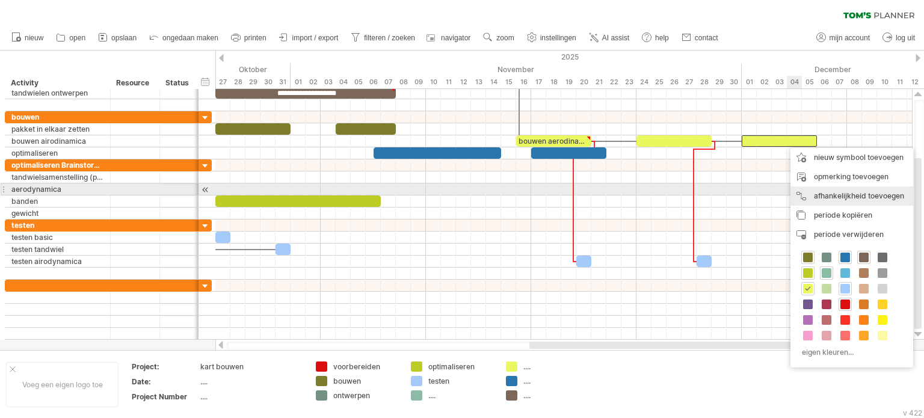
click at [842, 194] on div "afhankelijkheid toevoegen U kunt afhankelijkheden gebruiken als u wilt dat de a…" at bounding box center [852, 196] width 123 height 19
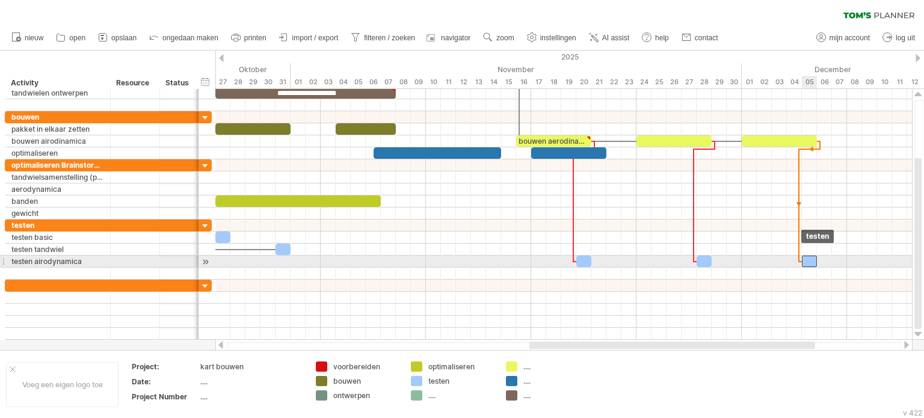
click at [804, 262] on span at bounding box center [802, 261] width 5 height 11
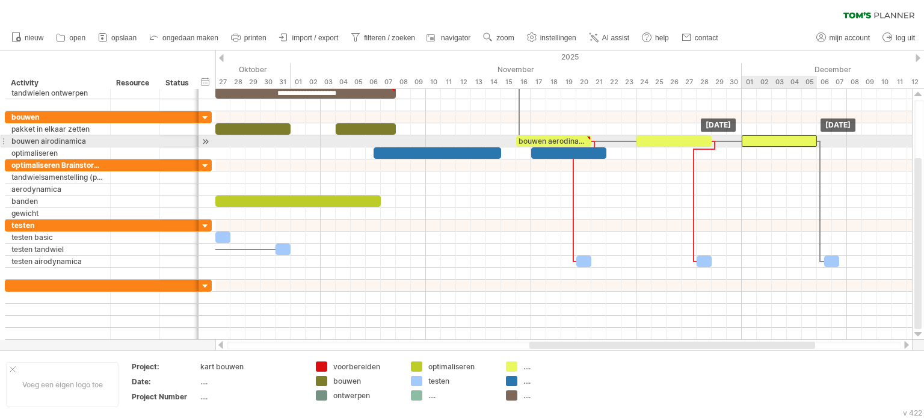
click at [776, 143] on div at bounding box center [779, 140] width 75 height 11
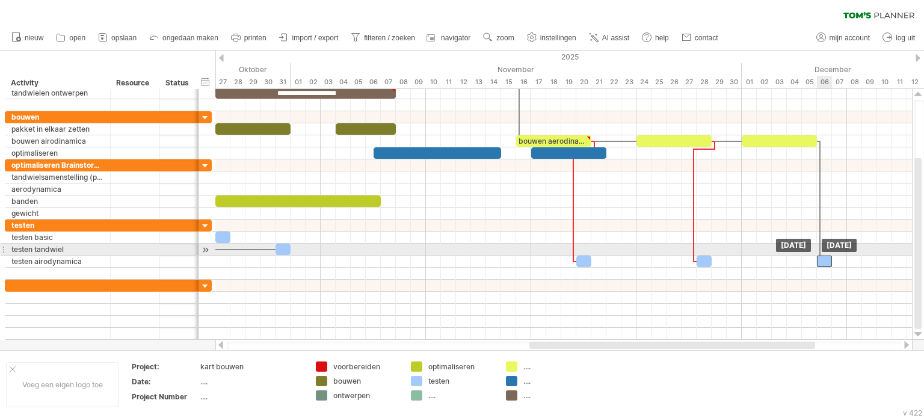
drag, startPoint x: 832, startPoint y: 259, endPoint x: 825, endPoint y: 255, distance: 8.7
click at [825, 256] on div at bounding box center [824, 261] width 15 height 11
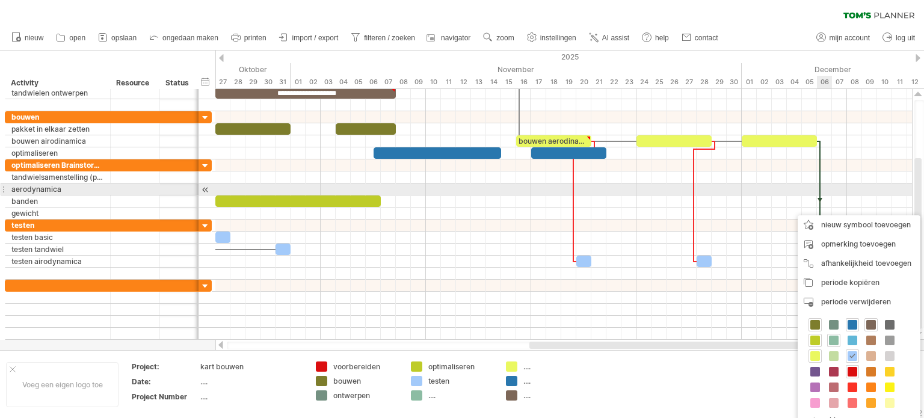
click at [820, 194] on div at bounding box center [820, 202] width 4 height 122
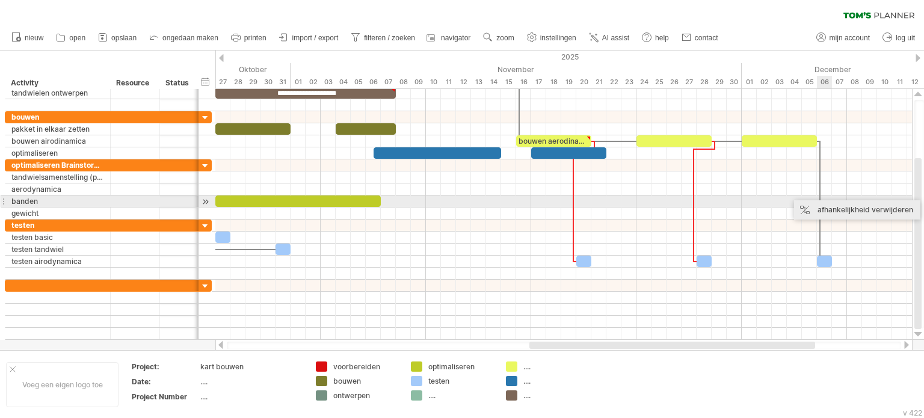
click at [830, 206] on div "afhankelijkheid verwijderen" at bounding box center [857, 209] width 126 height 19
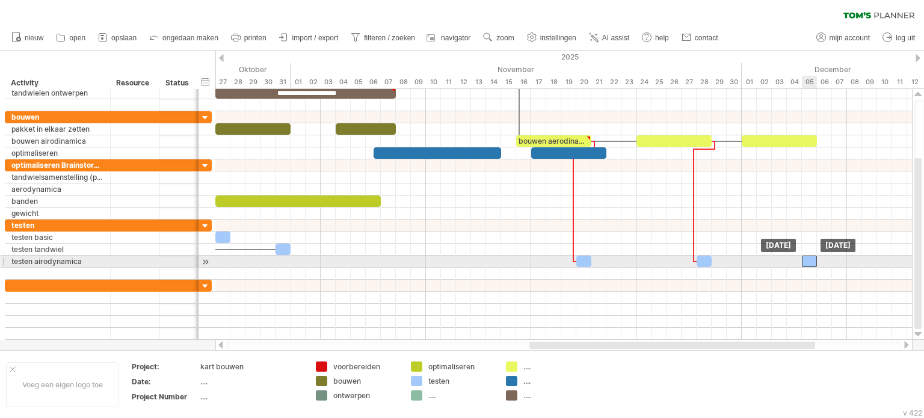
drag, startPoint x: 824, startPoint y: 258, endPoint x: 811, endPoint y: 257, distance: 13.3
click at [811, 257] on div at bounding box center [809, 261] width 15 height 11
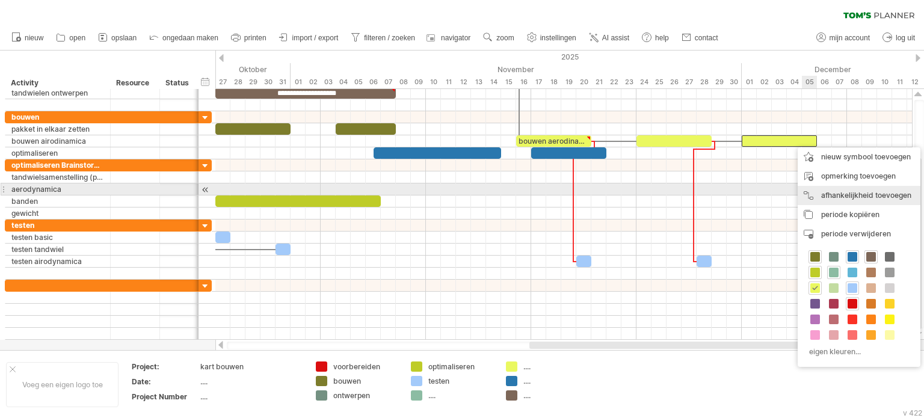
click at [843, 190] on div "afhankelijkheid toevoegen U kunt afhankelijkheden gebruiken als u wilt dat de a…" at bounding box center [859, 195] width 123 height 19
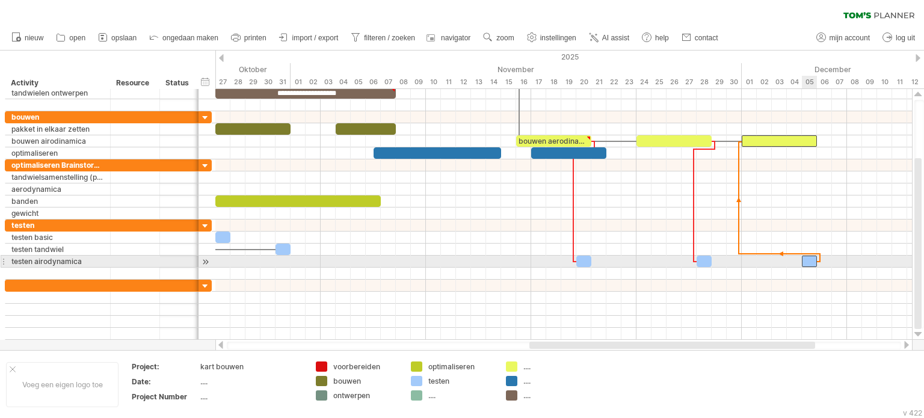
click at [811, 262] on div at bounding box center [809, 261] width 15 height 11
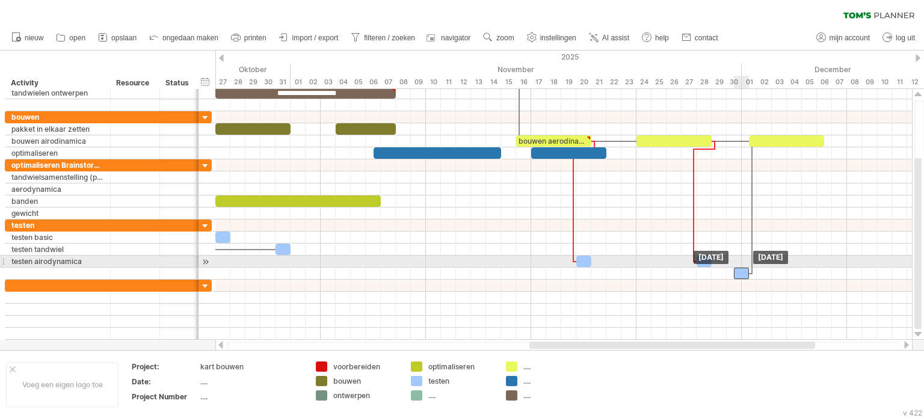
drag, startPoint x: 808, startPoint y: 257, endPoint x: 737, endPoint y: 266, distance: 71.6
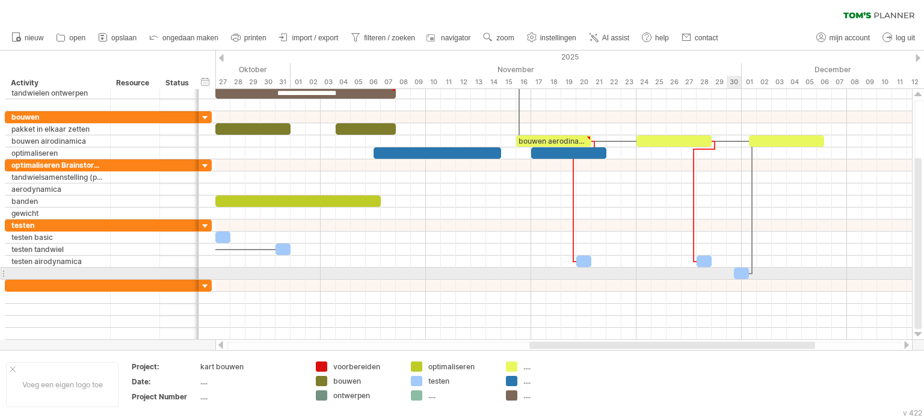
click at [741, 269] on div at bounding box center [741, 273] width 15 height 11
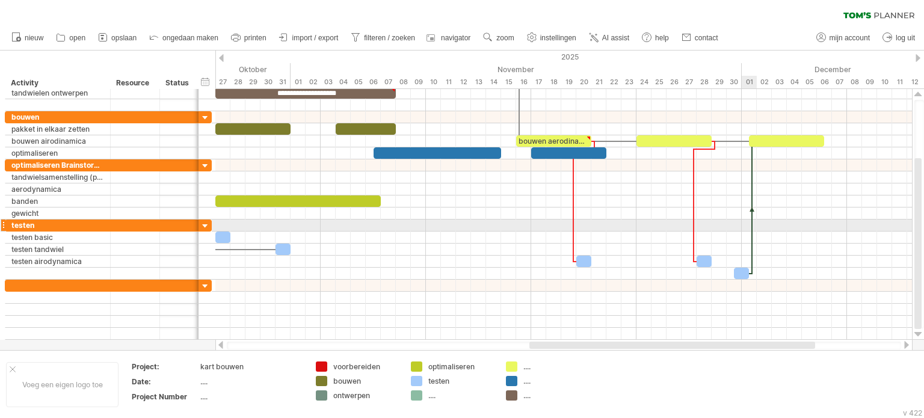
click at [752, 230] on div at bounding box center [752, 208] width 4 height 134
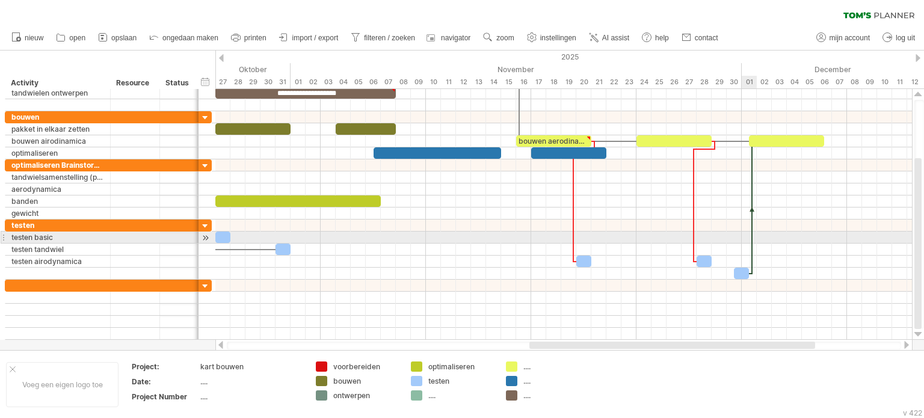
click at [752, 233] on div at bounding box center [752, 208] width 4 height 134
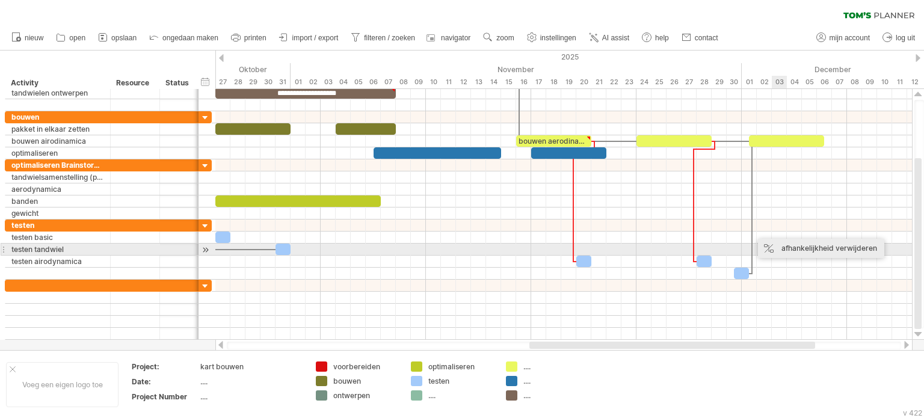
click at [820, 245] on div "afhankelijkheid verwijderen" at bounding box center [821, 248] width 126 height 19
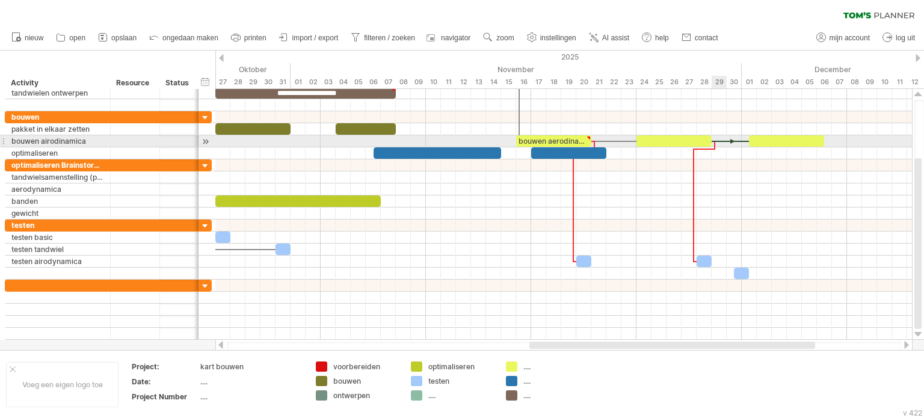
click at [721, 141] on div at bounding box center [732, 142] width 40 height 4
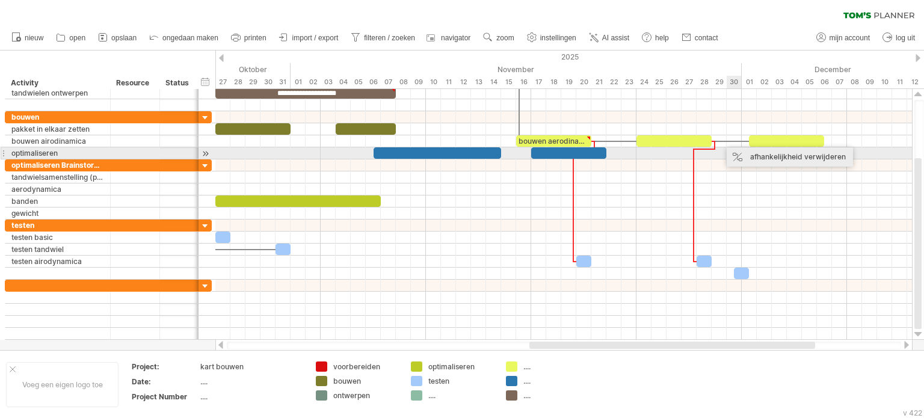
click at [775, 156] on div "afhankelijkheid verwijderen" at bounding box center [790, 156] width 126 height 19
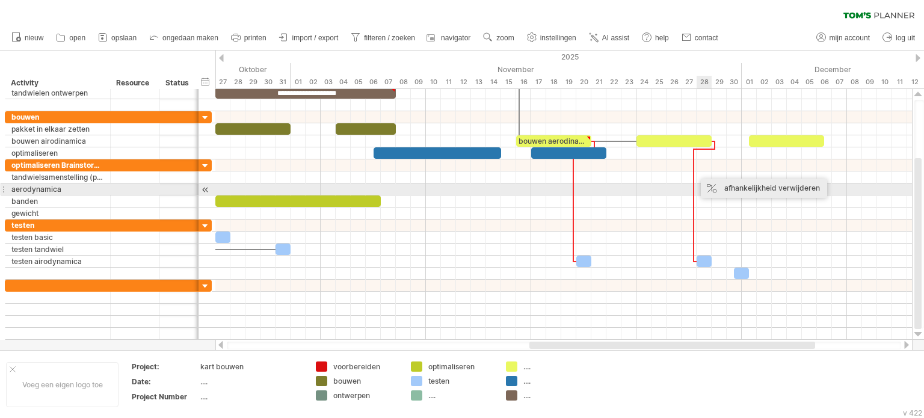
click at [751, 187] on div "afhankelijkheid verwijderen" at bounding box center [764, 188] width 126 height 19
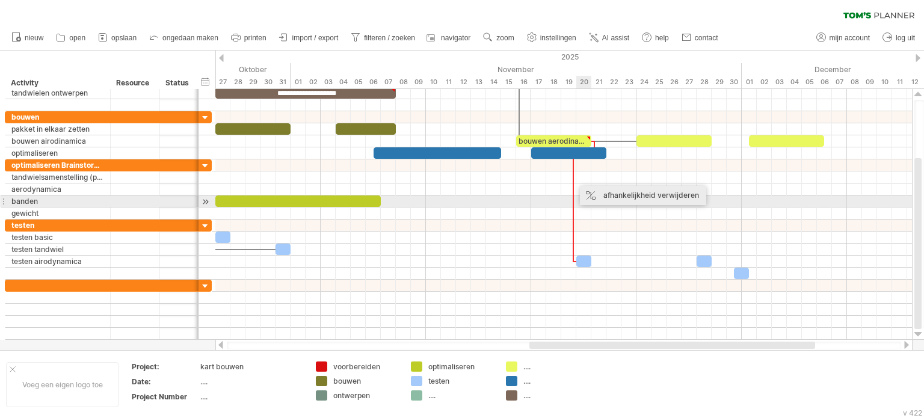
click at [628, 199] on div "afhankelijkheid verwijderen" at bounding box center [643, 195] width 126 height 19
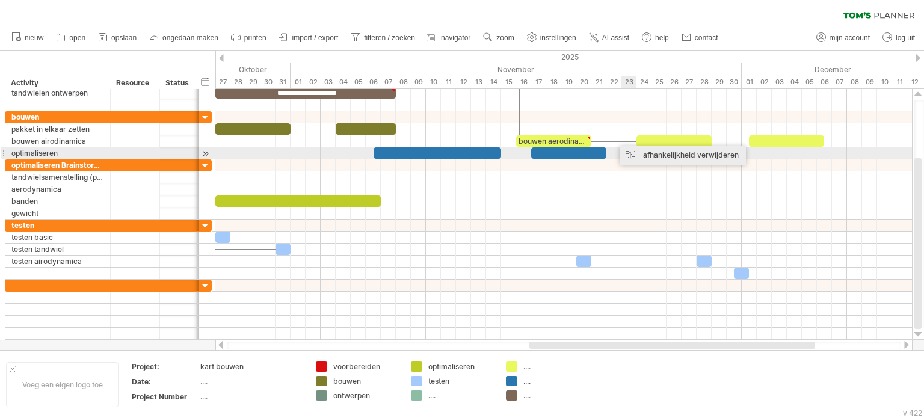
click at [644, 157] on div "afhankelijkheid verwijderen" at bounding box center [683, 155] width 126 height 19
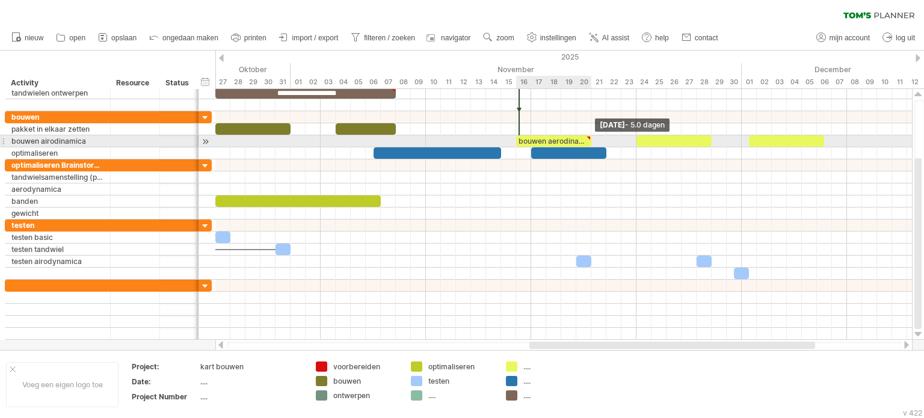
click at [593, 141] on span at bounding box center [591, 140] width 5 height 11
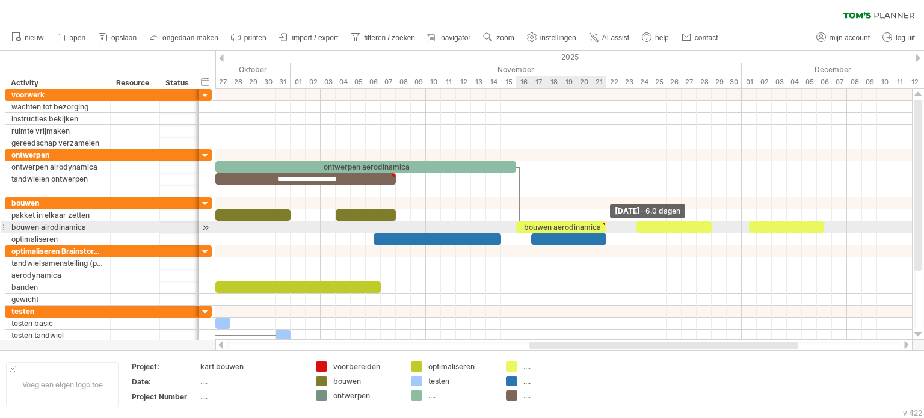
drag, startPoint x: 590, startPoint y: 226, endPoint x: 602, endPoint y: 224, distance: 11.7
click at [602, 224] on div "bouwen aerodinamica" at bounding box center [561, 226] width 90 height 11
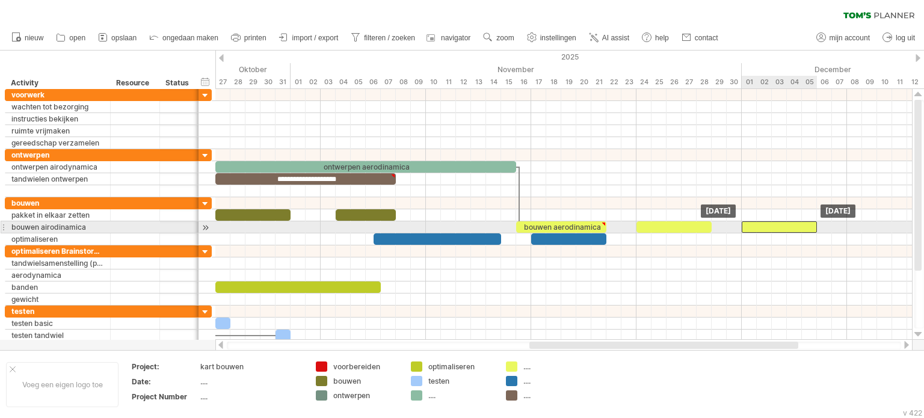
drag, startPoint x: 775, startPoint y: 226, endPoint x: 769, endPoint y: 226, distance: 6.0
click at [769, 226] on div at bounding box center [779, 226] width 75 height 11
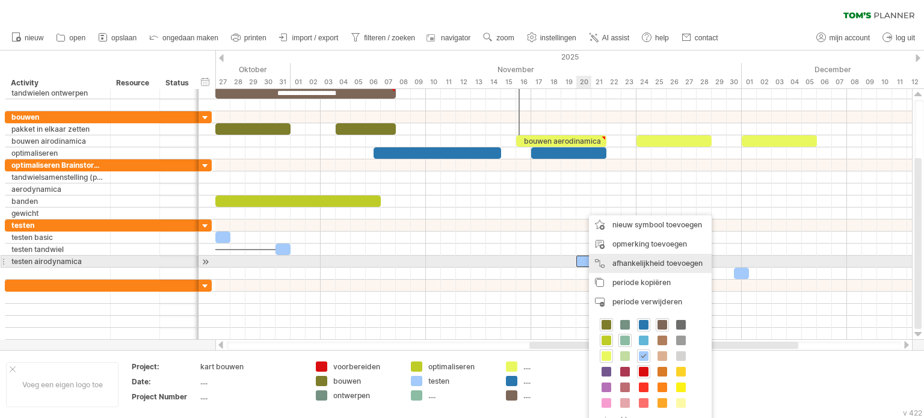
click at [634, 257] on div "afhankelijkheid toevoegen U kunt afhankelijkheden gebruiken als u wilt dat de a…" at bounding box center [650, 263] width 123 height 19
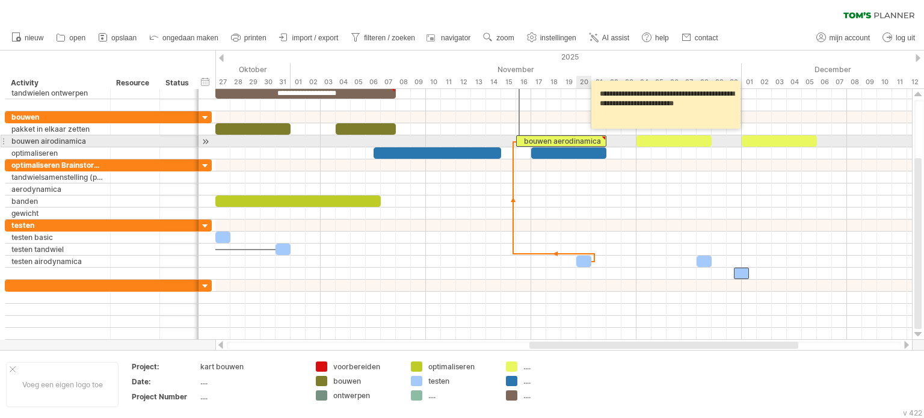
click at [586, 143] on div "bouwen aerodinamica" at bounding box center [561, 140] width 90 height 11
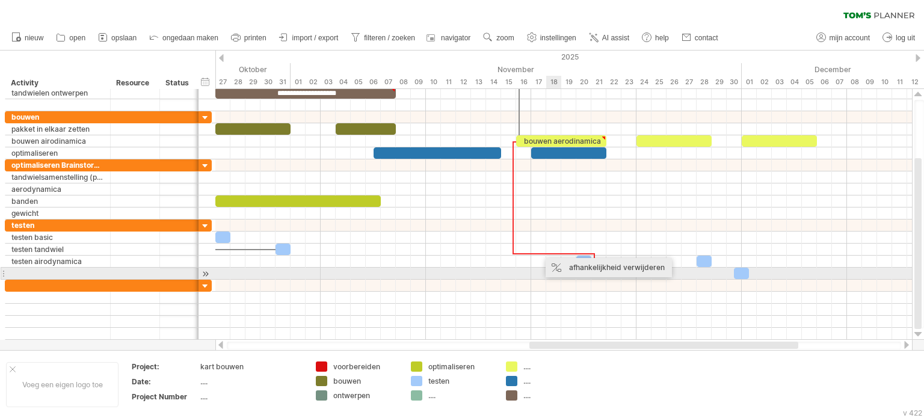
click at [601, 270] on div "afhankelijkheid verwijderen" at bounding box center [609, 267] width 126 height 19
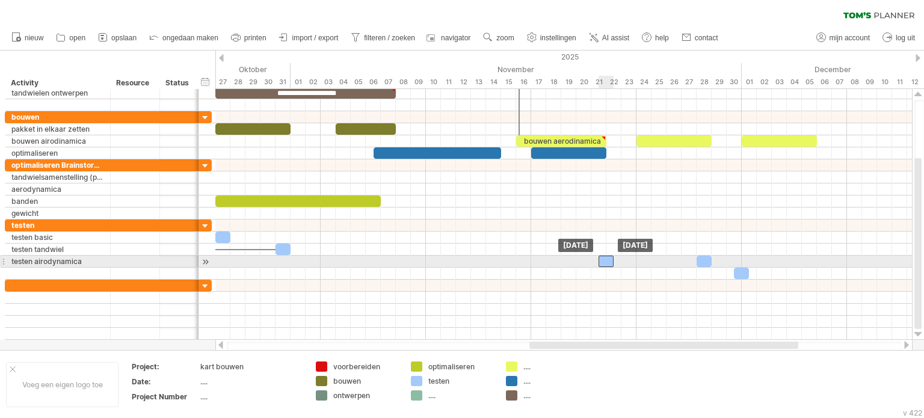
drag, startPoint x: 587, startPoint y: 257, endPoint x: 608, endPoint y: 258, distance: 20.5
click at [608, 258] on div at bounding box center [606, 261] width 15 height 11
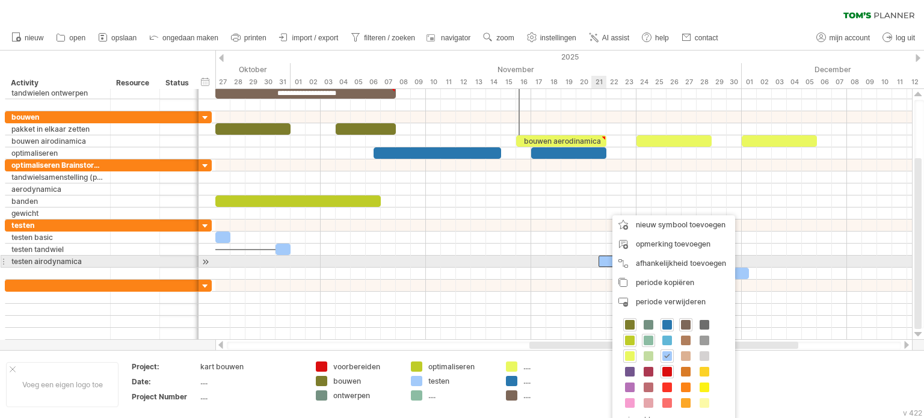
click at [606, 257] on div at bounding box center [606, 261] width 15 height 11
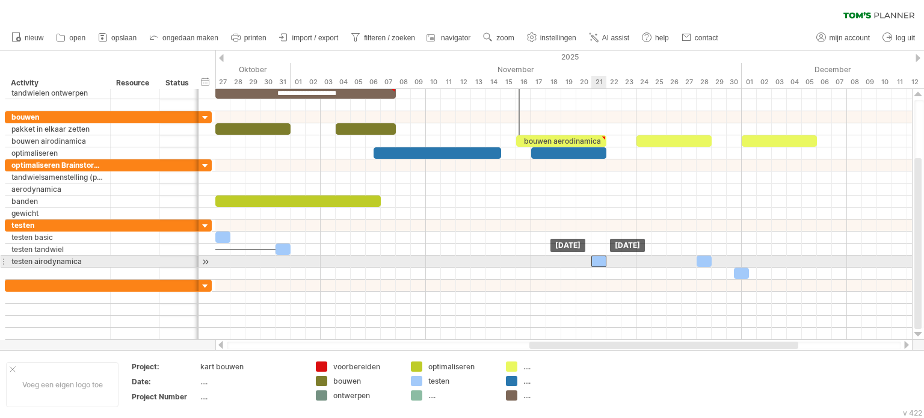
drag, startPoint x: 606, startPoint y: 257, endPoint x: 599, endPoint y: 257, distance: 7.2
click at [599, 257] on div at bounding box center [599, 261] width 15 height 11
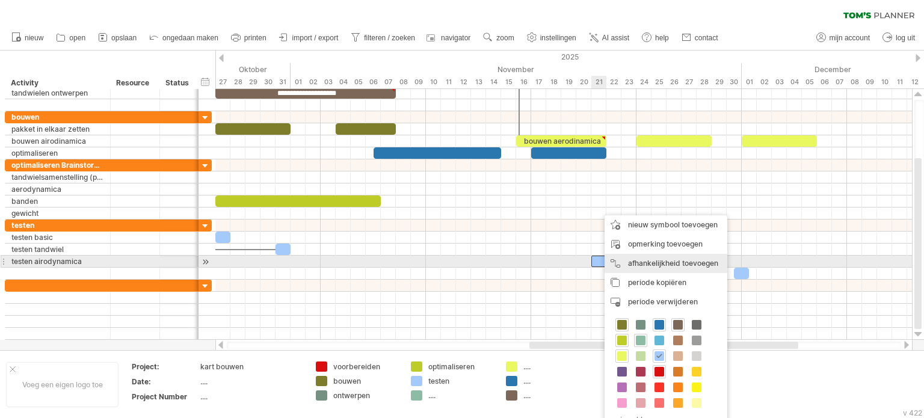
click at [657, 263] on div "afhankelijkheid toevoegen U kunt afhankelijkheden gebruiken als u wilt dat de a…" at bounding box center [666, 263] width 123 height 19
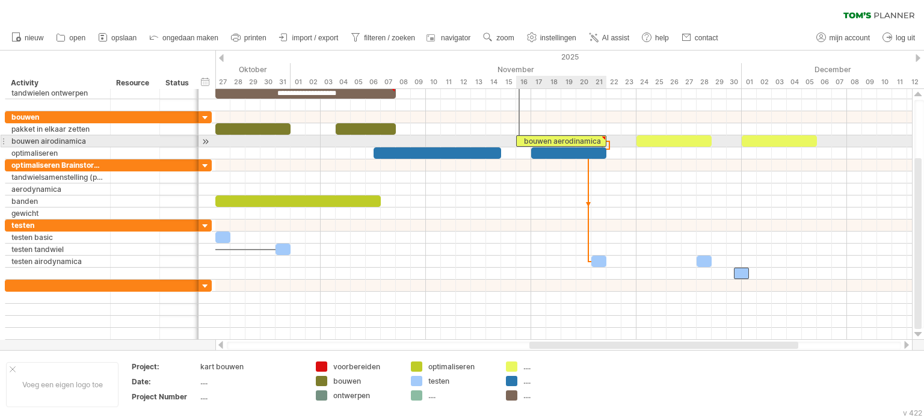
click at [599, 140] on div "bouwen aerodinamica" at bounding box center [561, 140] width 90 height 11
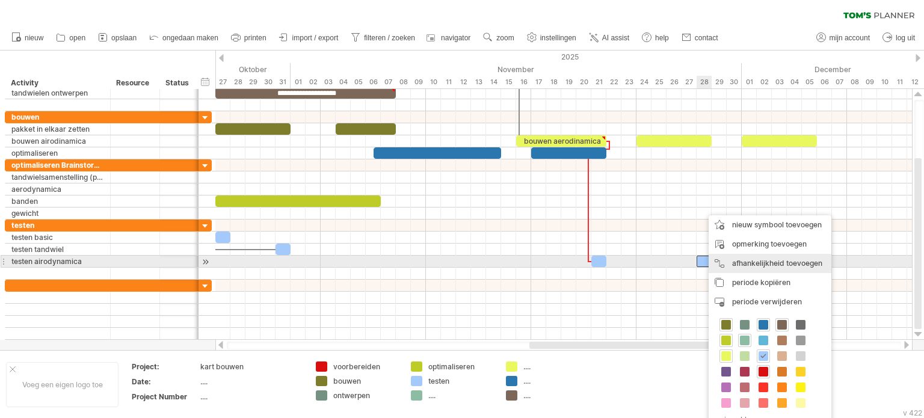
click at [753, 261] on div "afhankelijkheid toevoegen U kunt afhankelijkheden gebruiken als u wilt dat de a…" at bounding box center [770, 263] width 123 height 19
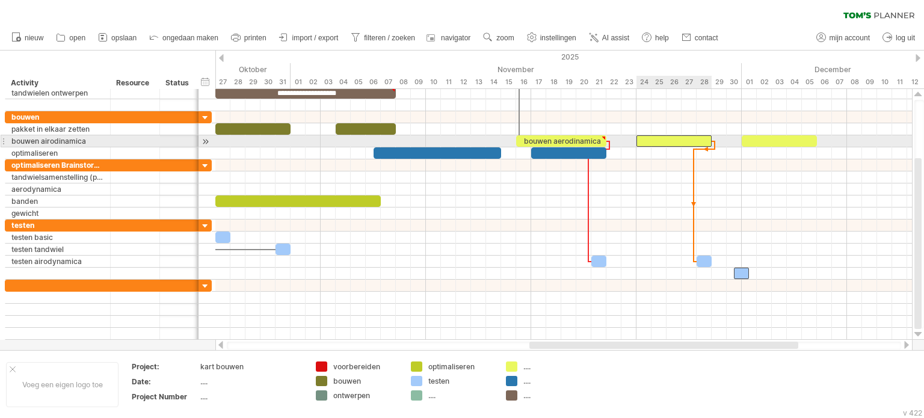
click at [704, 142] on div at bounding box center [674, 140] width 75 height 11
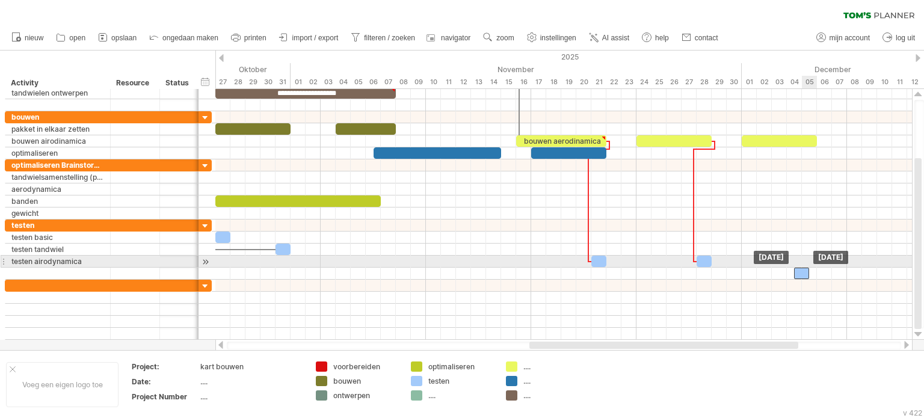
drag, startPoint x: 797, startPoint y: 264, endPoint x: 800, endPoint y: 259, distance: 6.2
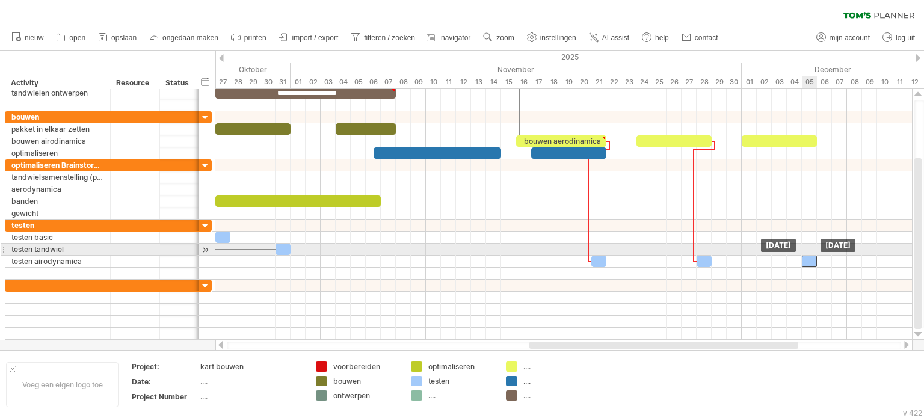
drag, startPoint x: 803, startPoint y: 256, endPoint x: 813, endPoint y: 255, distance: 10.4
click at [813, 256] on div at bounding box center [809, 261] width 15 height 11
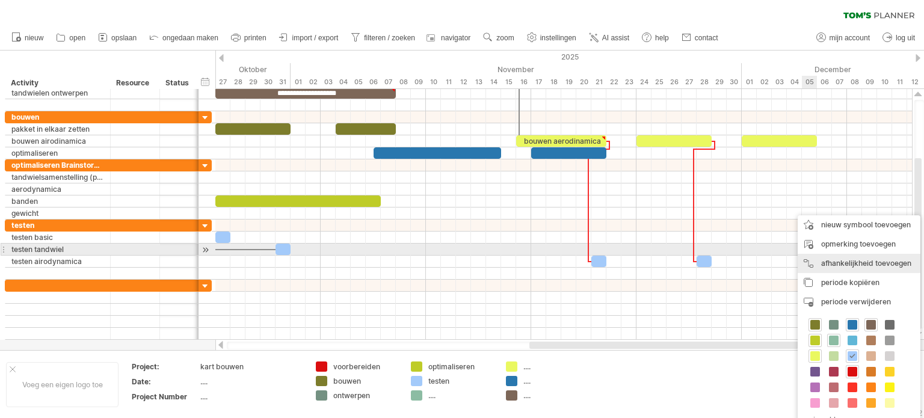
click at [813, 255] on div "afhankelijkheid toevoegen U kunt afhankelijkheden gebruiken als u wilt dat de a…" at bounding box center [859, 263] width 123 height 19
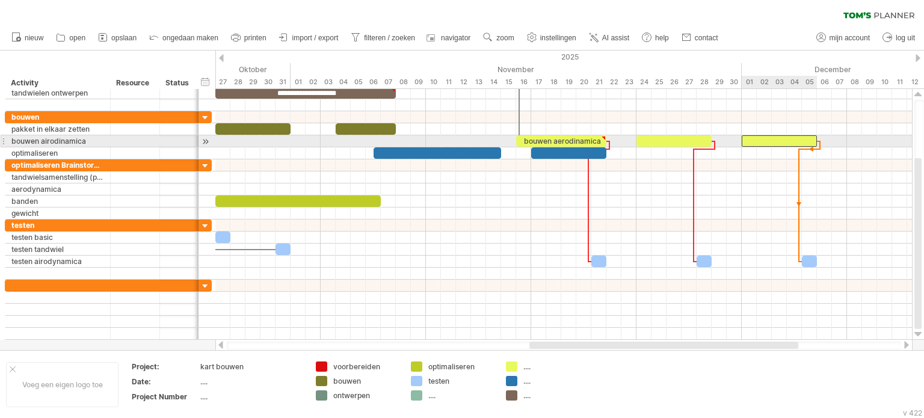
click at [796, 139] on div at bounding box center [779, 140] width 75 height 11
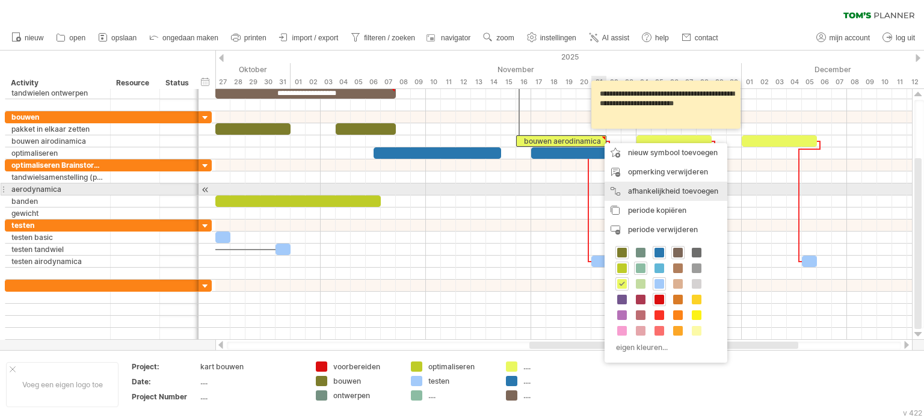
click at [674, 187] on div "afhankelijkheid toevoegen U kunt afhankelijkheden gebruiken als u wilt dat de a…" at bounding box center [666, 191] width 123 height 19
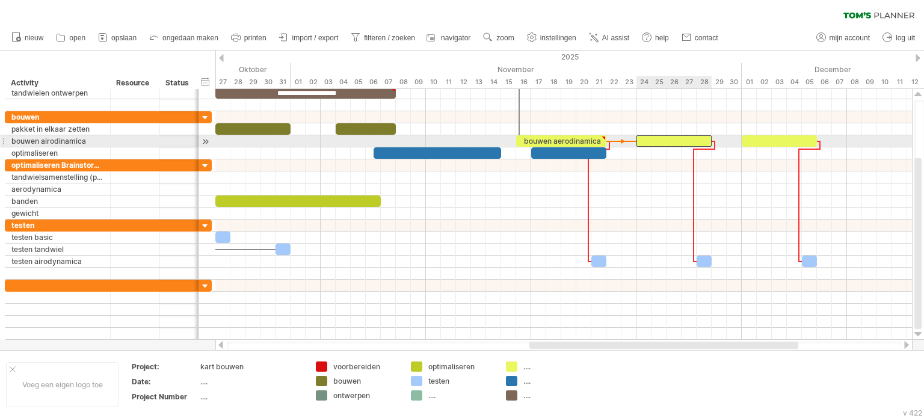
click at [670, 141] on div at bounding box center [674, 140] width 75 height 11
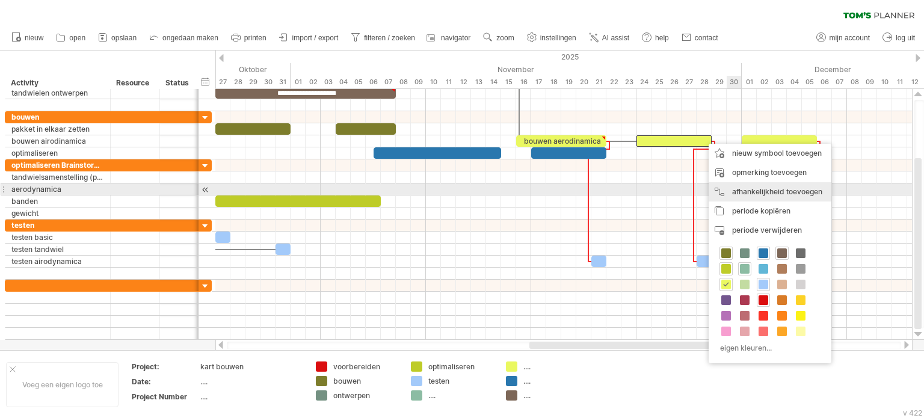
drag, startPoint x: 771, startPoint y: 190, endPoint x: 770, endPoint y: 181, distance: 9.0
click at [771, 191] on div "afhankelijkheid toevoegen U kunt afhankelijkheden gebruiken als u wilt dat de a…" at bounding box center [770, 191] width 123 height 19
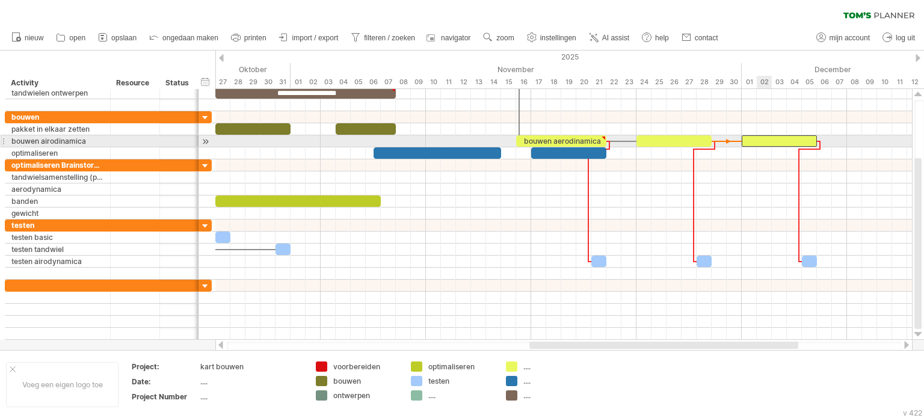
click at [758, 139] on div at bounding box center [779, 140] width 75 height 11
